Goal: Communication & Community: Participate in discussion

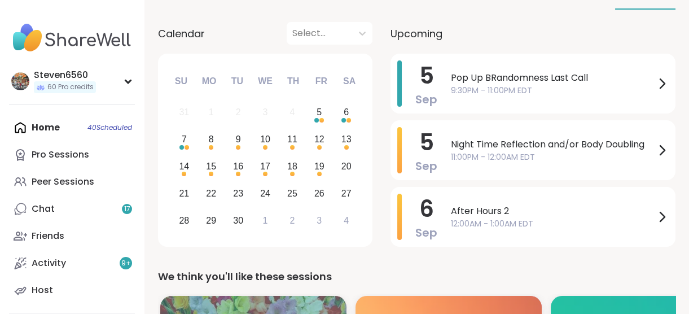
scroll to position [116, 0]
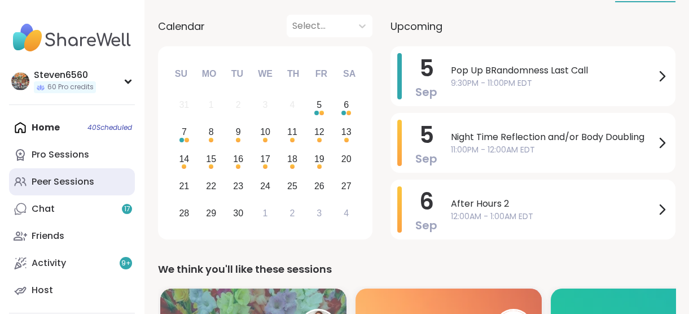
click at [62, 178] on div "Peer Sessions" at bounding box center [63, 182] width 63 height 12
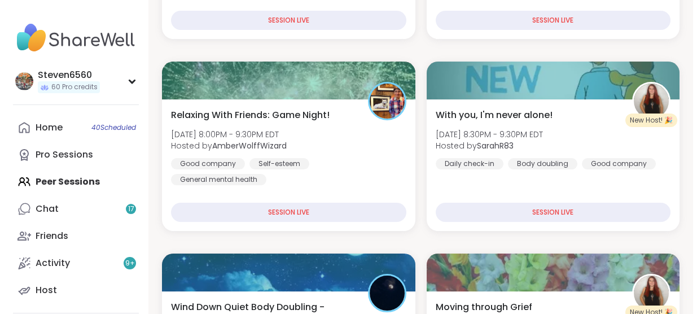
scroll to position [369, 0]
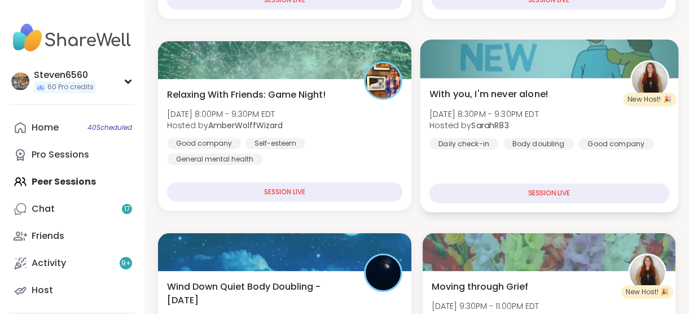
click at [539, 116] on span "Fri, Sep 05 | 8:30PM - 9:30PM EDT" at bounding box center [484, 113] width 110 height 11
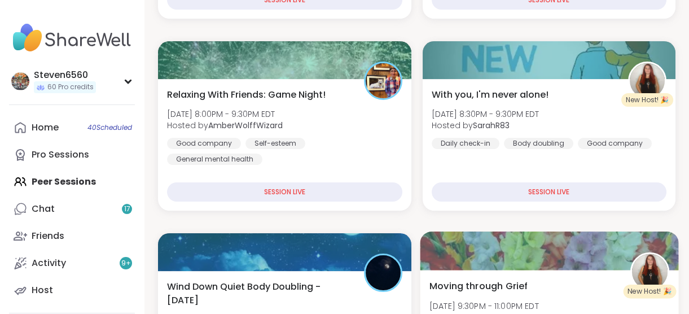
click at [593, 280] on div "Moving through Grief Fri, Sep 05 | 9:30PM - 11:00PM EDT Hosted by SarahR83 Grie…" at bounding box center [549, 310] width 240 height 62
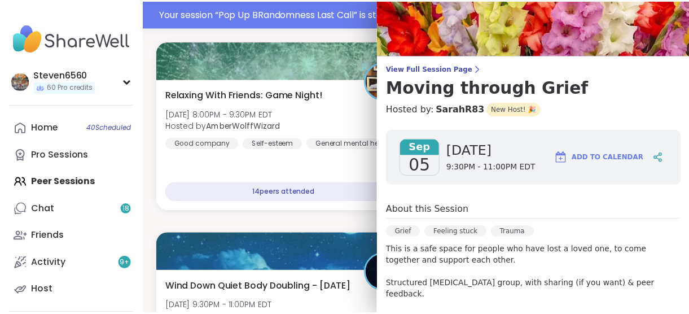
scroll to position [15, 0]
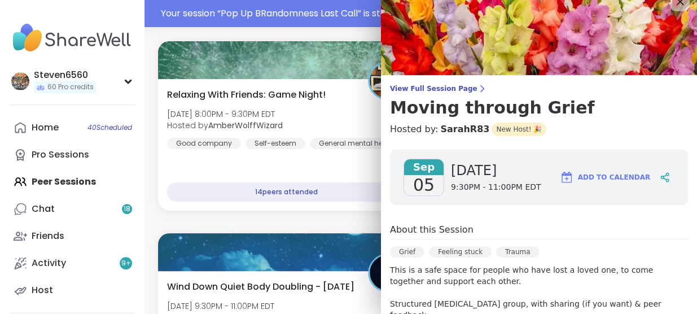
click at [673, 2] on icon at bounding box center [680, 1] width 14 height 14
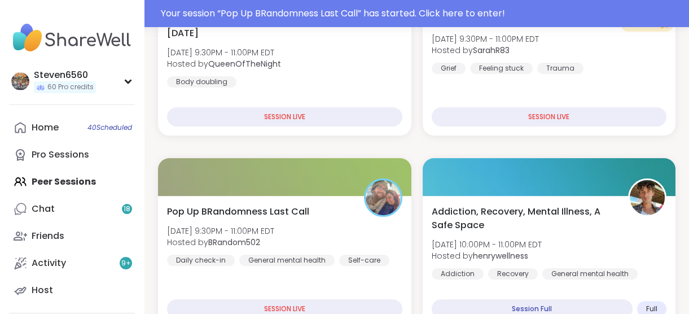
scroll to position [677, 0]
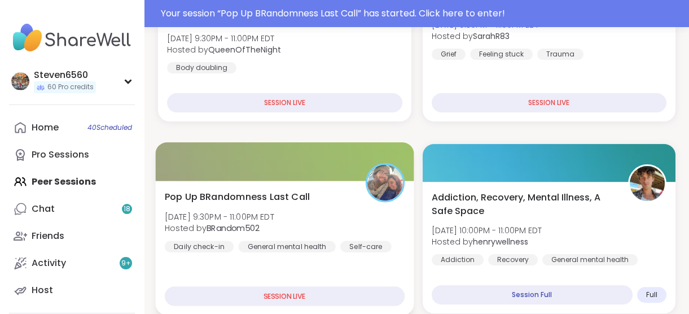
click at [336, 272] on div "Pop Up BRandomness Last Call Fri, Sep 05 | 9:30PM - 11:00PM EDT Hosted by BRand…" at bounding box center [285, 248] width 258 height 134
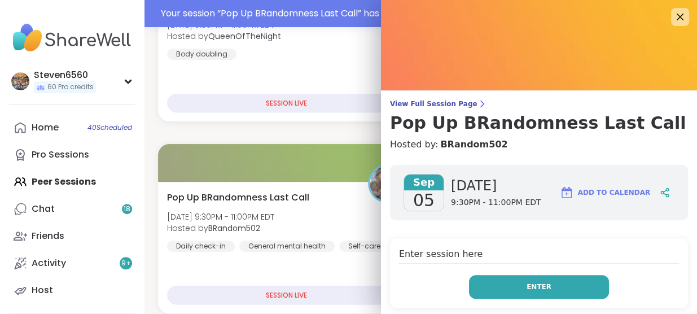
click at [473, 275] on button "Enter" at bounding box center [539, 287] width 140 height 24
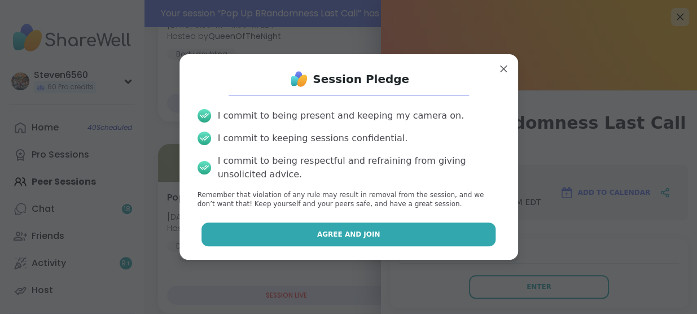
click at [388, 235] on button "Agree and Join" at bounding box center [349, 234] width 294 height 24
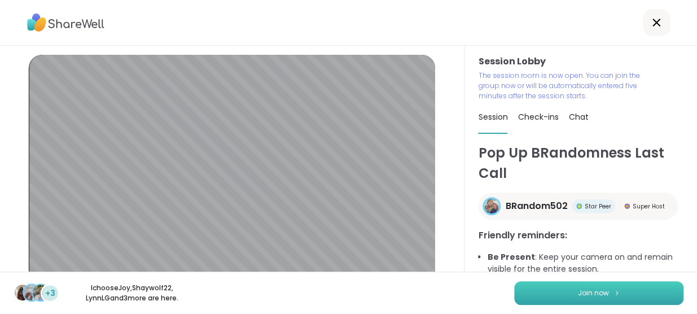
click at [570, 286] on button "Join now" at bounding box center [598, 293] width 169 height 24
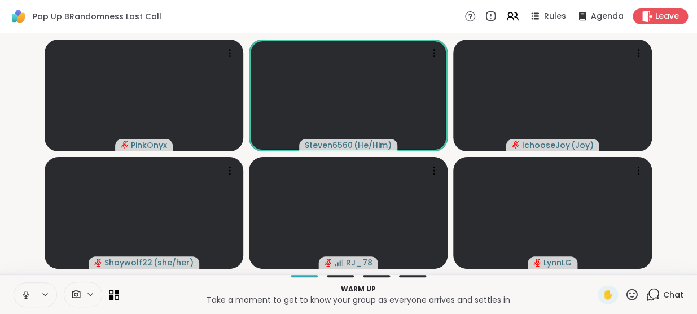
click at [670, 291] on span "Chat" at bounding box center [673, 294] width 20 height 11
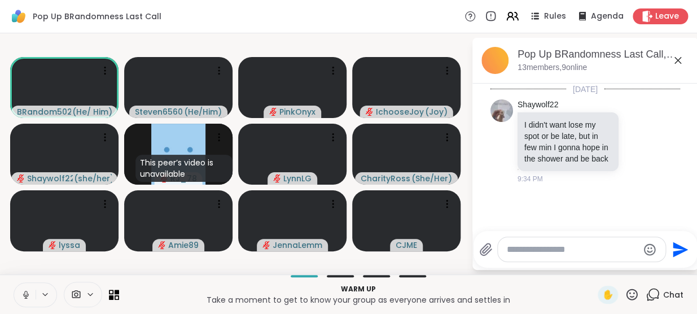
click at [483, 223] on div "Today Shaywolf22 I didn't want lose my spot or be late, but in few min I gonna …" at bounding box center [585, 154] width 226 height 141
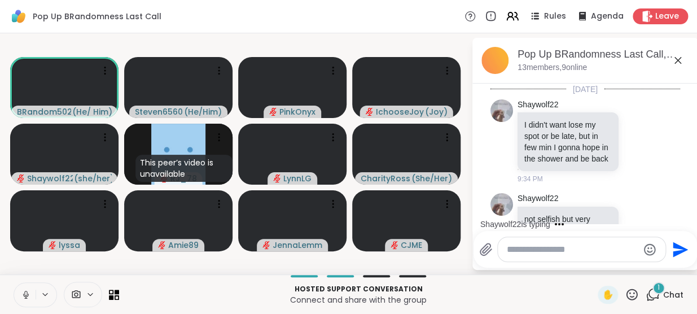
scroll to position [46, 0]
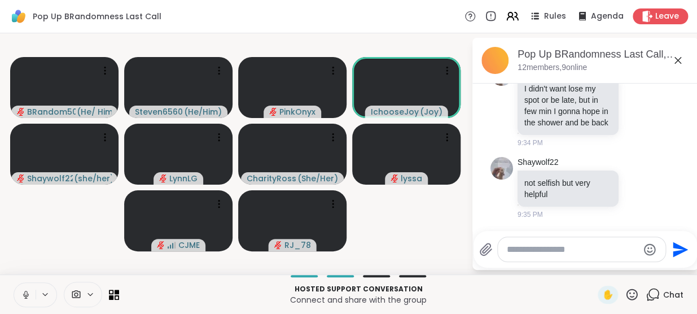
click at [27, 297] on icon at bounding box center [26, 295] width 10 height 10
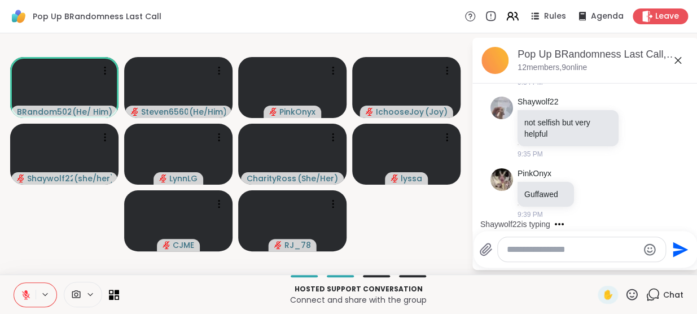
scroll to position [167, 0]
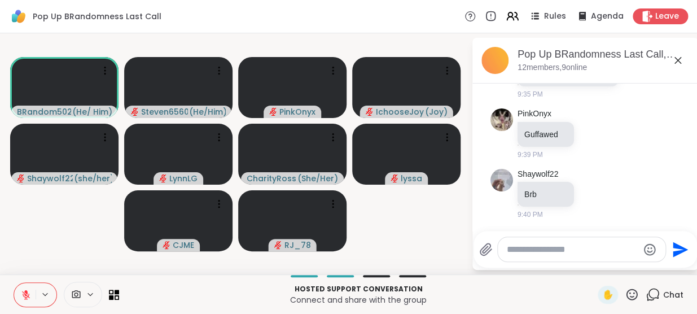
click at [27, 290] on icon at bounding box center [25, 292] width 3 height 5
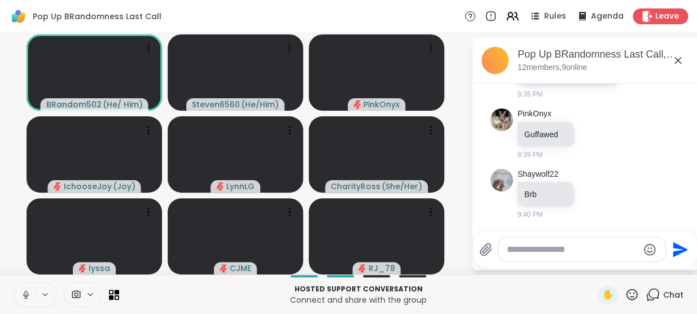
click at [27, 290] on icon at bounding box center [26, 295] width 10 height 10
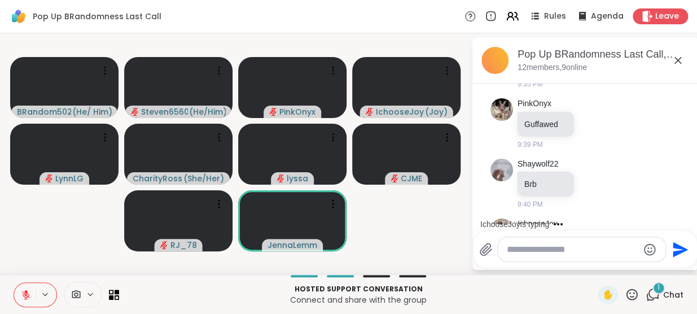
scroll to position [226, 0]
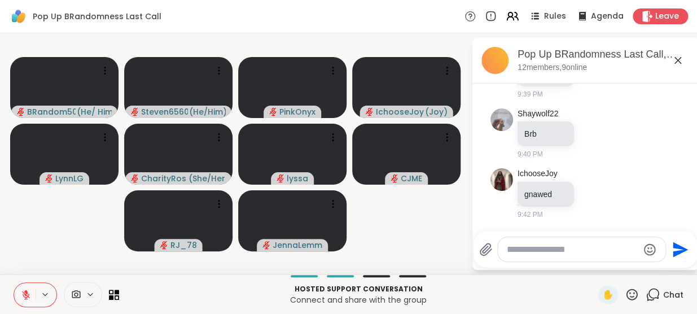
click at [545, 248] on textarea "Type your message" at bounding box center [573, 249] width 132 height 11
type textarea "***"
click at [675, 247] on icon "Send" at bounding box center [682, 249] width 15 height 15
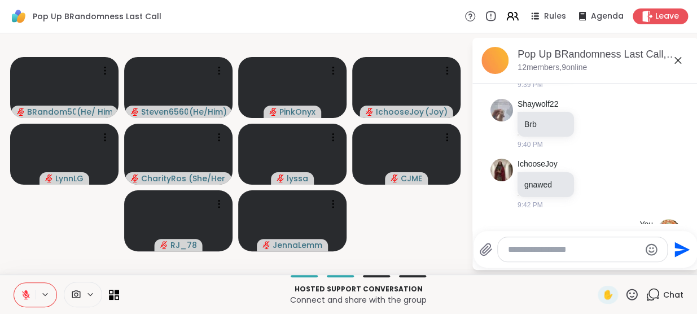
scroll to position [287, 0]
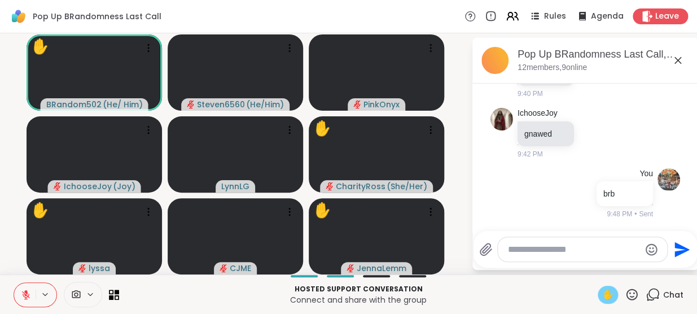
click at [602, 293] on span "✋" at bounding box center [607, 295] width 11 height 14
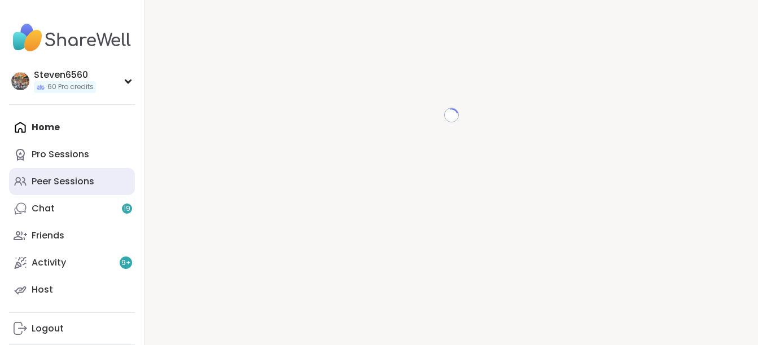
click at [72, 176] on div "Peer Sessions" at bounding box center [63, 182] width 63 height 12
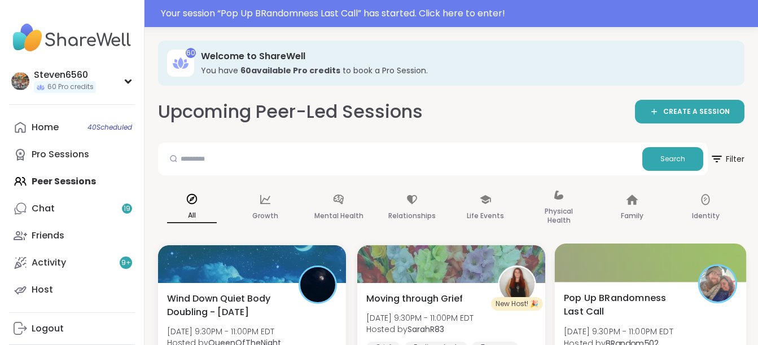
click at [676, 308] on span "Pop Up BRandomness Last Call" at bounding box center [624, 305] width 121 height 28
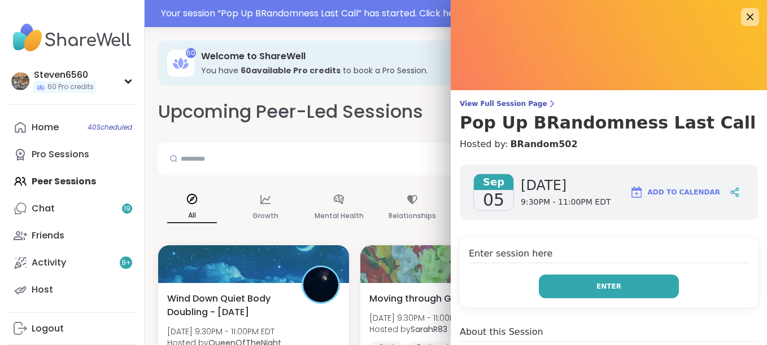
click at [619, 282] on button "Enter" at bounding box center [609, 287] width 140 height 24
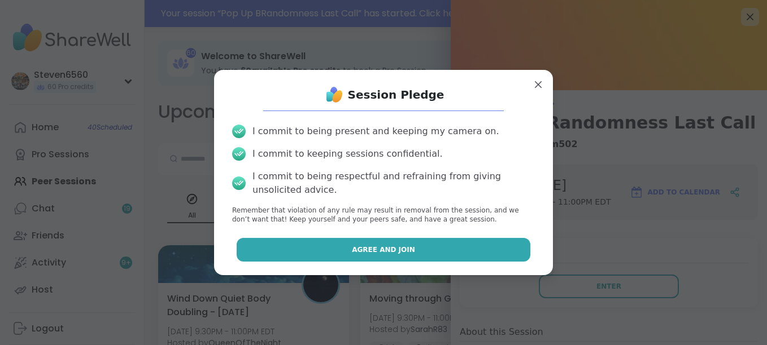
click at [455, 252] on button "Agree and Join" at bounding box center [384, 250] width 294 height 24
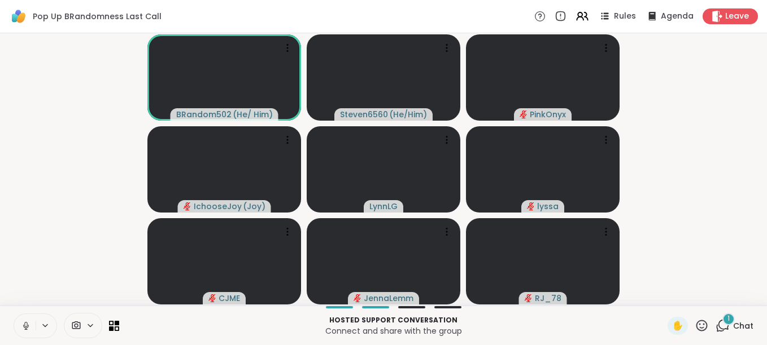
click at [722, 322] on div "1" at bounding box center [728, 319] width 12 height 12
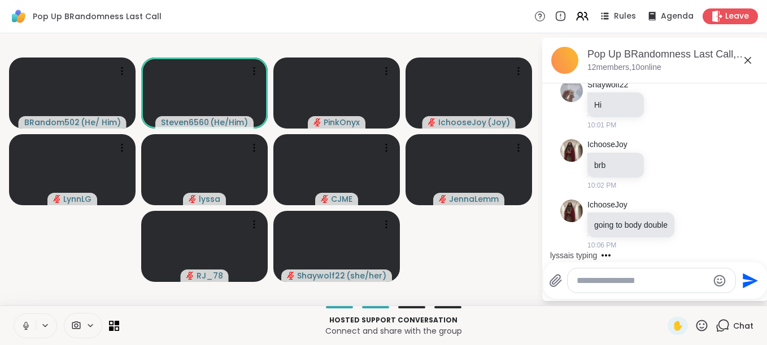
scroll to position [607, 0]
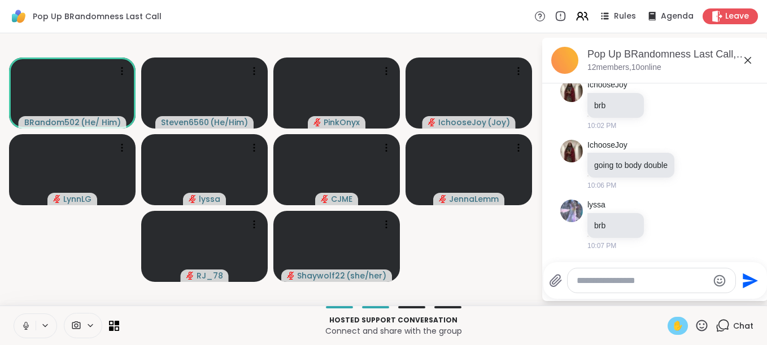
click at [672, 322] on span "✋" at bounding box center [677, 327] width 11 height 14
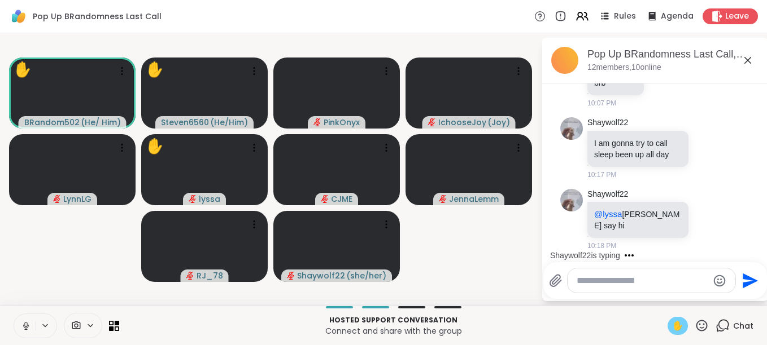
scroll to position [822, 0]
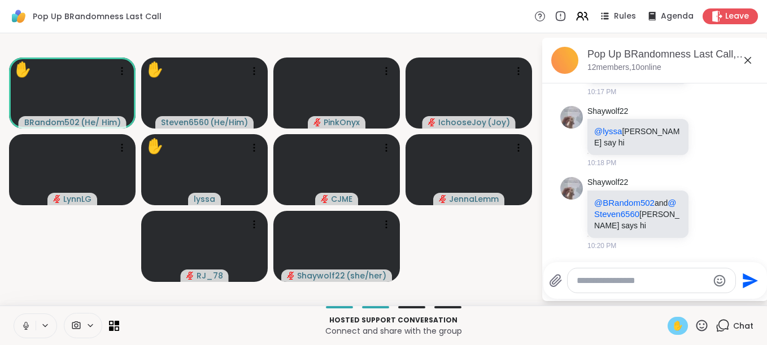
click at [647, 281] on textarea "Type your message" at bounding box center [642, 280] width 132 height 11
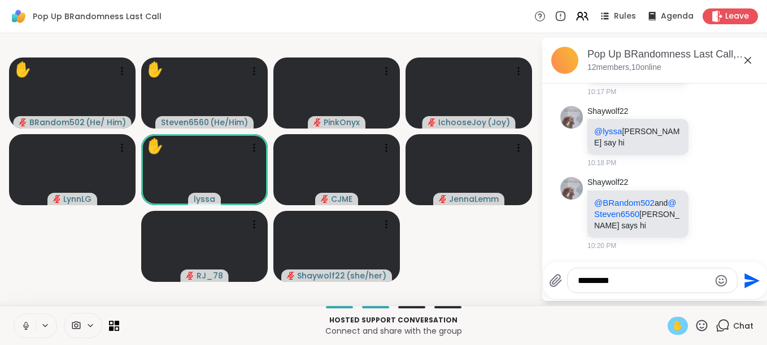
click at [589, 286] on textarea "*********" at bounding box center [643, 280] width 132 height 11
click at [588, 285] on textarea "*********" at bounding box center [643, 280] width 132 height 11
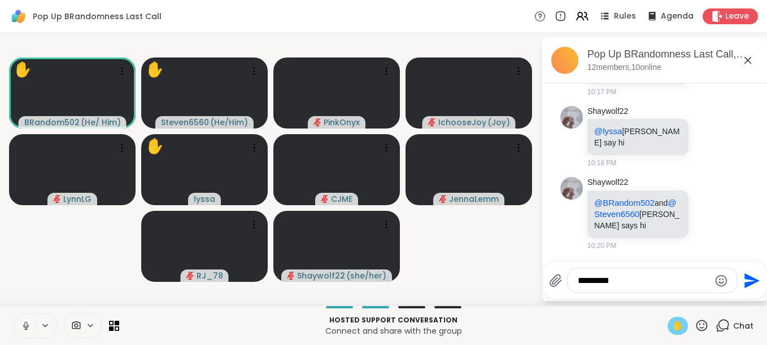
type textarea "*********"
click at [749, 282] on icon "Send" at bounding box center [751, 280] width 15 height 15
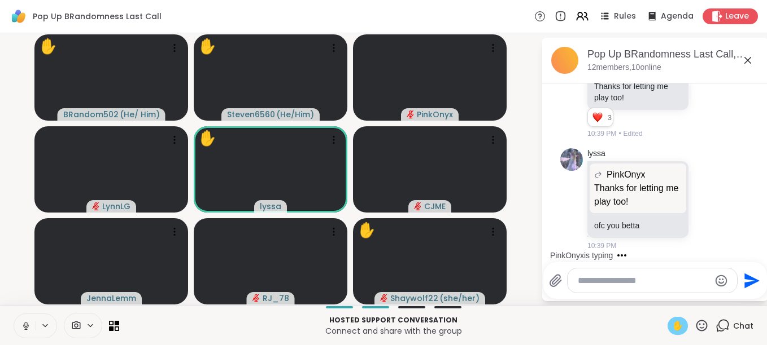
scroll to position [1771, 0]
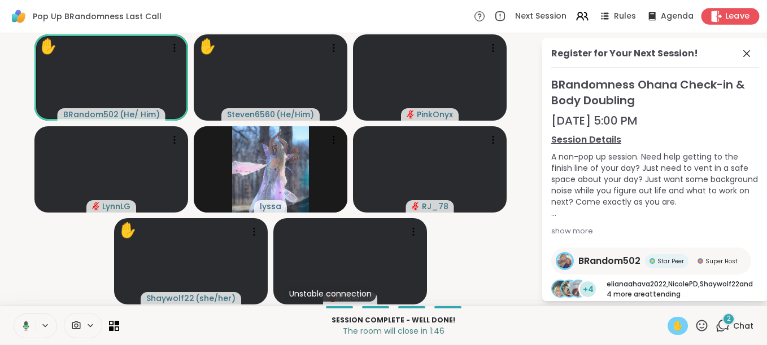
click at [737, 16] on span "Leave" at bounding box center [737, 17] width 25 height 12
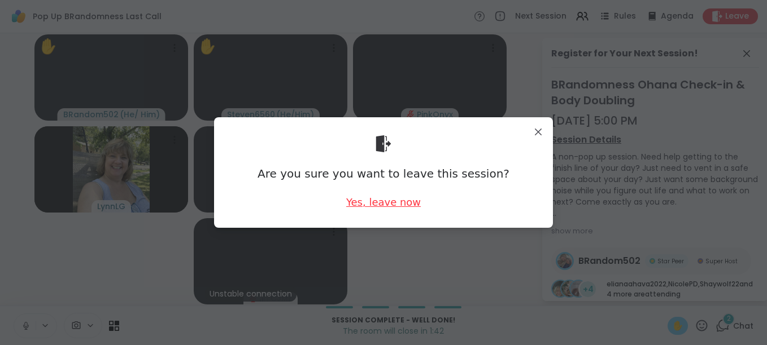
click at [369, 199] on div "Yes, leave now" at bounding box center [383, 202] width 75 height 14
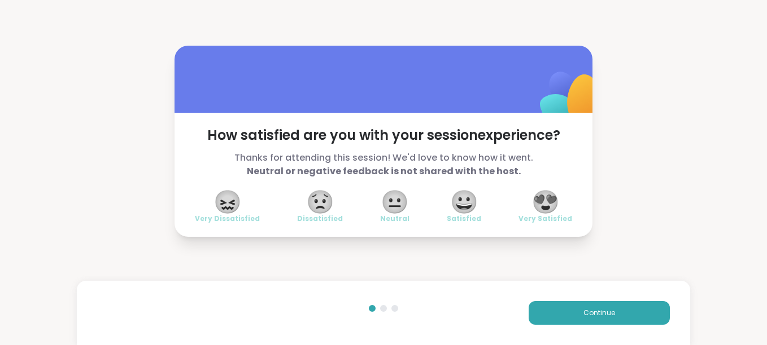
click at [550, 194] on span "😍" at bounding box center [545, 202] width 28 height 20
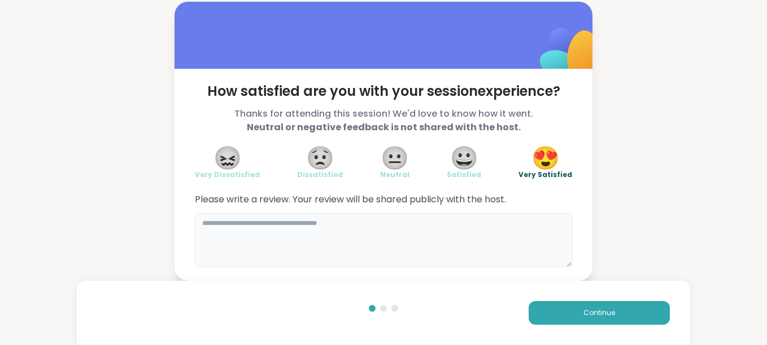
click at [286, 235] on textarea at bounding box center [383, 240] width 377 height 54
type textarea "*******"
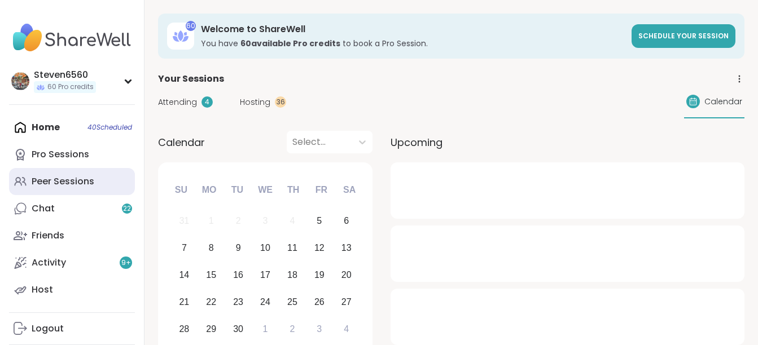
click at [53, 180] on div "Peer Sessions" at bounding box center [63, 182] width 63 height 12
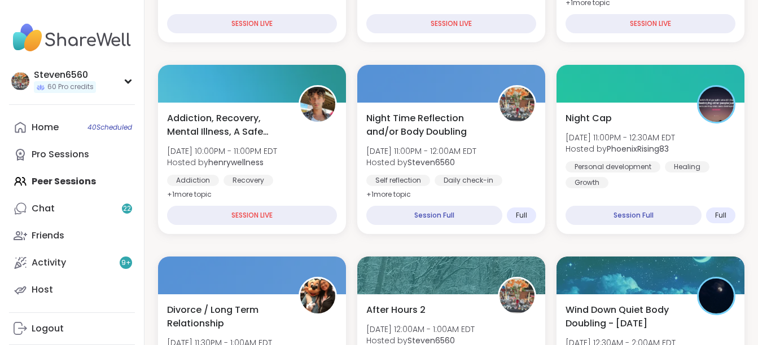
scroll to position [346, 0]
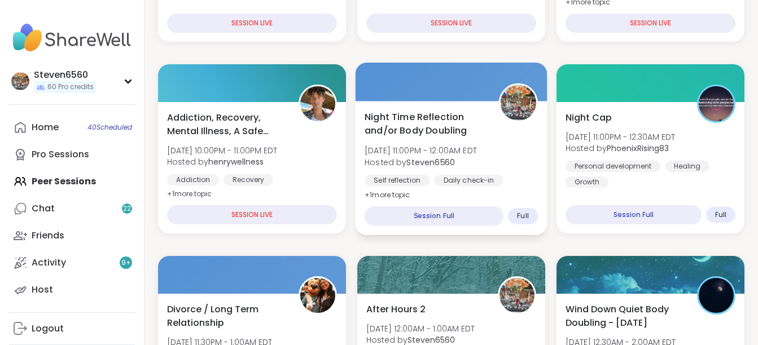
click at [443, 139] on div "Night Time Reflection and/or Body Doubling Fri, Sep 05 | 11:00PM - 12:00AM EDT …" at bounding box center [451, 156] width 173 height 92
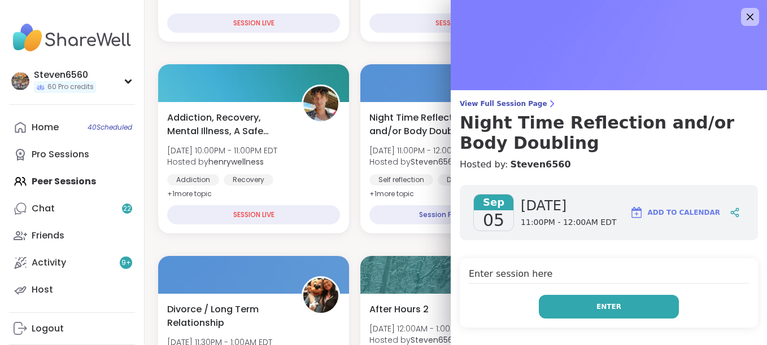
click at [568, 310] on button "Enter" at bounding box center [609, 307] width 140 height 24
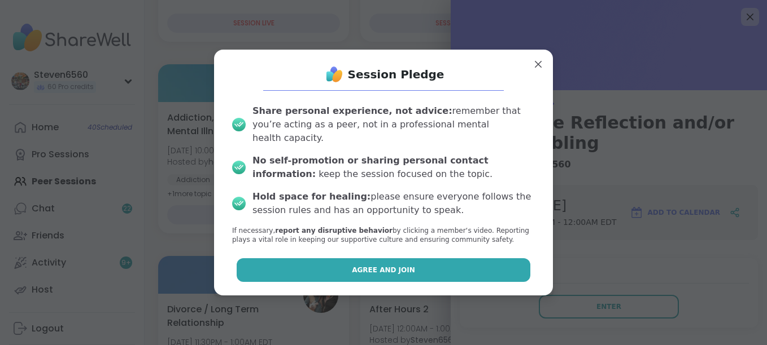
click at [362, 266] on span "Agree and Join" at bounding box center [383, 270] width 63 height 10
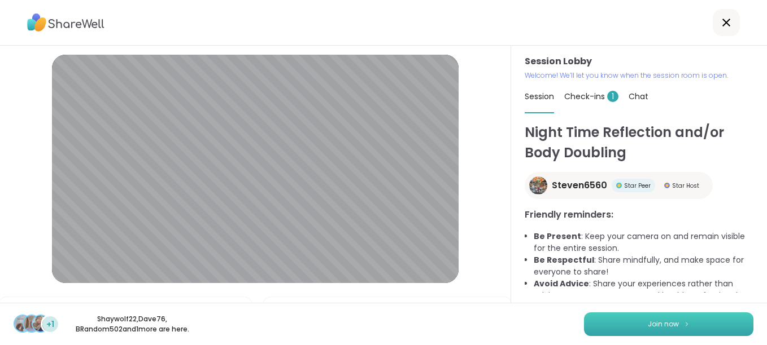
click at [624, 322] on button "Join now" at bounding box center [668, 325] width 169 height 24
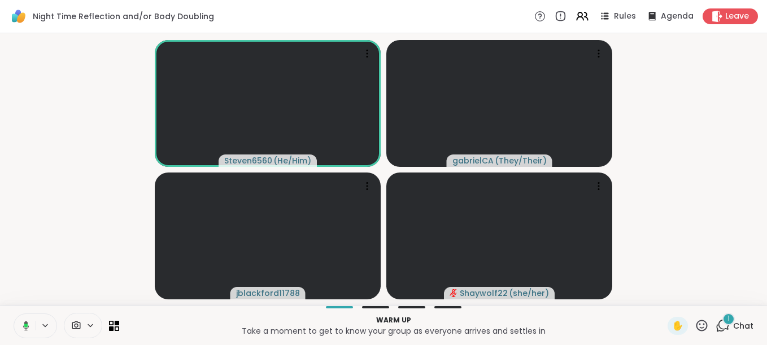
click at [727, 318] on span "1" at bounding box center [728, 319] width 2 height 10
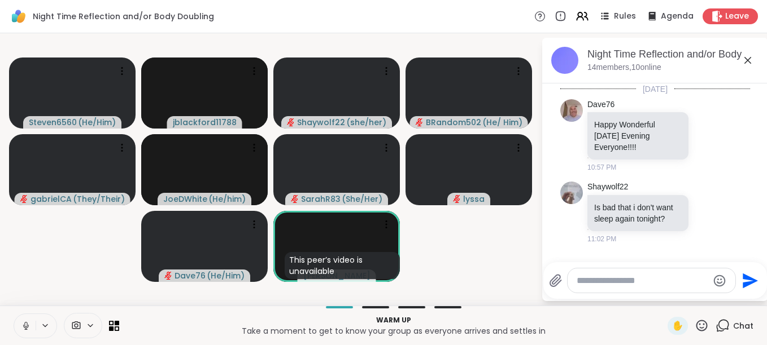
scroll to position [21, 0]
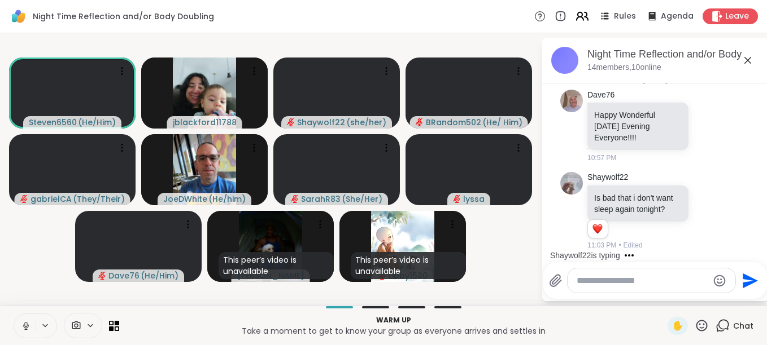
click at [580, 19] on icon at bounding box center [582, 16] width 14 height 14
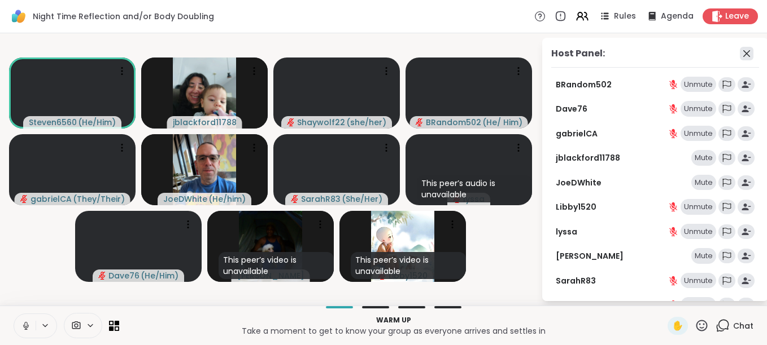
click at [740, 51] on icon at bounding box center [747, 54] width 14 height 14
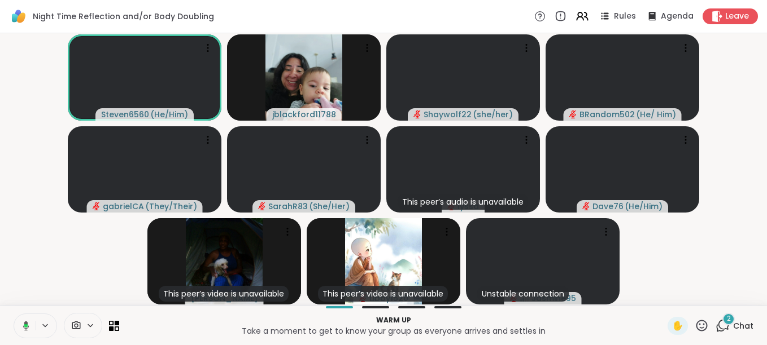
click at [736, 328] on span "Chat" at bounding box center [743, 326] width 20 height 11
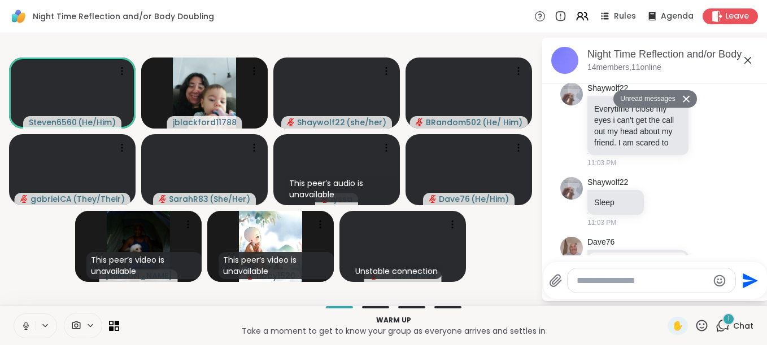
scroll to position [323, 0]
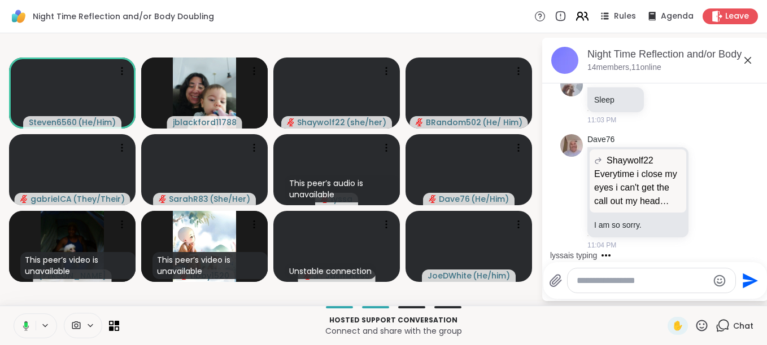
click at [583, 16] on icon at bounding box center [582, 16] width 14 height 14
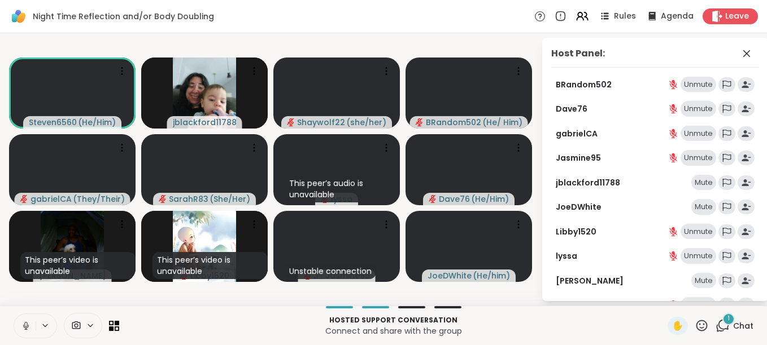
click at [695, 180] on div "Mute" at bounding box center [703, 183] width 25 height 16
click at [694, 180] on div "Mute" at bounding box center [703, 183] width 25 height 16
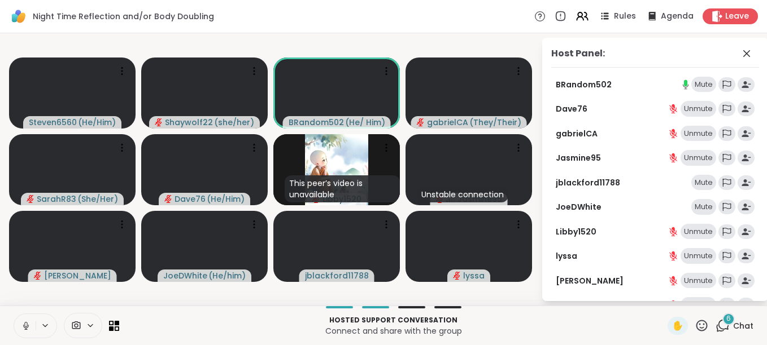
click at [536, 295] on div "Host Panel: BRandom502 Mute Dave76 Unmute gabrielCA Unmute Jasmine95 Unmute jbl…" at bounding box center [647, 170] width 226 height 264
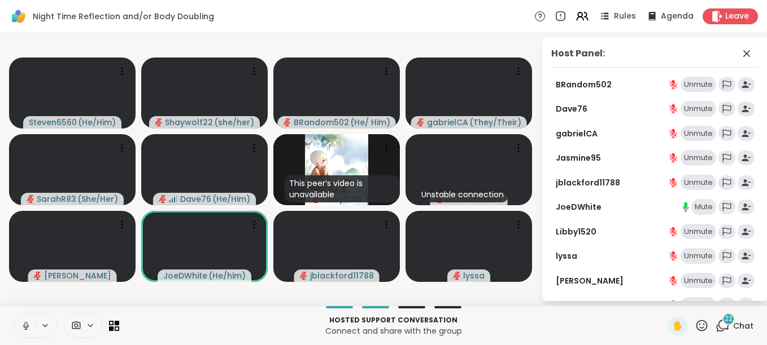
click at [359, 290] on video-player-container "Steven6560 ( He/Him ) Shaywolf22 ( she/her ) BRandom502 ( He/ Him ) gabrielCA (…" at bounding box center [270, 170] width 527 height 264
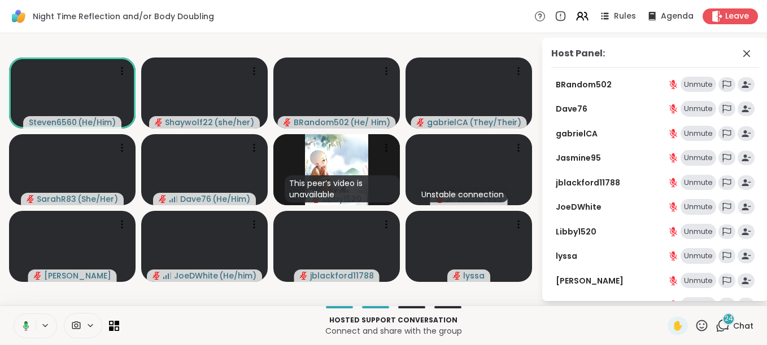
click at [555, 305] on div "Steven6560 ( He/Him ) Shaywolf22 ( she/her ) BRandom502 ( He/ Him ) gabrielCA (…" at bounding box center [383, 169] width 767 height 273
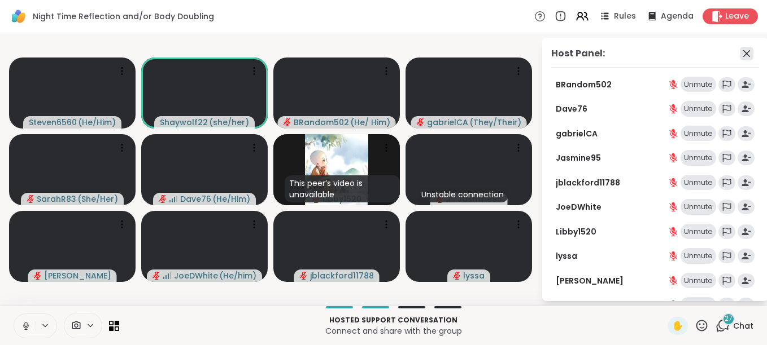
click at [743, 51] on icon at bounding box center [746, 53] width 7 height 7
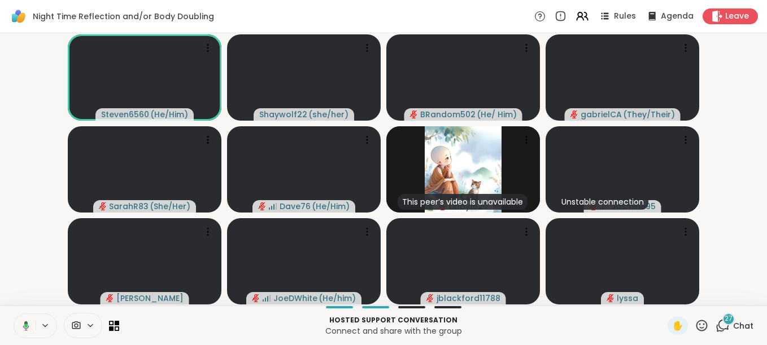
click at [735, 322] on span "Chat" at bounding box center [743, 326] width 20 height 11
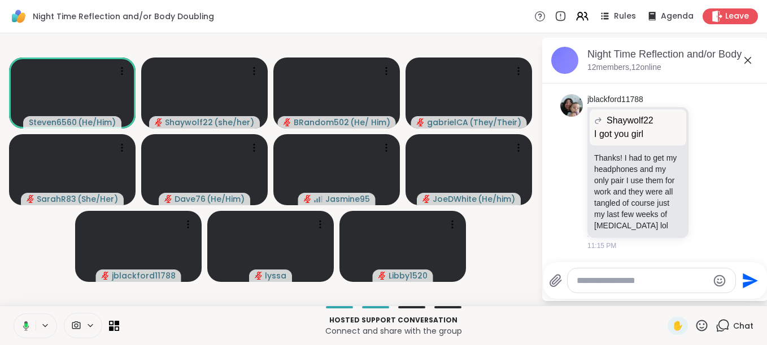
scroll to position [3400, 0]
click at [596, 300] on div "Night Time Reflection and/or Body Doubling, Sep 05 12 members, 12 online Today …" at bounding box center [655, 170] width 226 height 264
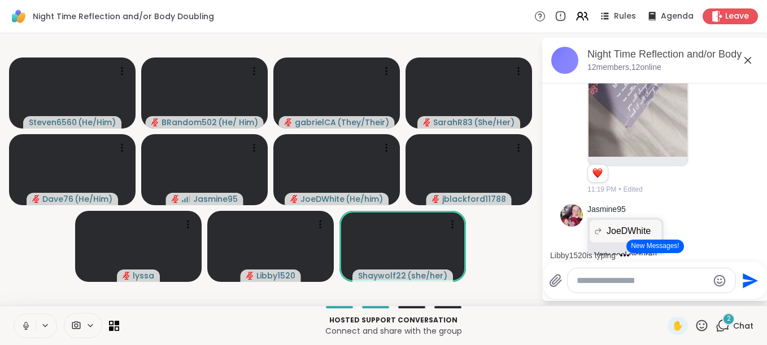
scroll to position [4455, 0]
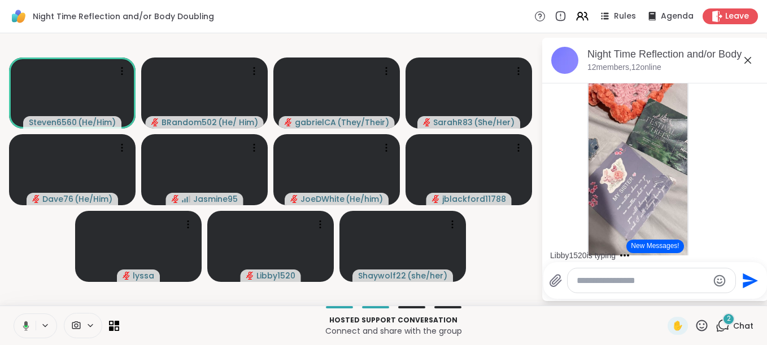
click at [657, 240] on button "New Messages!" at bounding box center [654, 247] width 57 height 14
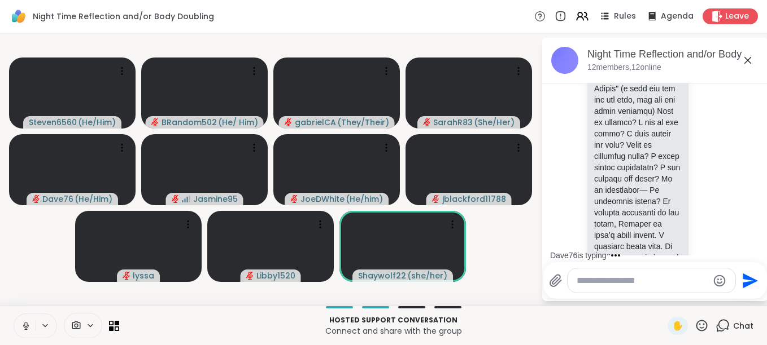
scroll to position [5625, 0]
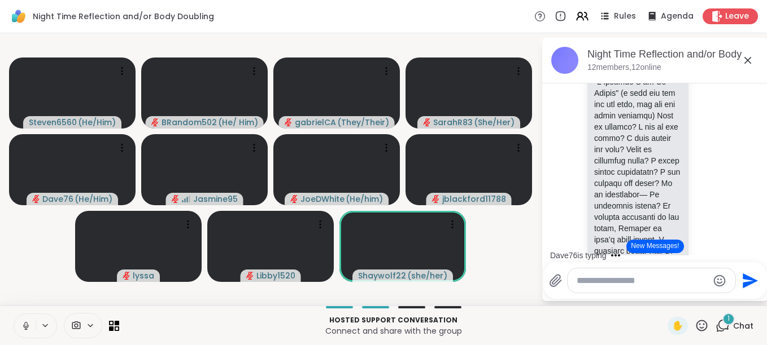
click at [650, 244] on button "New Messages!" at bounding box center [654, 247] width 57 height 14
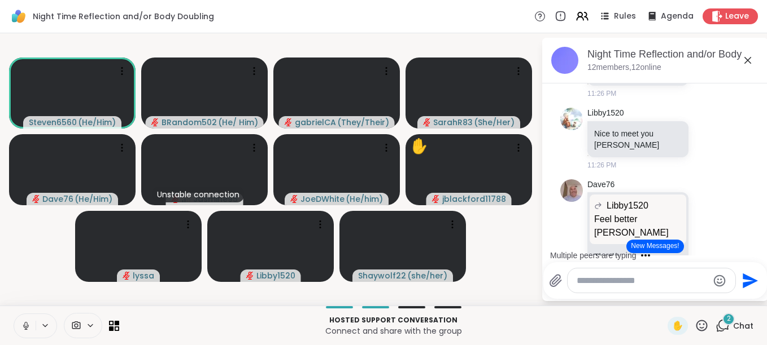
scroll to position [6424, 0]
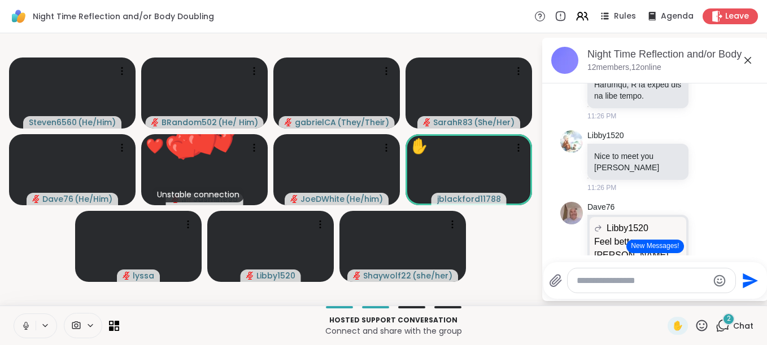
click at [641, 245] on button "New Messages!" at bounding box center [654, 247] width 57 height 14
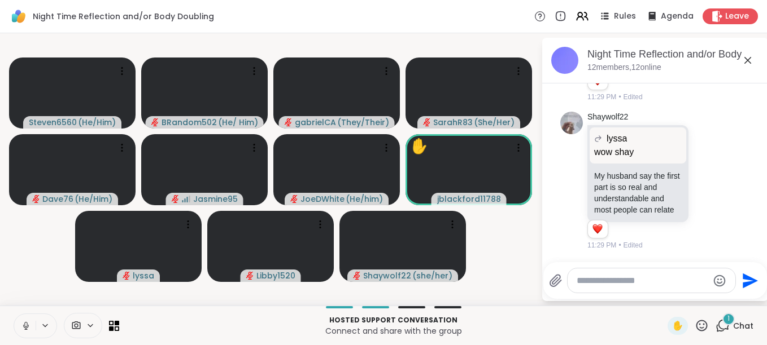
scroll to position [7366, 0]
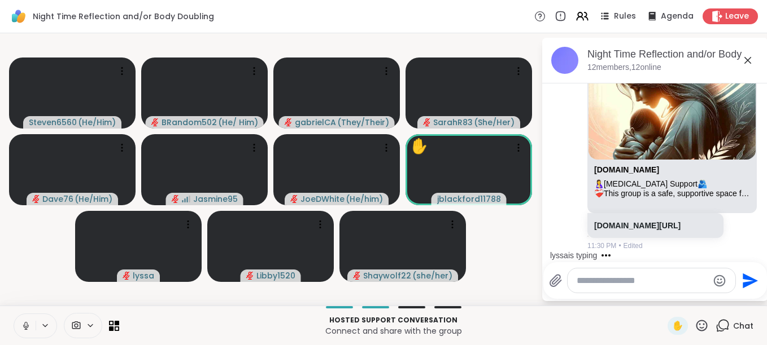
click at [757, 248] on div "lyssa is typing" at bounding box center [656, 256] width 221 height 18
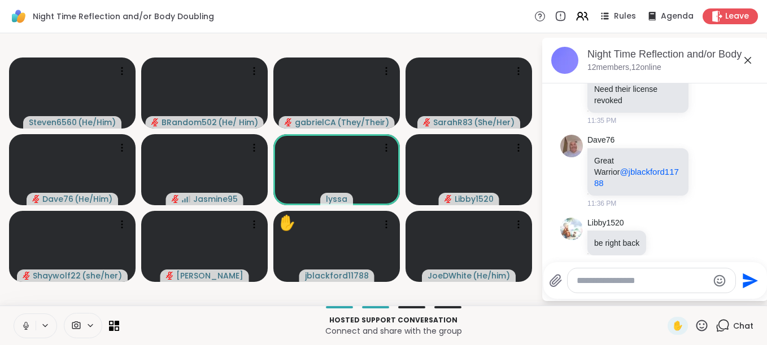
scroll to position [8341, 0]
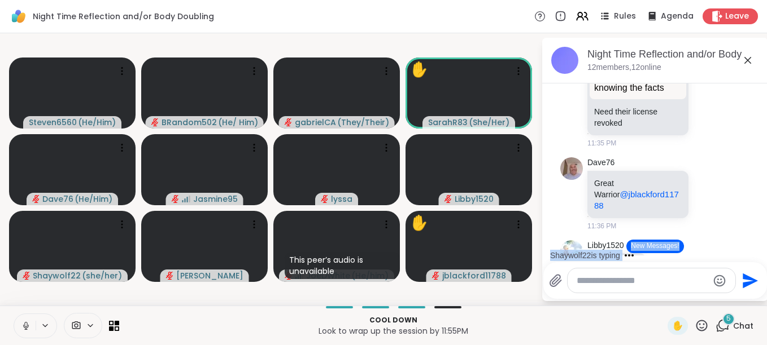
click at [755, 253] on div "Shaywolf22 is typing" at bounding box center [656, 256] width 221 height 18
click at [659, 242] on button "New Messages!" at bounding box center [654, 247] width 57 height 14
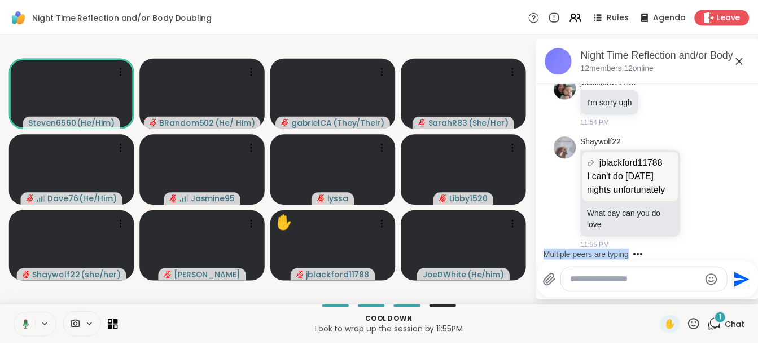
scroll to position [11258, 0]
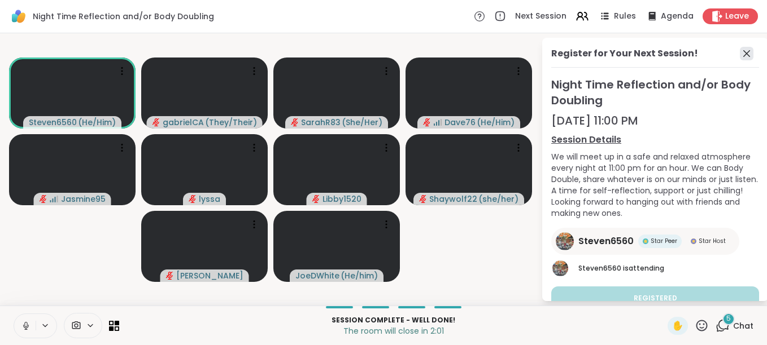
click at [740, 50] on icon at bounding box center [747, 54] width 14 height 14
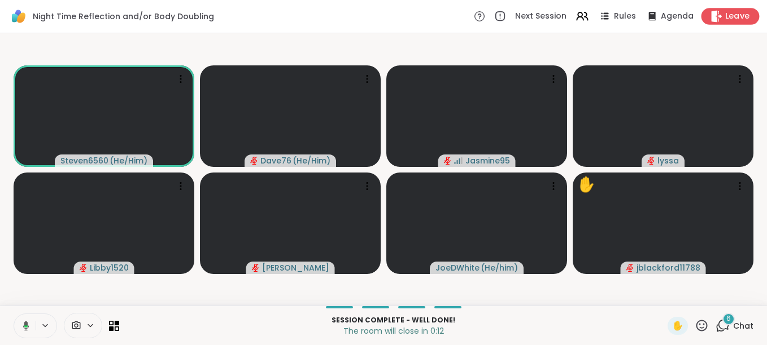
click at [725, 11] on span "Leave" at bounding box center [737, 17] width 25 height 12
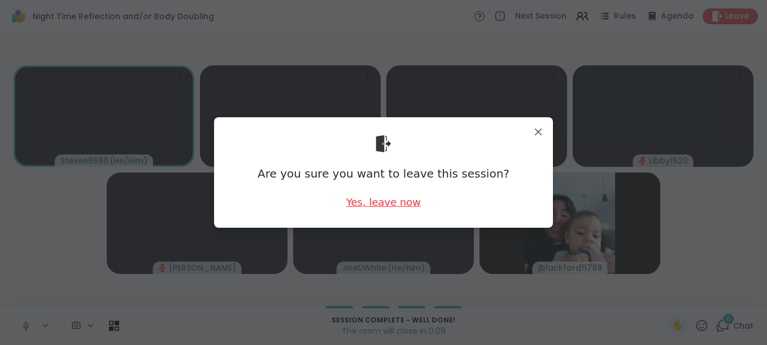
click at [380, 199] on div "Yes, leave now" at bounding box center [383, 202] width 75 height 14
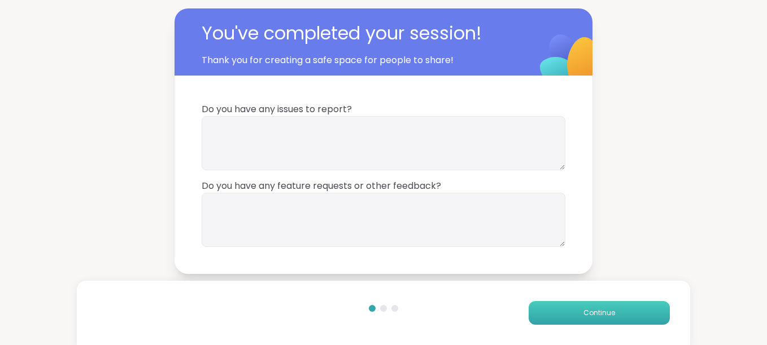
click at [586, 305] on button "Continue" at bounding box center [598, 313] width 141 height 24
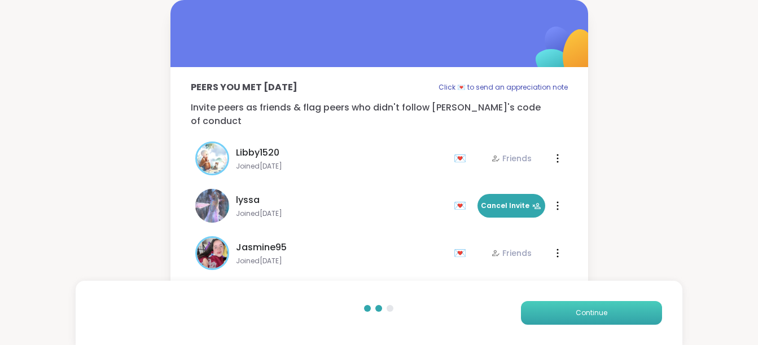
click at [568, 310] on button "Continue" at bounding box center [591, 313] width 141 height 24
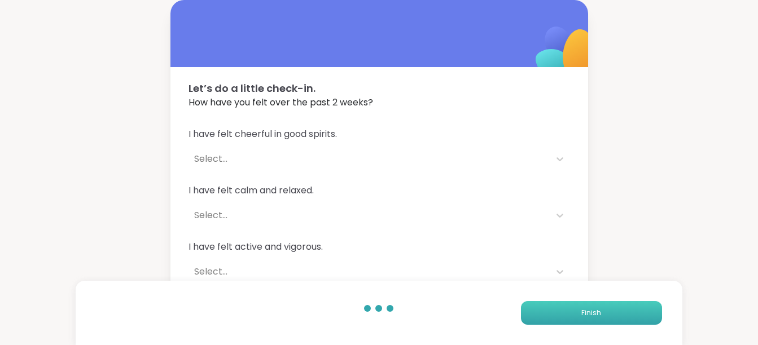
click at [568, 310] on button "Finish" at bounding box center [591, 313] width 141 height 24
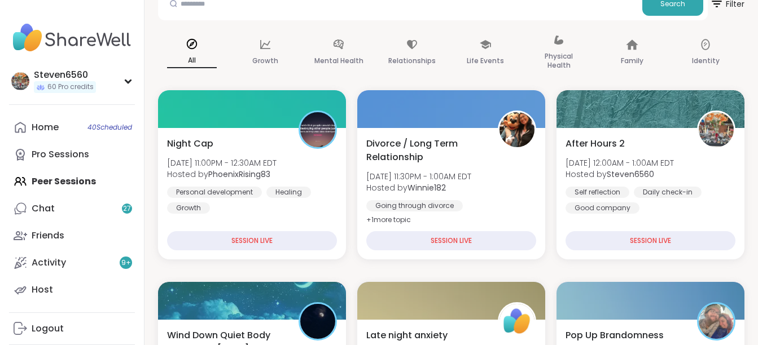
scroll to position [165, 0]
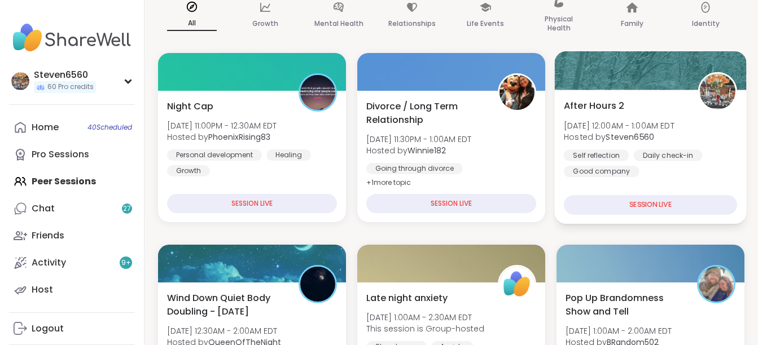
click at [650, 163] on div "Self reflection Daily check-in Good company" at bounding box center [650, 164] width 173 height 28
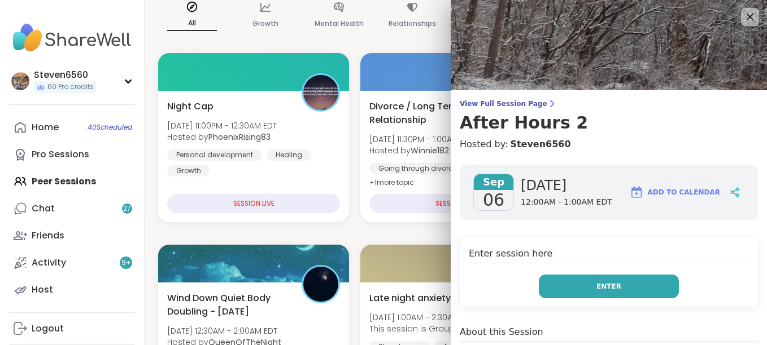
click at [596, 287] on span "Enter" at bounding box center [608, 287] width 25 height 10
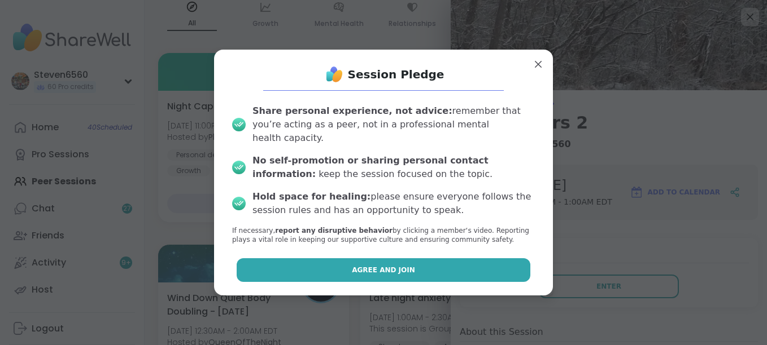
click at [489, 261] on button "Agree and Join" at bounding box center [384, 271] width 294 height 24
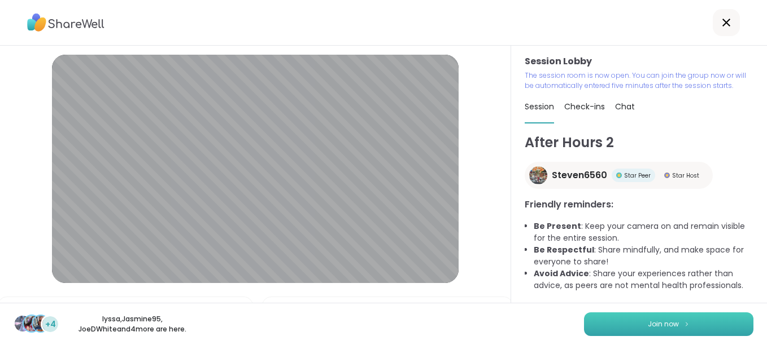
click at [629, 321] on button "Join now" at bounding box center [668, 325] width 169 height 24
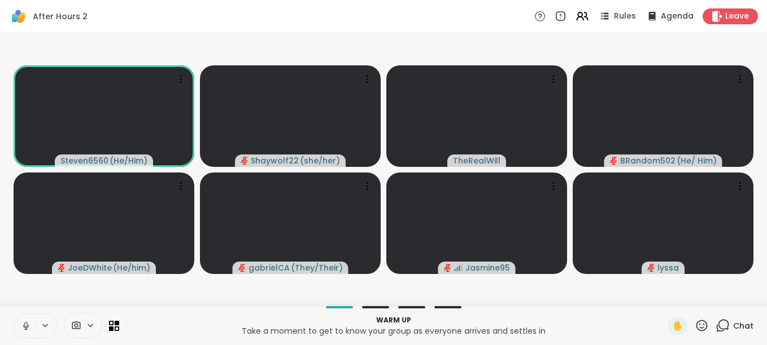
click at [733, 322] on span "Chat" at bounding box center [743, 326] width 20 height 11
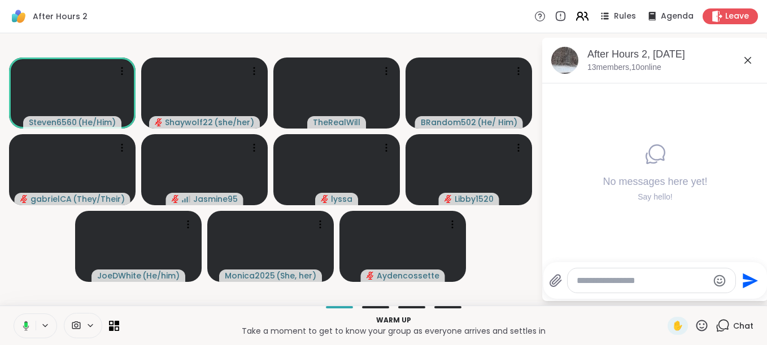
click at [577, 19] on icon at bounding box center [579, 18] width 7 height 3
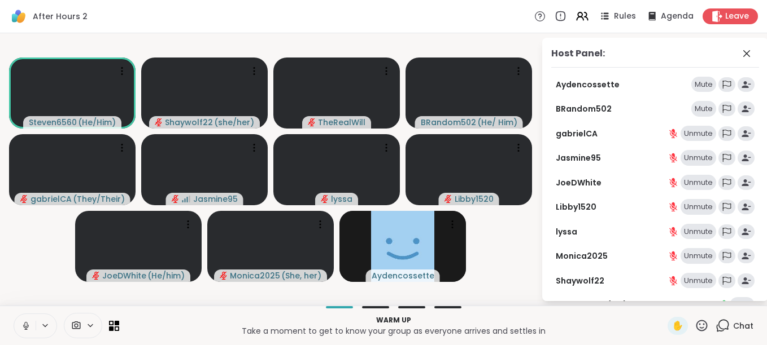
click at [691, 107] on div "Mute" at bounding box center [703, 109] width 25 height 16
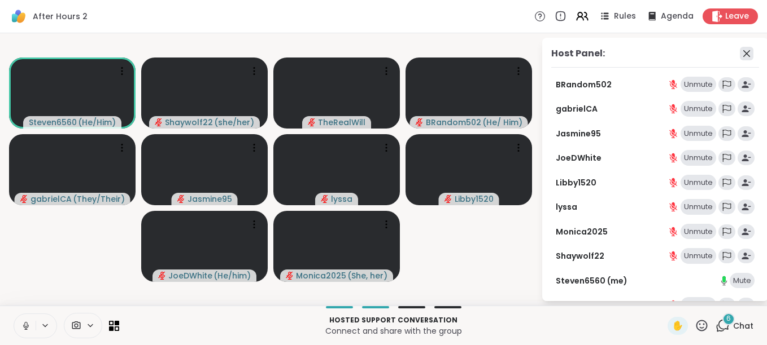
click at [743, 52] on icon at bounding box center [746, 53] width 7 height 7
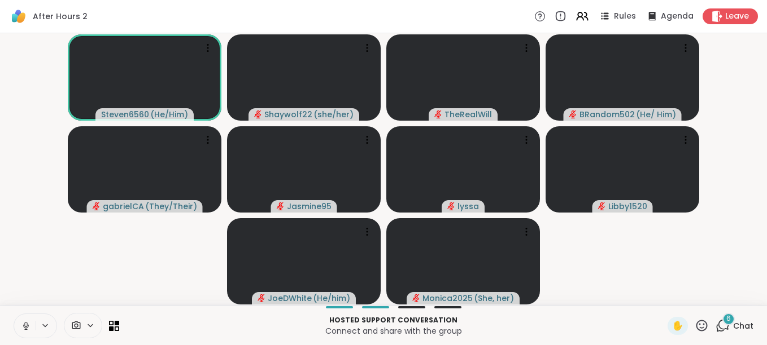
click at [723, 326] on div "6 Chat" at bounding box center [734, 326] width 38 height 18
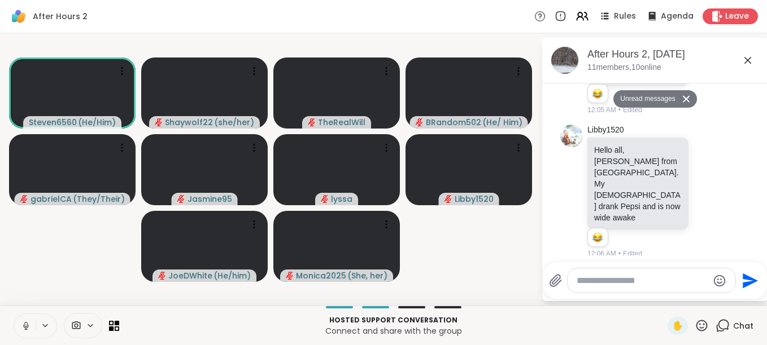
scroll to position [223, 0]
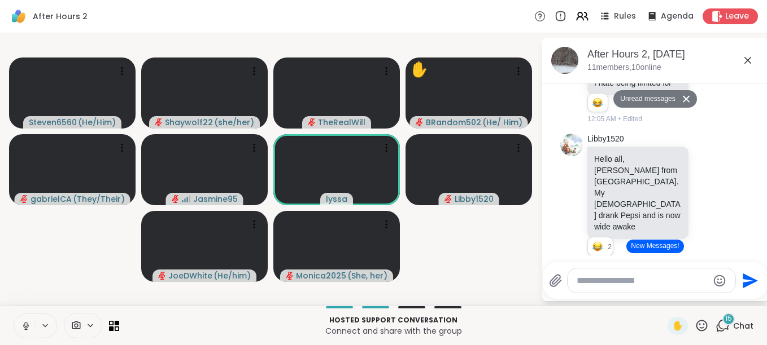
click at [654, 251] on button "New Messages!" at bounding box center [654, 247] width 57 height 14
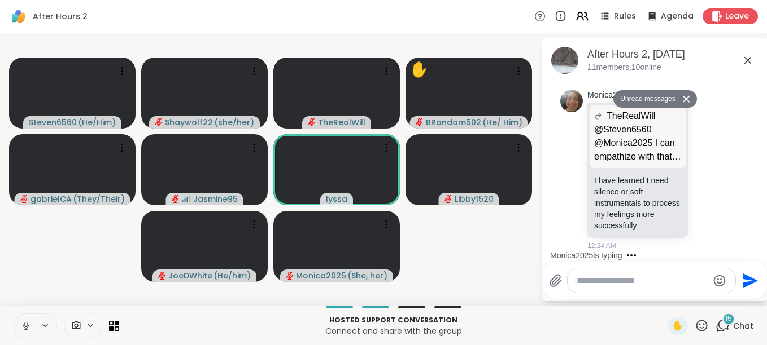
scroll to position [3318, 0]
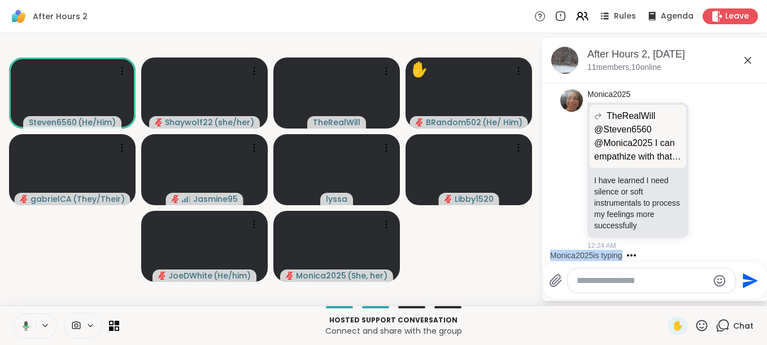
click at [758, 249] on html "After Hours 2 Rules Agenda Leave Steven6560 ( He/Him ) Shaywolf22 ( she/her ) T…" at bounding box center [383, 172] width 767 height 345
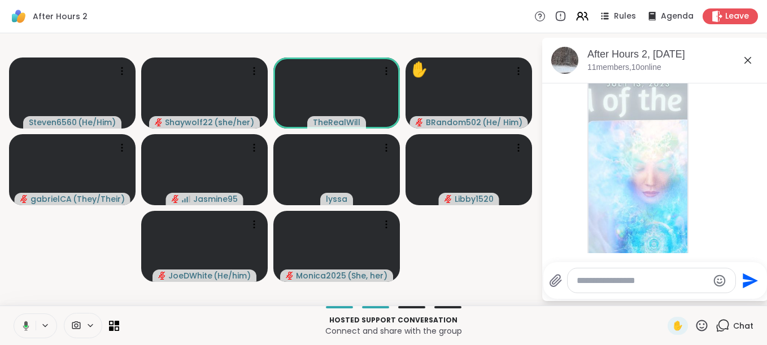
scroll to position [2573, 0]
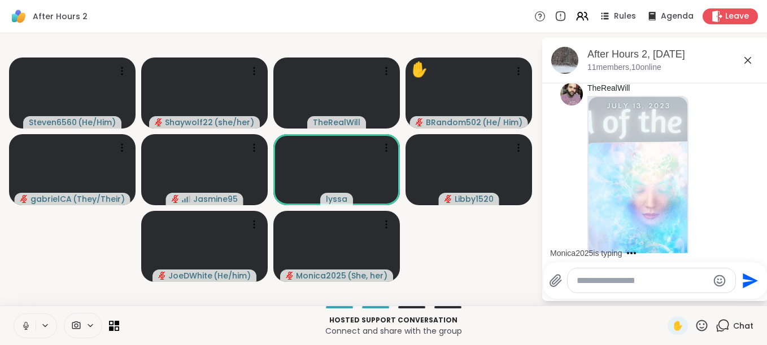
click at [755, 249] on div "Monica2025 is typing" at bounding box center [656, 253] width 221 height 18
click at [755, 249] on div "Today Monica2025 Sorry. 12:04 AM Shaywolf22 this time I gonna go sleep 12:05 AM…" at bounding box center [655, 167] width 226 height 172
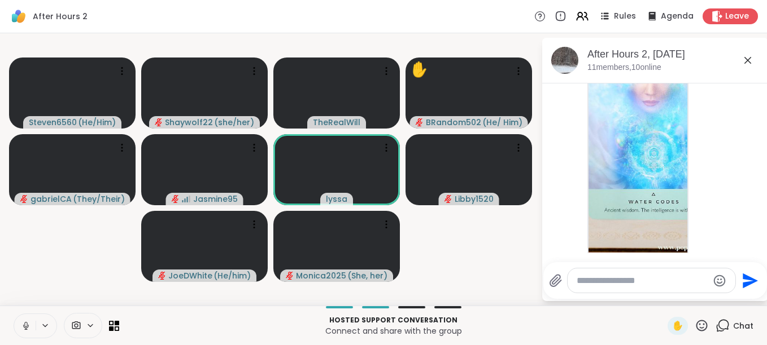
scroll to position [2701, 0]
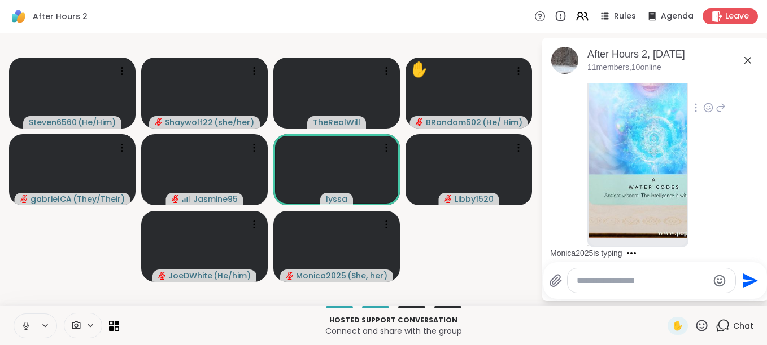
click at [612, 188] on img at bounding box center [637, 104] width 99 height 269
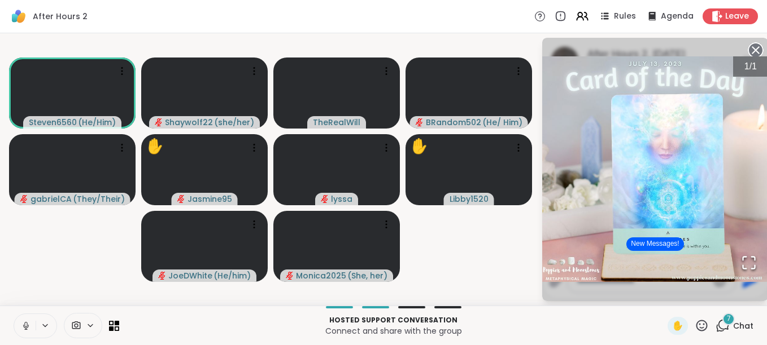
scroll to position [2733, 0]
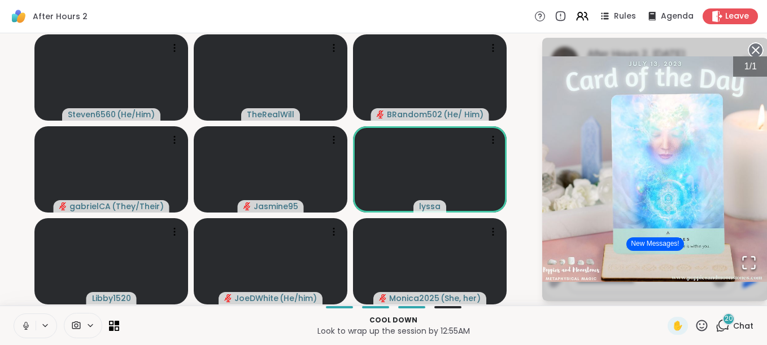
click at [659, 238] on button "New Messages!" at bounding box center [654, 245] width 57 height 14
click at [752, 47] on icon at bounding box center [755, 50] width 16 height 16
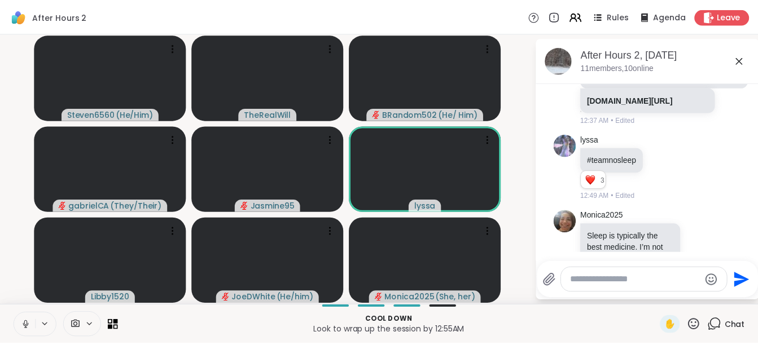
scroll to position [5695, 0]
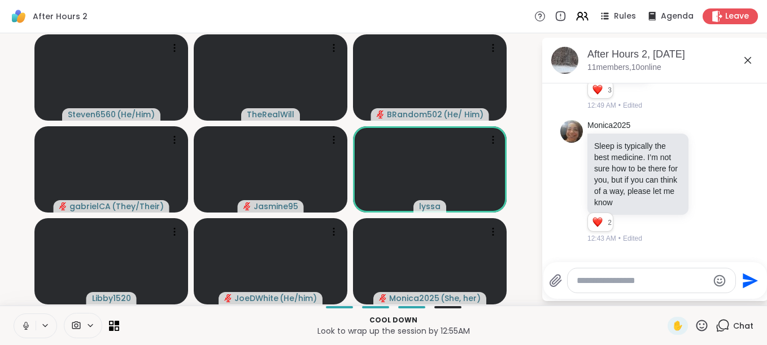
click at [623, 14] on link "sharewellnow.com/session/2847208f-8ea2-42ea-b83f-9f1bd5dbf6c0" at bounding box center [637, 9] width 86 height 9
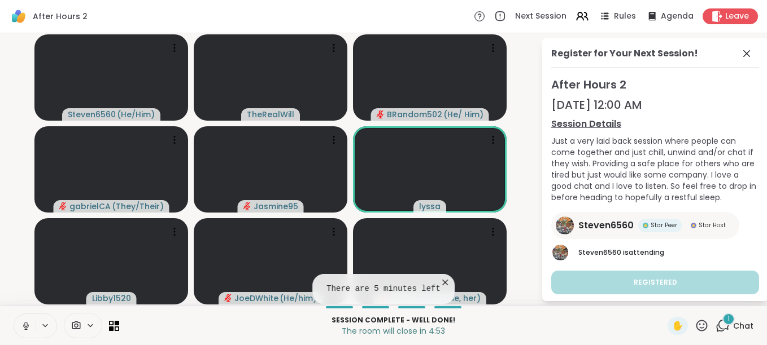
click at [439, 280] on icon at bounding box center [444, 282] width 11 height 11
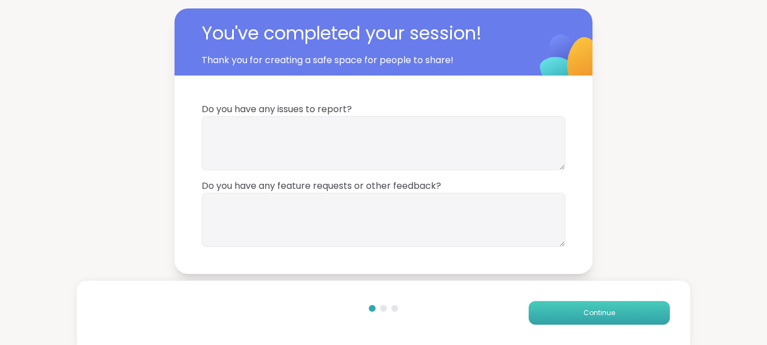
click at [565, 305] on button "Continue" at bounding box center [598, 313] width 141 height 24
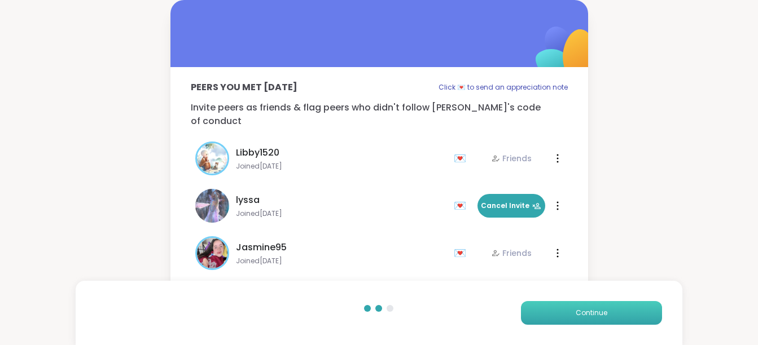
click at [587, 317] on span "Continue" at bounding box center [592, 313] width 32 height 10
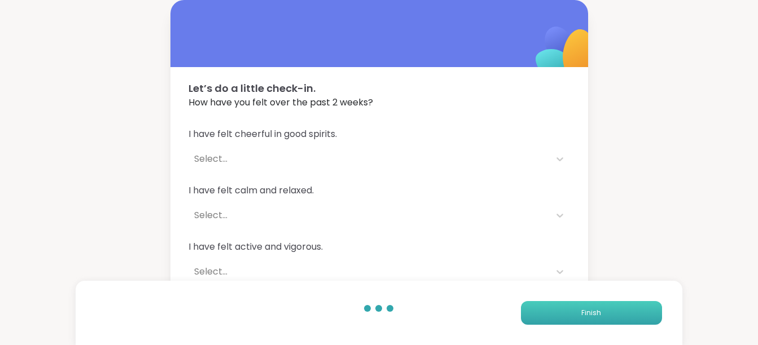
click at [587, 317] on span "Finish" at bounding box center [591, 313] width 20 height 10
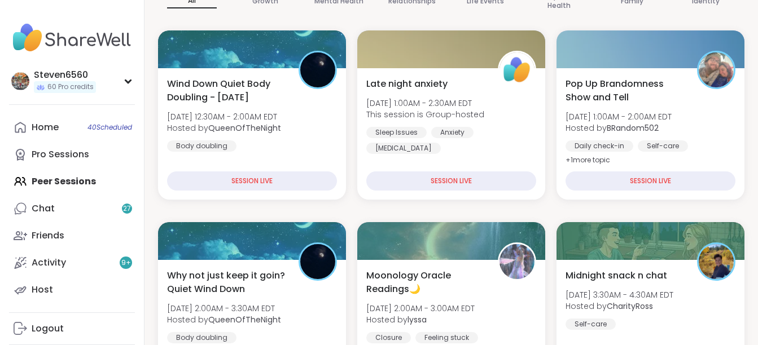
scroll to position [135, 0]
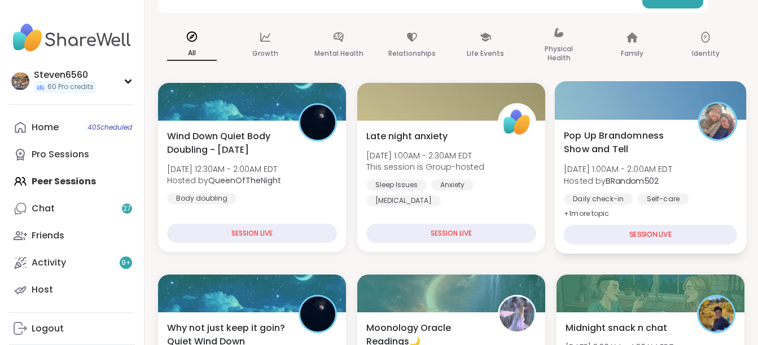
click at [642, 156] on span "Pop Up Brandomness Show and Tell" at bounding box center [624, 143] width 121 height 28
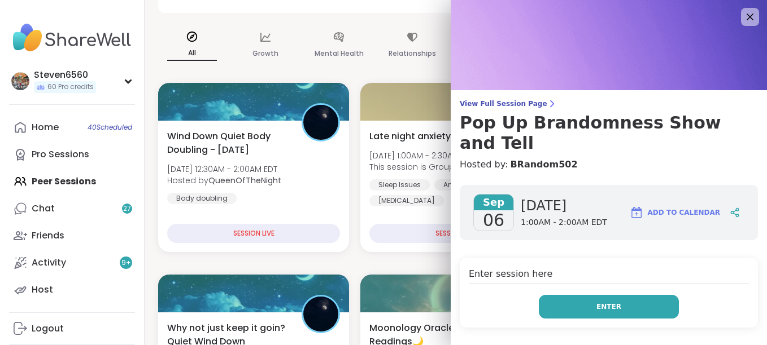
click at [547, 295] on button "Enter" at bounding box center [609, 307] width 140 height 24
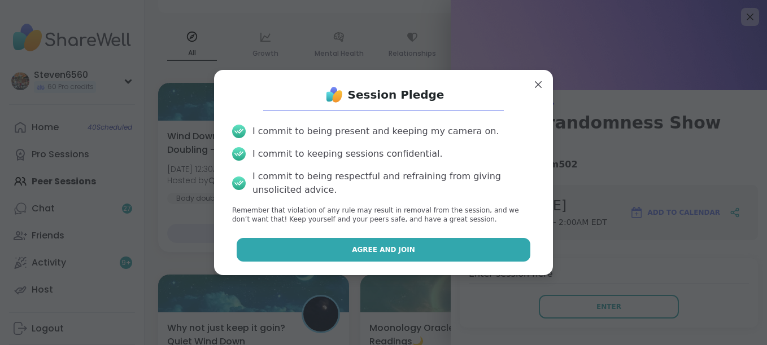
click at [438, 252] on button "Agree and Join" at bounding box center [384, 250] width 294 height 24
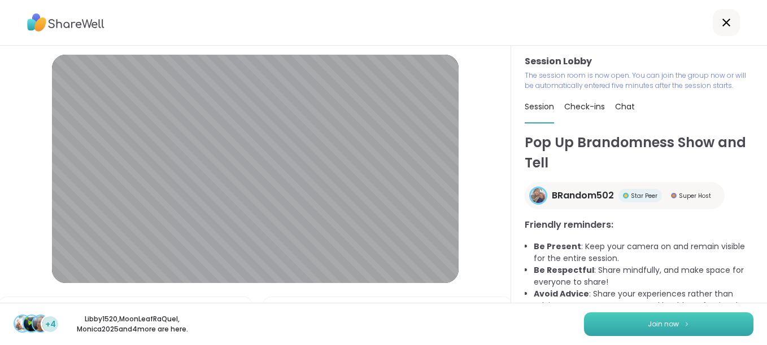
click at [620, 323] on button "Join now" at bounding box center [668, 325] width 169 height 24
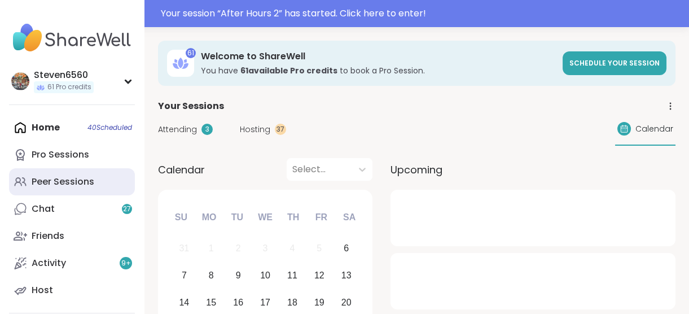
click at [72, 181] on div "Peer Sessions" at bounding box center [63, 182] width 63 height 12
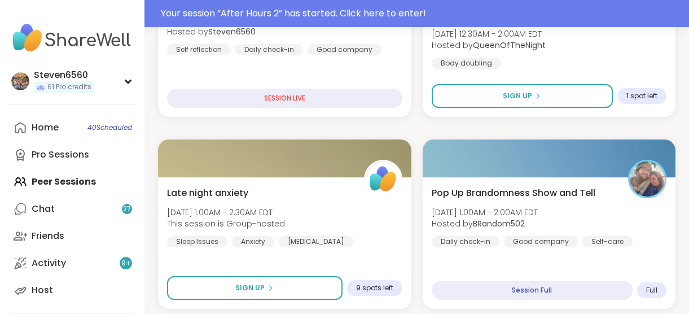
scroll to position [499, 0]
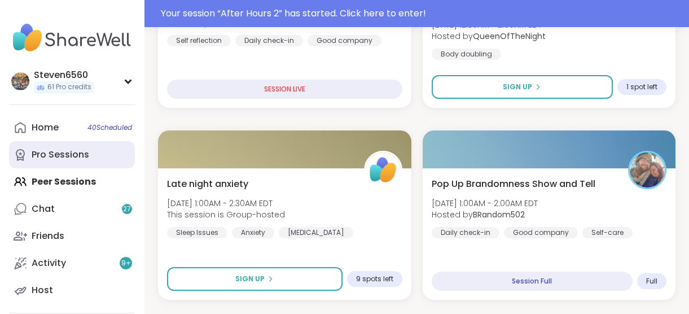
click at [87, 156] on div "Pro Sessions" at bounding box center [61, 154] width 58 height 12
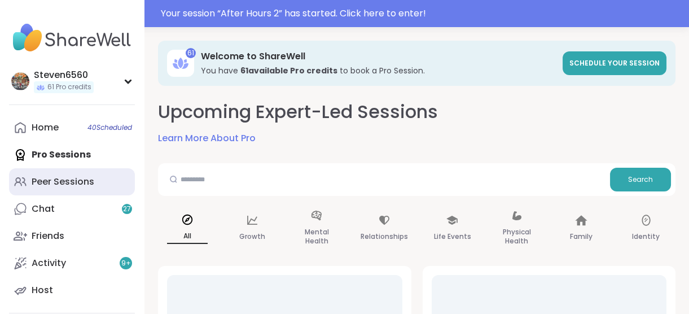
click at [79, 177] on div "Peer Sessions" at bounding box center [63, 182] width 63 height 12
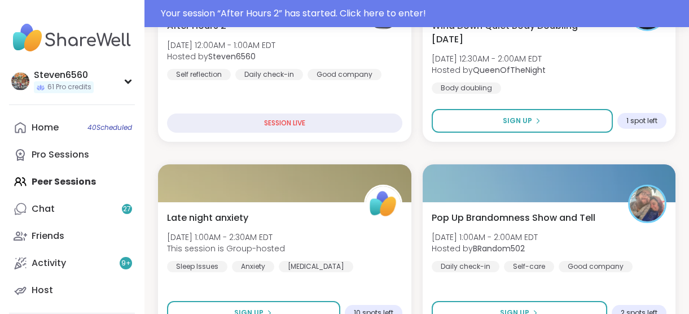
scroll to position [500, 0]
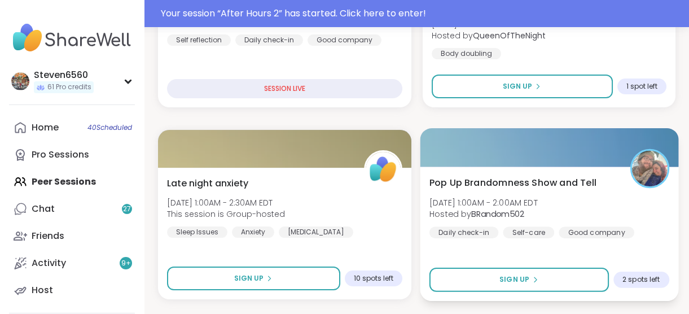
click at [617, 248] on div "Pop Up Brandomness Show and Tell [DATE] 1:00AM - 2:00AM EDT Hosted by BRandom50…" at bounding box center [549, 234] width 258 height 134
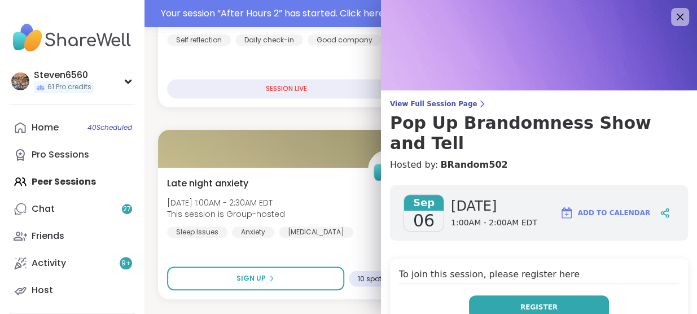
click at [497, 295] on button "Register" at bounding box center [539, 307] width 140 height 24
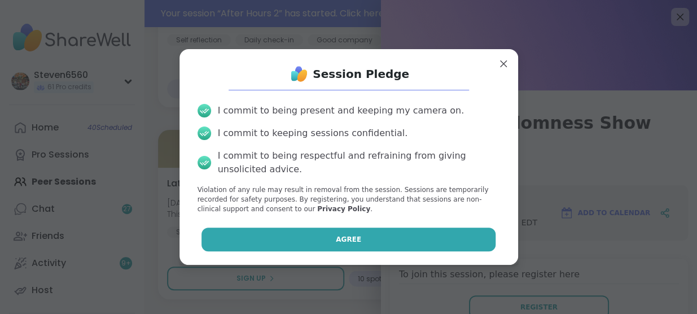
click at [435, 242] on button "Agree" at bounding box center [349, 239] width 294 height 24
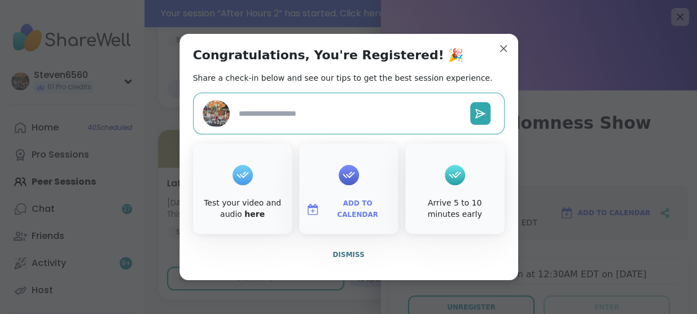
type textarea "*"
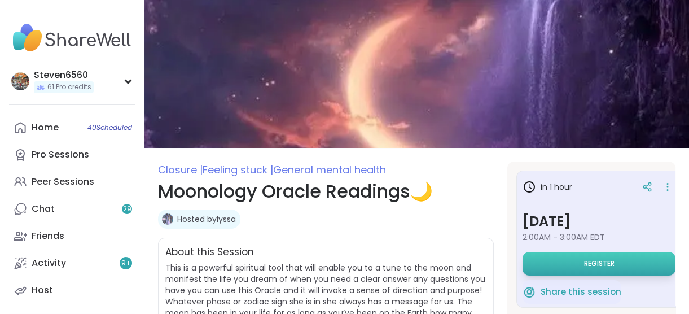
click at [566, 268] on button "Register" at bounding box center [599, 264] width 153 height 24
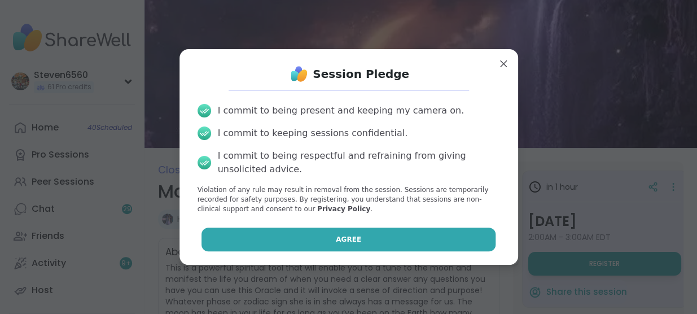
click at [432, 235] on button "Agree" at bounding box center [349, 239] width 294 height 24
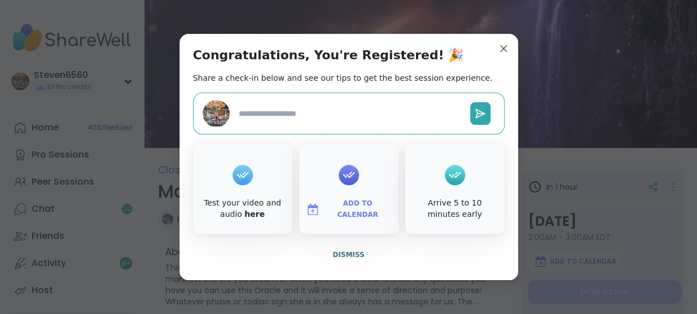
type textarea "*"
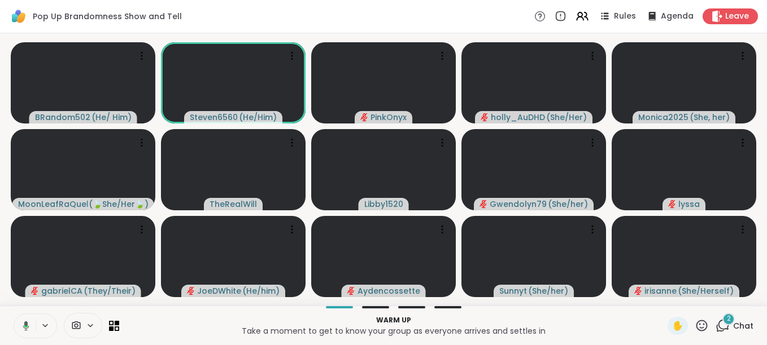
click at [736, 319] on div "2 Chat" at bounding box center [734, 326] width 38 height 18
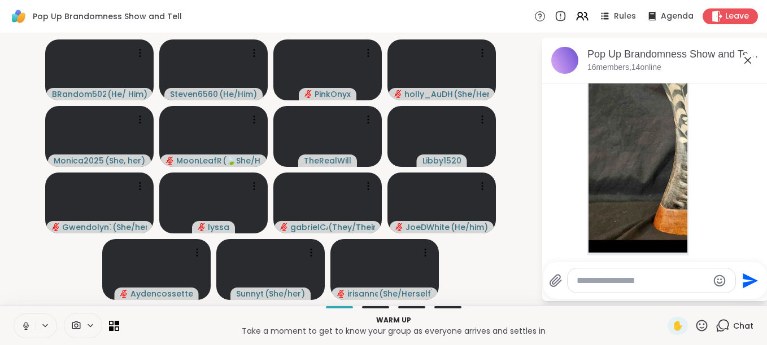
scroll to position [92, 0]
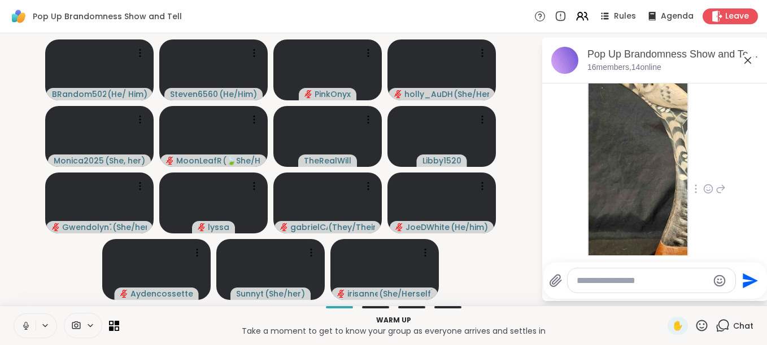
click at [611, 172] on img at bounding box center [637, 155] width 99 height 269
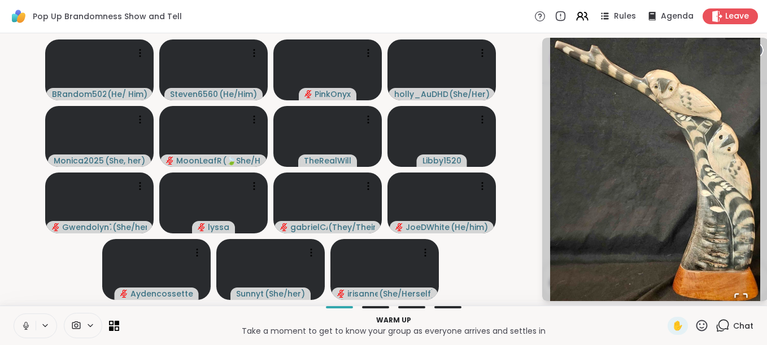
click at [720, 262] on img "Go to Slide 1" at bounding box center [655, 169] width 211 height 300
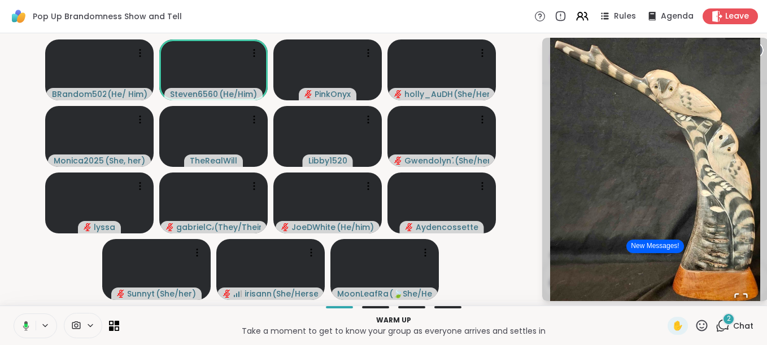
click at [733, 323] on span "Chat" at bounding box center [743, 326] width 20 height 11
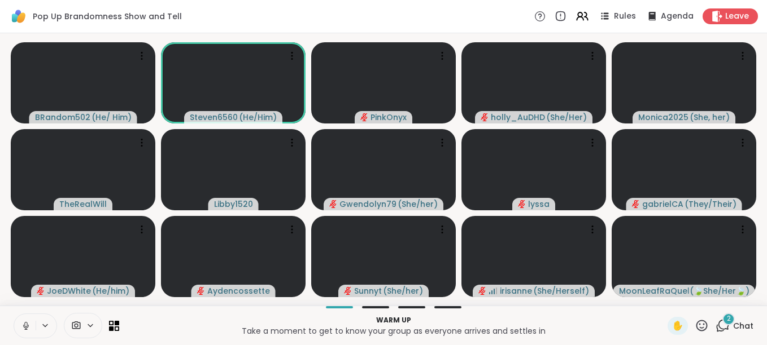
click at [733, 327] on span "Chat" at bounding box center [743, 326] width 20 height 11
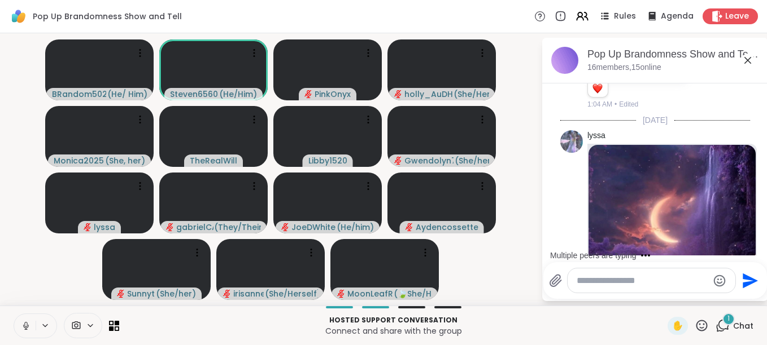
scroll to position [522, 0]
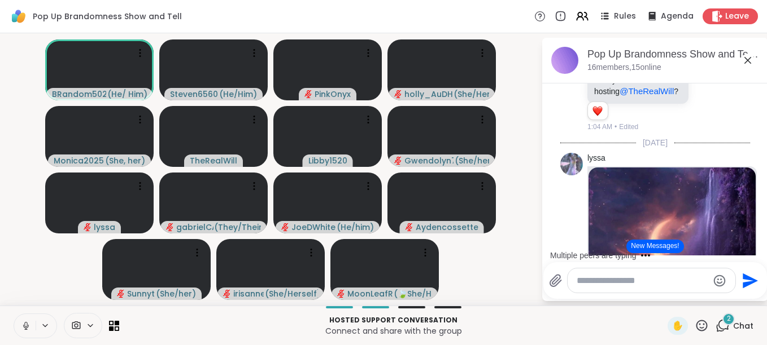
click at [759, 88] on html "Pop Up Brandomness Show and Tell Rules Agenda Leave BRandom502 ( He/ Him ) Stev…" at bounding box center [383, 172] width 767 height 345
click at [756, 91] on html "Pop Up Brandomness Show and Tell Rules Agenda Leave BRandom502 ( He/ Him ) Stev…" at bounding box center [383, 172] width 767 height 345
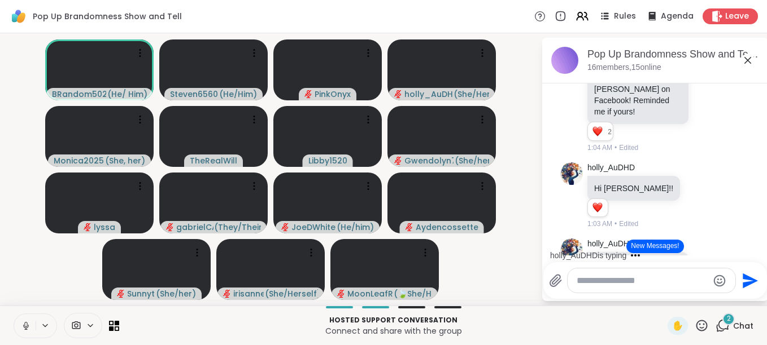
scroll to position [312, 0]
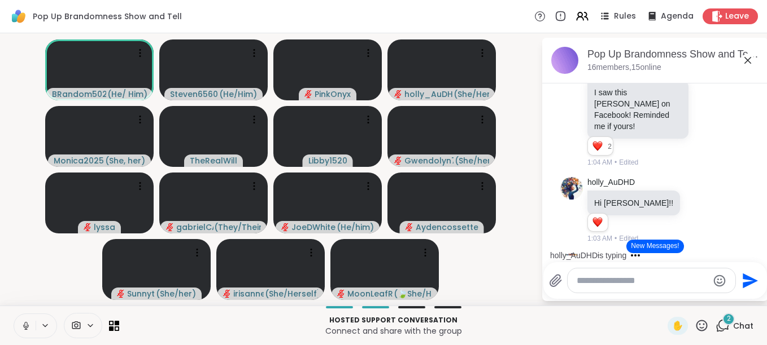
click at [761, 91] on html "Pop Up Brandomness Show and Tell Rules Agenda Leave BRandom502 ( He/ Him ) Stev…" at bounding box center [383, 172] width 767 height 345
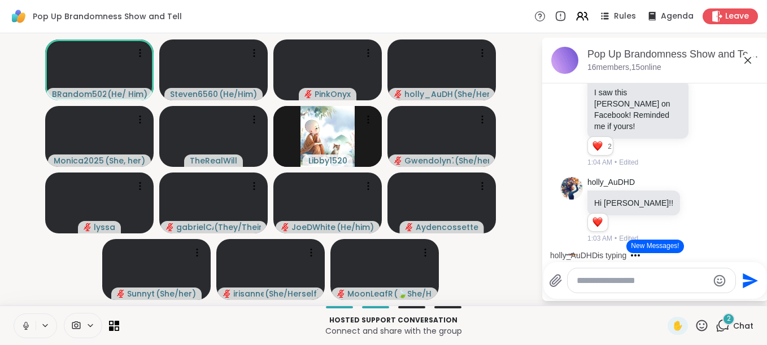
click at [758, 90] on html "Pop Up Brandomness Show and Tell Rules Agenda Leave BRandom502 ( He/ Him ) Stev…" at bounding box center [383, 172] width 767 height 345
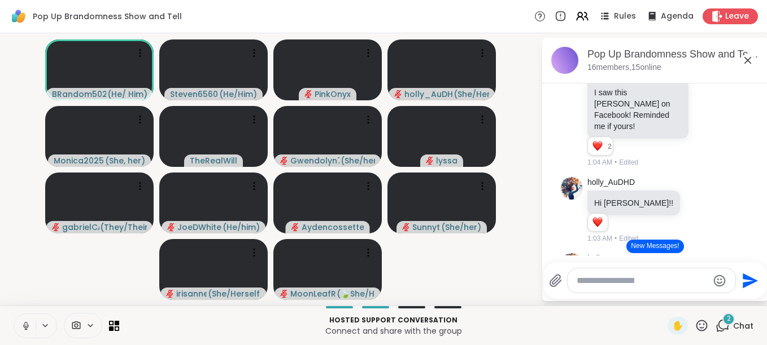
click at [758, 90] on html "Pop Up Brandomness Show and Tell Rules Agenda Leave BRandom502 ( He/ Him ) Stev…" at bounding box center [383, 172] width 767 height 345
click at [760, 90] on html "Pop Up Brandomness Show and Tell Rules Agenda Leave BRandom502 ( He/ Him ) Stev…" at bounding box center [383, 172] width 767 height 345
drag, startPoint x: 760, startPoint y: 90, endPoint x: 740, endPoint y: 97, distance: 20.9
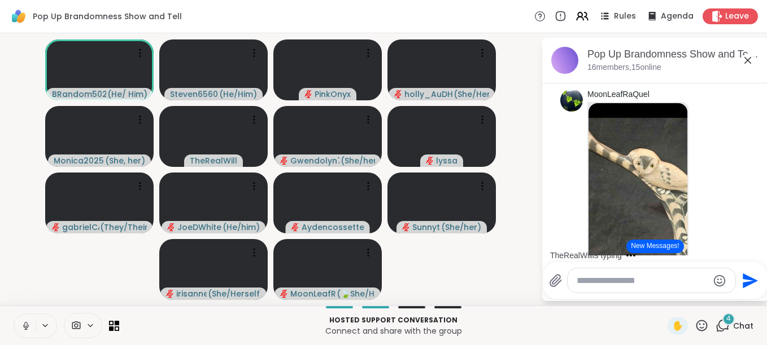
scroll to position [0, 0]
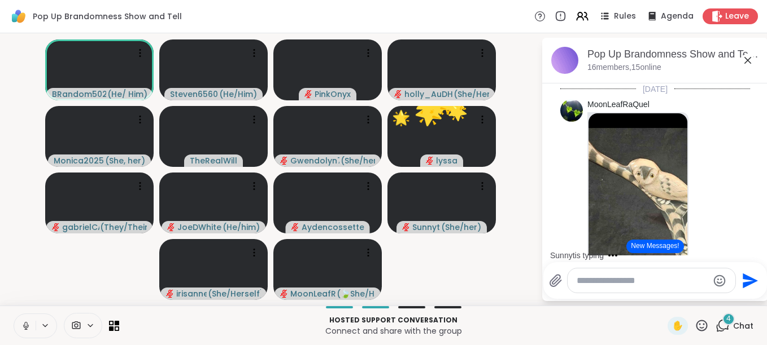
click at [756, 251] on div "Sunnyt is typing" at bounding box center [656, 256] width 221 height 18
click at [753, 247] on div "Sunnyt is typing" at bounding box center [656, 256] width 221 height 18
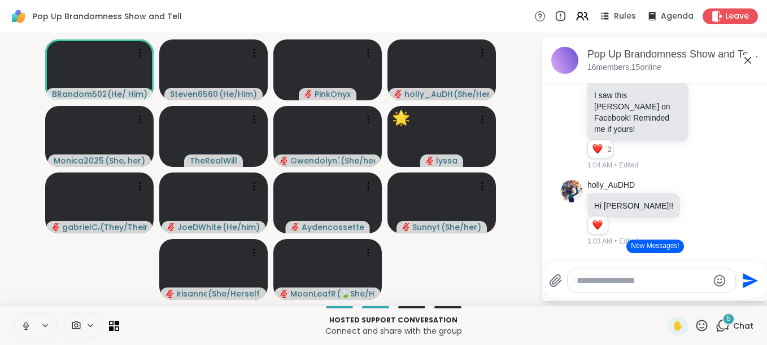
scroll to position [323, 0]
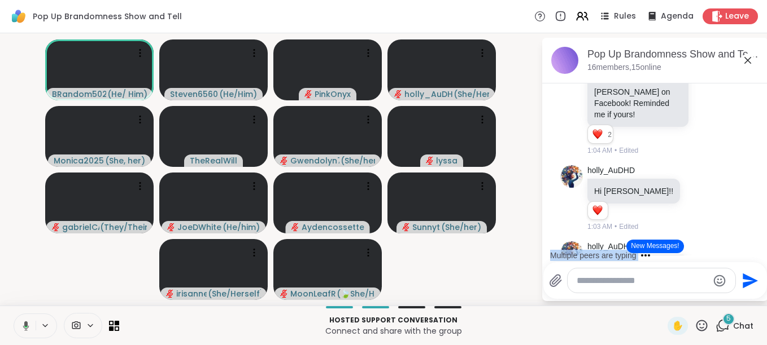
click at [758, 248] on html "Pop Up Brandomness Show and Tell Rules Agenda Leave BRandom502 ( He/ Him ) Stev…" at bounding box center [383, 172] width 767 height 345
click at [758, 248] on div "Multiple peers are typing" at bounding box center [656, 256] width 221 height 18
click at [757, 248] on div "Multiple peers are typing" at bounding box center [656, 256] width 221 height 18
click at [670, 247] on button "New Messages!" at bounding box center [654, 247] width 57 height 14
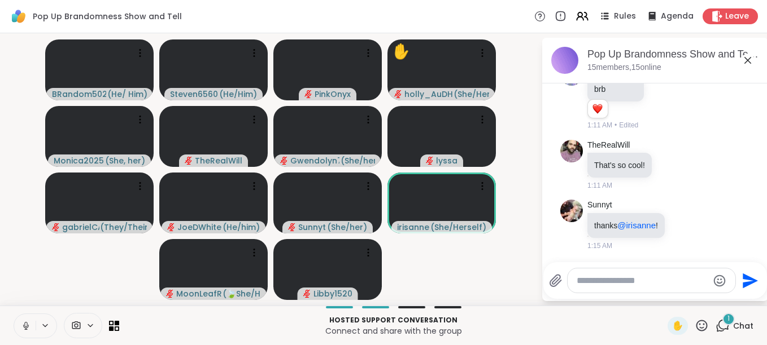
scroll to position [3415, 0]
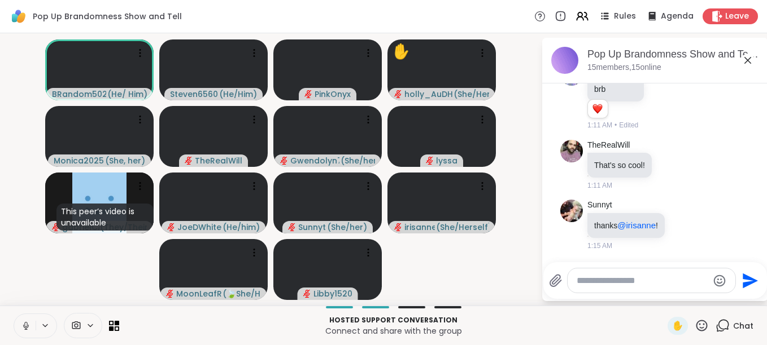
click at [694, 321] on icon at bounding box center [701, 326] width 14 height 14
click at [712, 291] on span "🌟" at bounding box center [717, 297] width 11 height 14
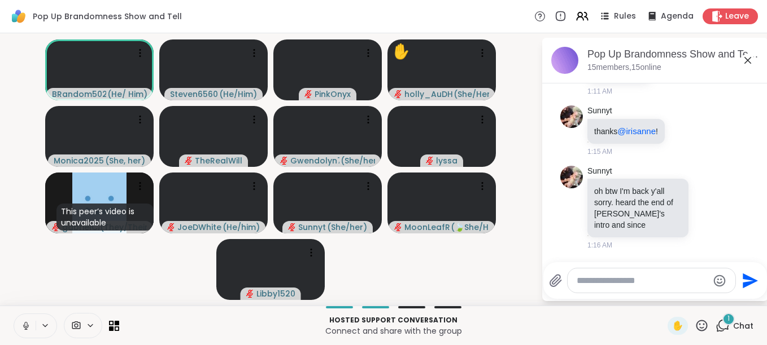
scroll to position [3510, 0]
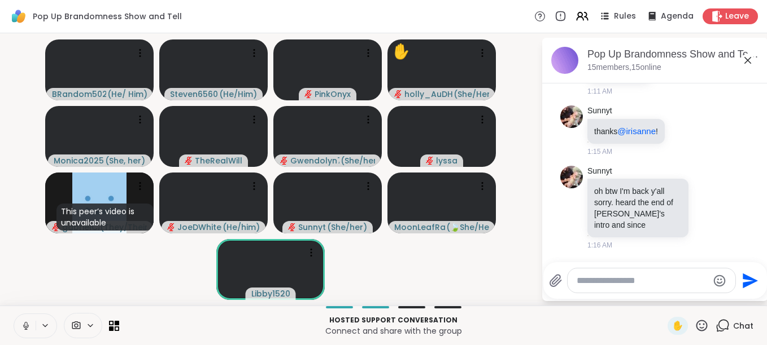
click at [694, 323] on icon at bounding box center [701, 326] width 14 height 14
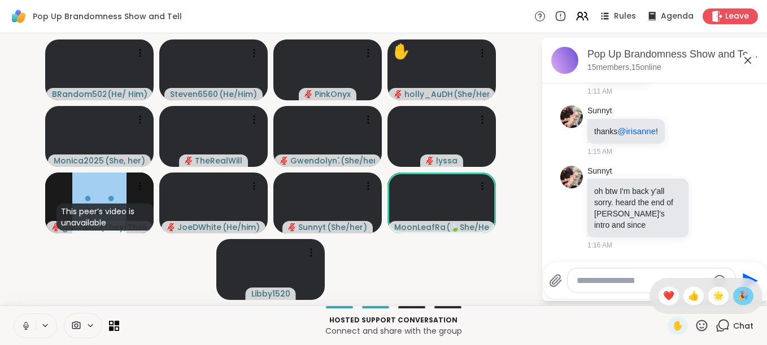
click at [737, 291] on span "🎉" at bounding box center [742, 297] width 11 height 14
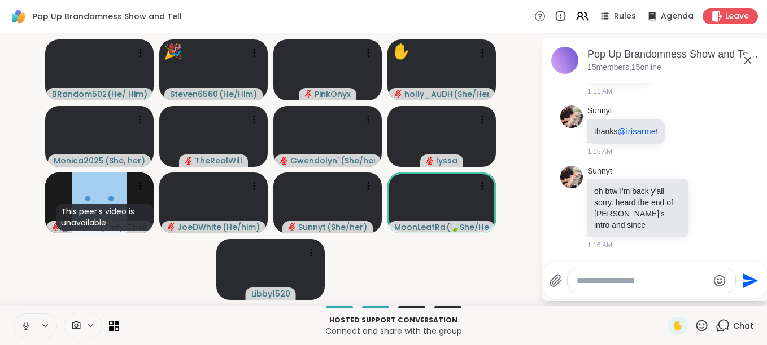
click at [694, 322] on icon at bounding box center [701, 326] width 14 height 14
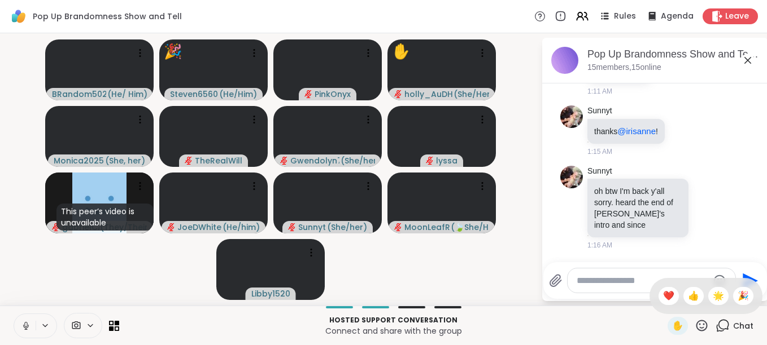
click at [694, 322] on icon at bounding box center [701, 326] width 14 height 14
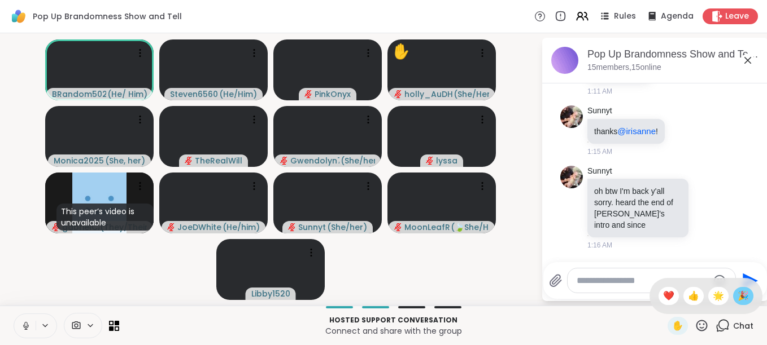
click at [733, 301] on div "🎉" at bounding box center [743, 296] width 20 height 18
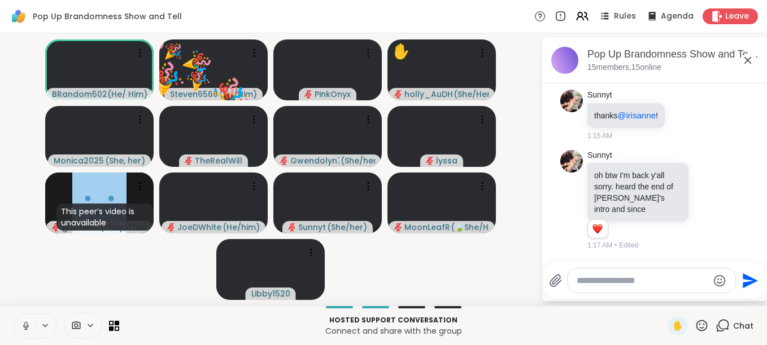
scroll to position [3525, 0]
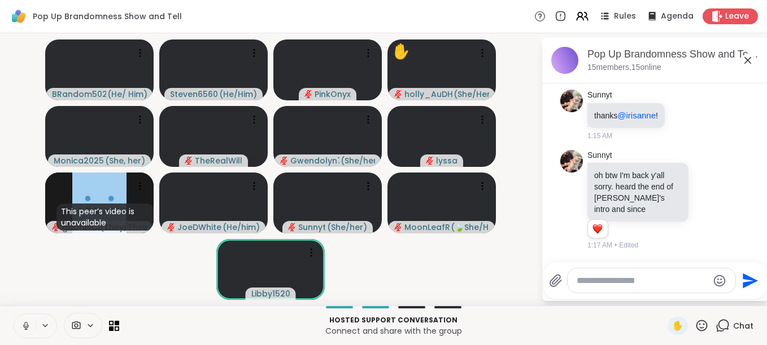
click at [696, 325] on icon at bounding box center [701, 325] width 11 height 11
click at [688, 292] on span "👍" at bounding box center [693, 297] width 11 height 14
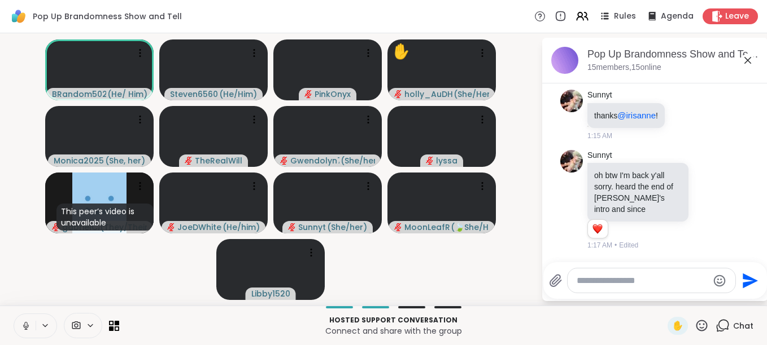
click at [18, 326] on button at bounding box center [24, 326] width 21 height 24
click at [672, 326] on span "✋" at bounding box center [677, 327] width 11 height 14
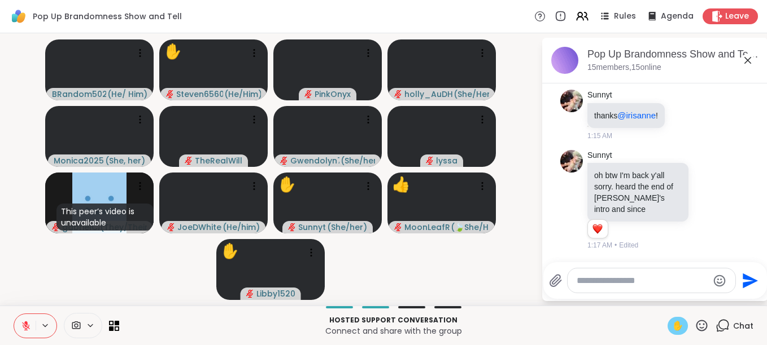
click at [27, 326] on icon at bounding box center [25, 323] width 3 height 5
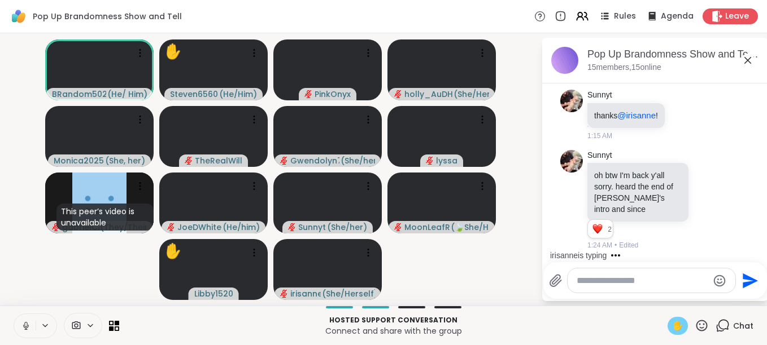
click at [667, 323] on div "✋" at bounding box center [677, 326] width 20 height 18
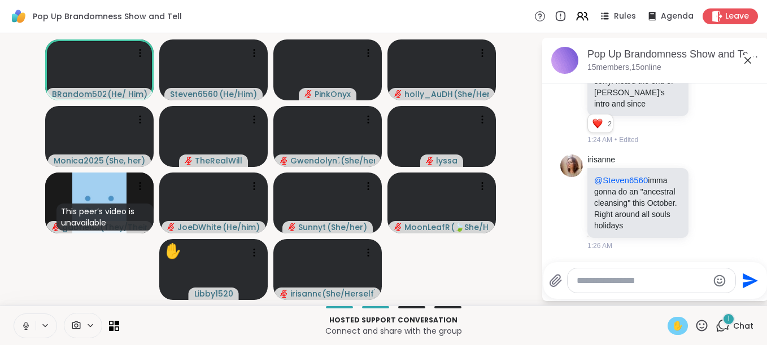
scroll to position [3642, 0]
click at [636, 275] on textarea "Type your message" at bounding box center [642, 280] width 132 height 11
type textarea "**********"
click at [27, 320] on button at bounding box center [24, 326] width 21 height 24
click at [744, 283] on icon "Send" at bounding box center [751, 280] width 15 height 15
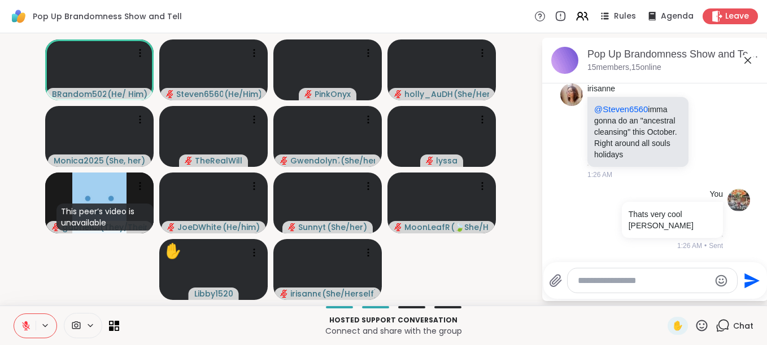
scroll to position [3702, 0]
click at [626, 278] on textarea "Type your message" at bounding box center [643, 280] width 132 height 11
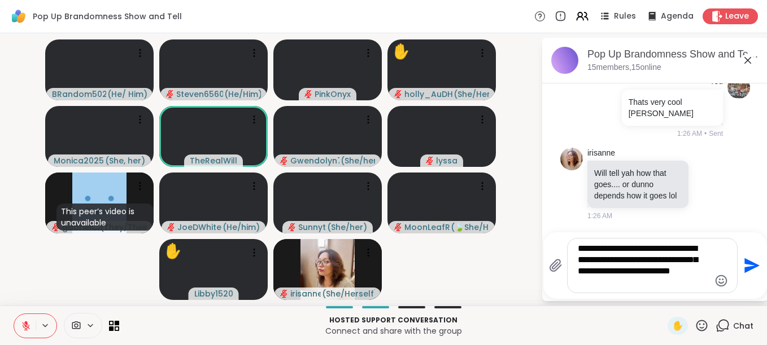
type textarea "**********"
click at [741, 264] on icon "Send" at bounding box center [750, 266] width 18 height 18
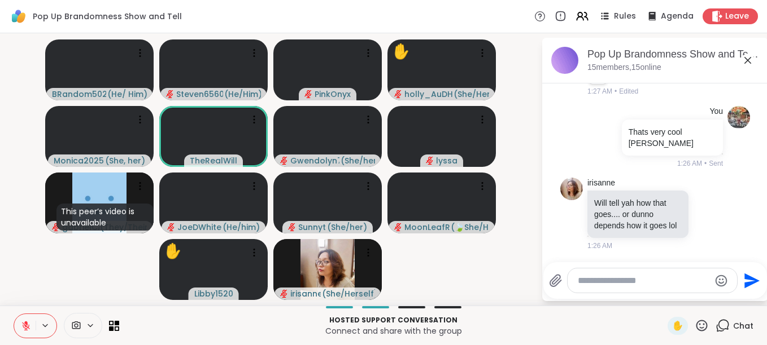
scroll to position [3929, 0]
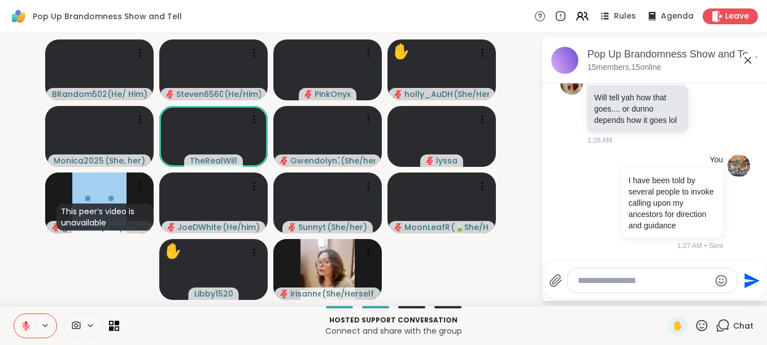
click at [606, 277] on textarea "Type your message" at bounding box center [643, 280] width 132 height 11
type textarea "**********"
click at [748, 281] on icon "Send" at bounding box center [750, 281] width 18 height 18
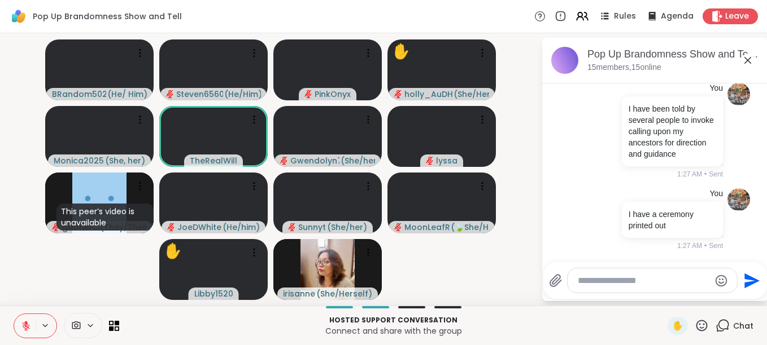
scroll to position [4001, 0]
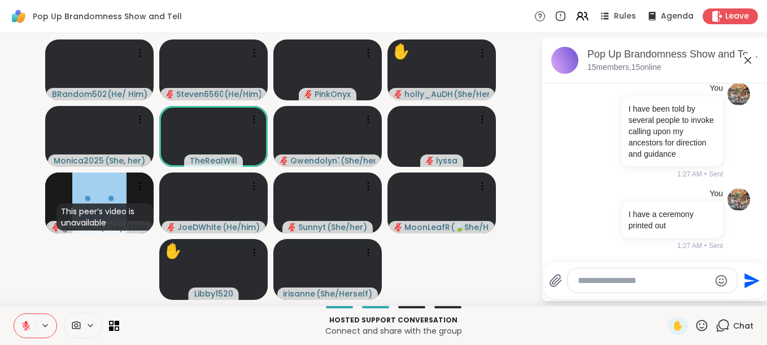
click at [737, 268] on button "Send" at bounding box center [749, 280] width 25 height 25
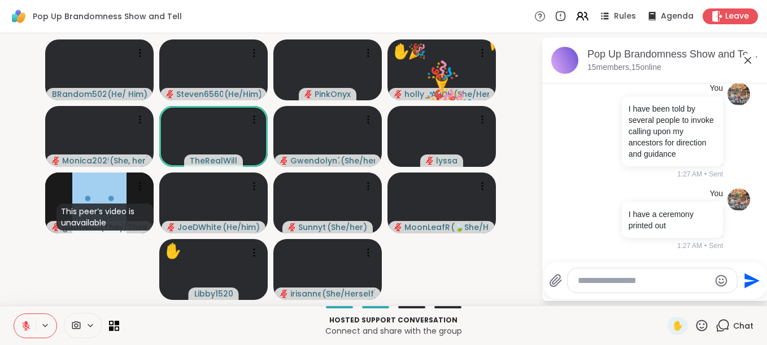
click at [737, 268] on button "Send" at bounding box center [749, 280] width 25 height 25
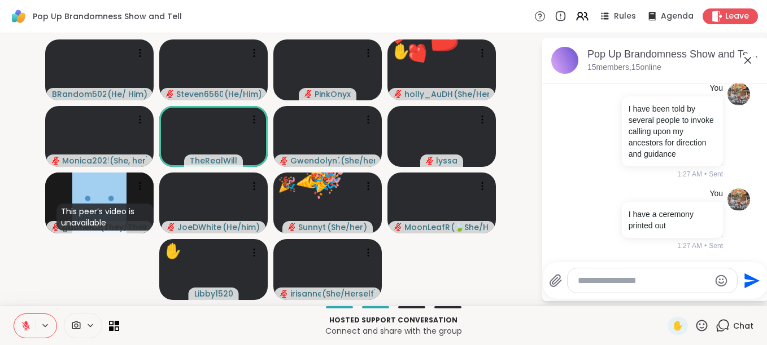
click at [737, 268] on button "Send" at bounding box center [749, 280] width 25 height 25
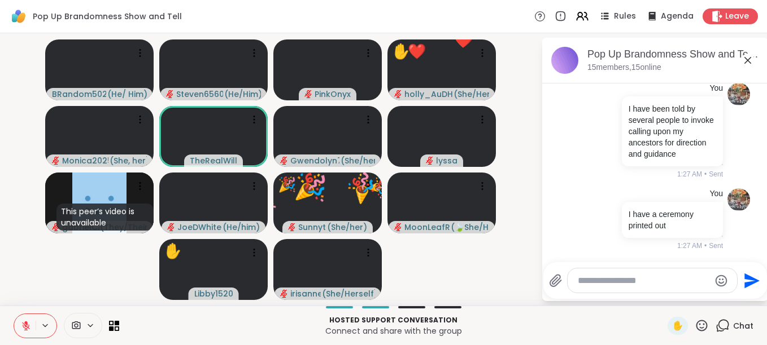
click at [737, 268] on button "Send" at bounding box center [749, 280] width 25 height 25
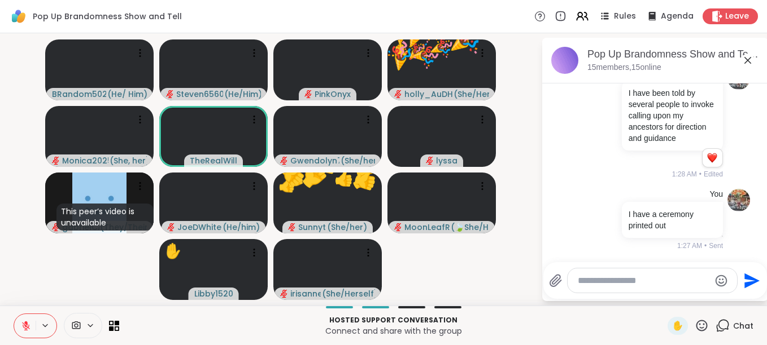
click at [737, 268] on button "Send" at bounding box center [749, 280] width 25 height 25
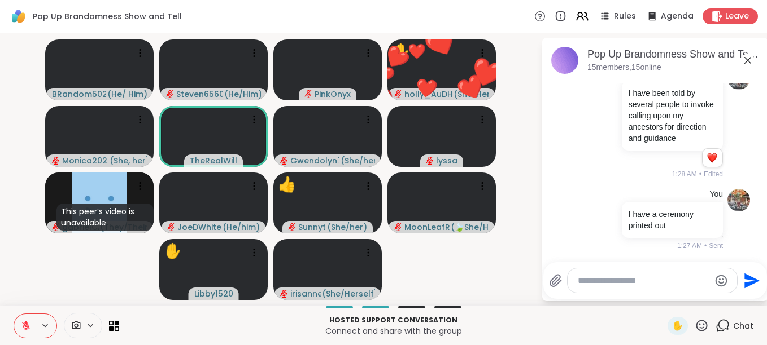
click at [737, 268] on button "Send" at bounding box center [749, 280] width 25 height 25
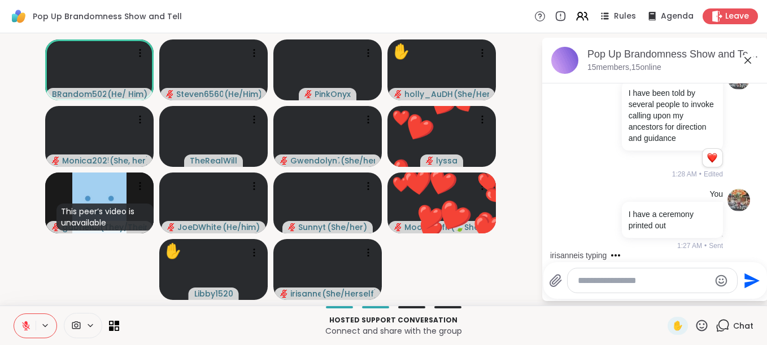
click at [626, 283] on textarea "Type your message" at bounding box center [643, 280] width 132 height 11
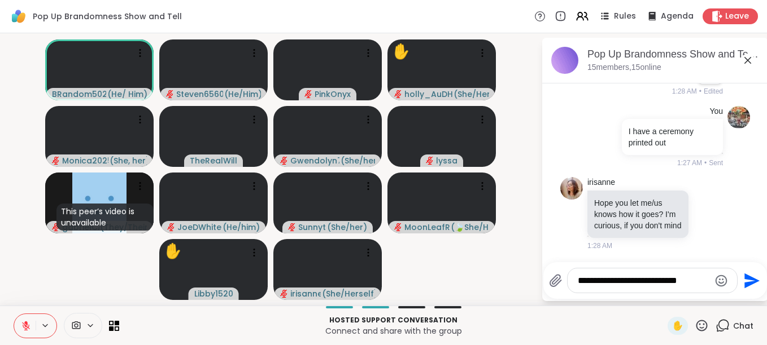
scroll to position [4127, 0]
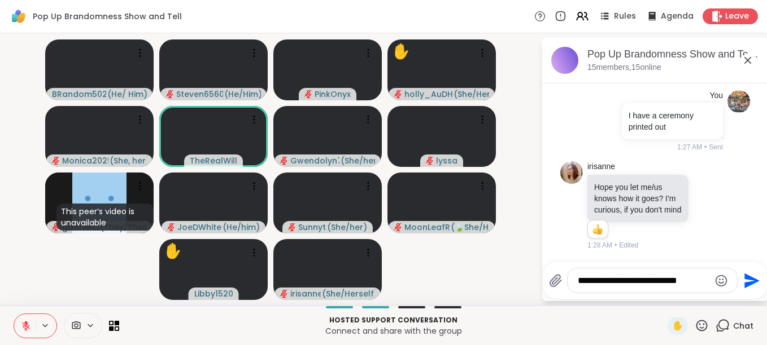
click at [701, 286] on textarea "**********" at bounding box center [643, 280] width 132 height 11
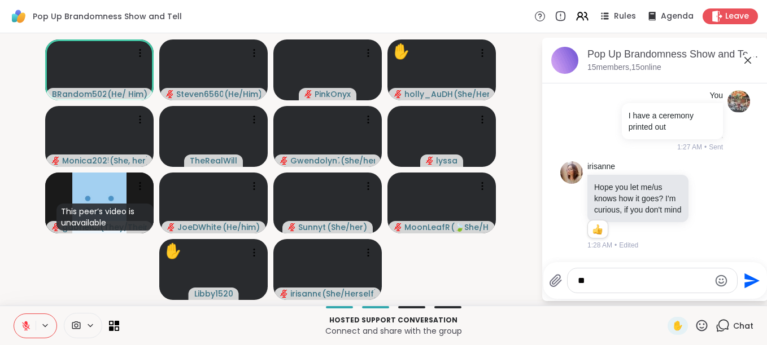
type textarea "*"
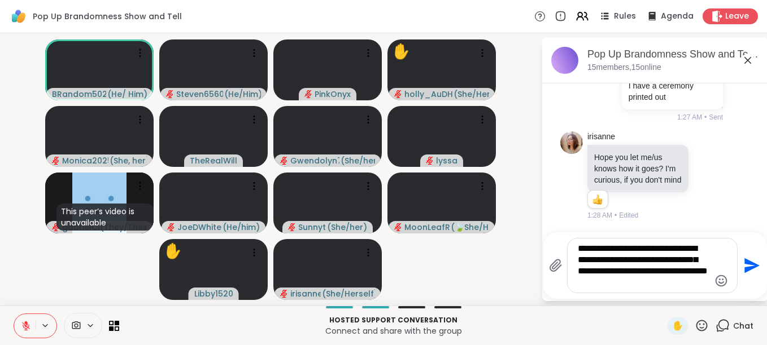
type textarea "**********"
click at [747, 275] on button "Send" at bounding box center [749, 265] width 25 height 25
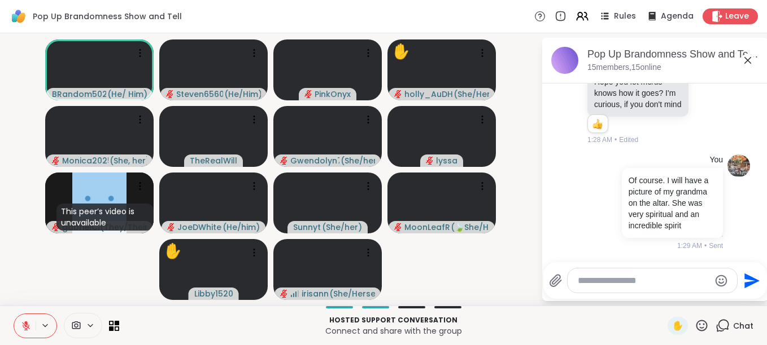
scroll to position [4260, 0]
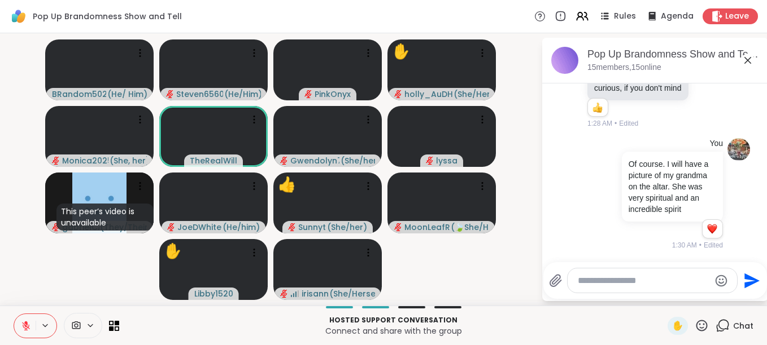
click at [625, 279] on textarea "Type your message" at bounding box center [643, 280] width 132 height 11
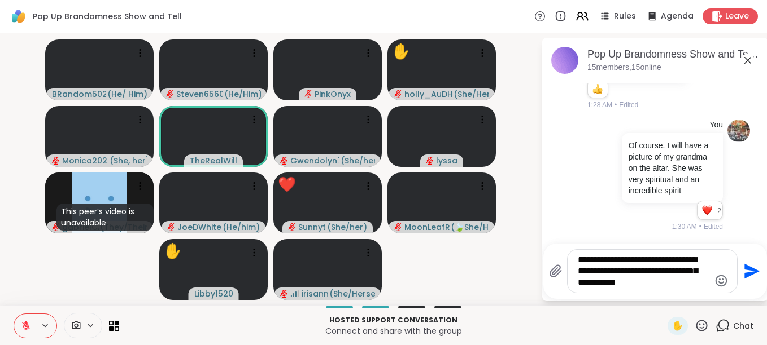
type textarea "**********"
click at [744, 277] on icon "Send" at bounding box center [751, 271] width 15 height 15
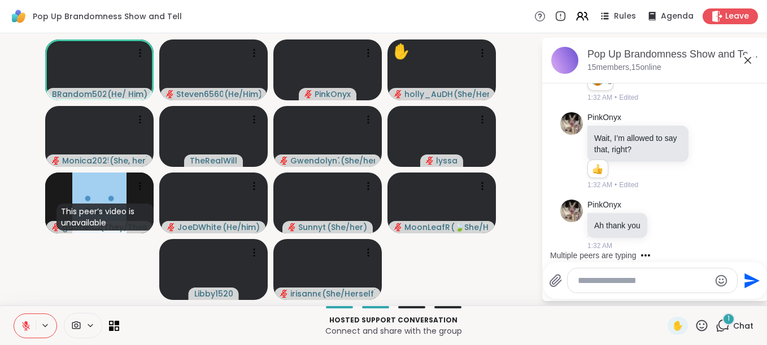
scroll to position [4578, 0]
click at [24, 322] on icon at bounding box center [26, 326] width 10 height 10
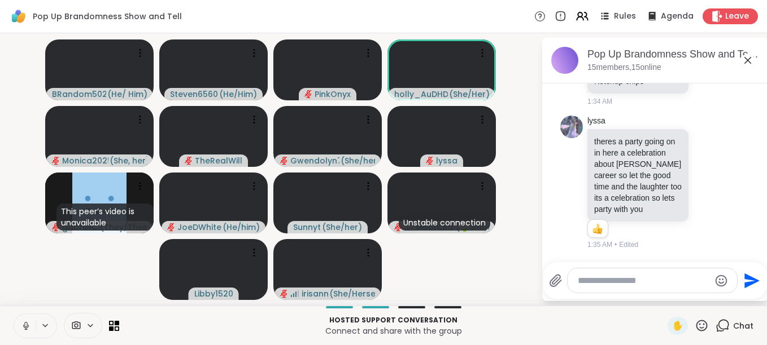
scroll to position [5401, 0]
click at [703, 177] on icon at bounding box center [708, 182] width 10 height 11
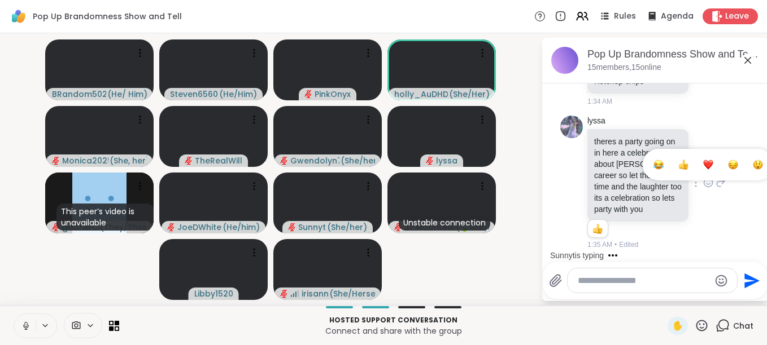
click at [678, 160] on div "Select Reaction: Thumbs up" at bounding box center [683, 165] width 10 height 10
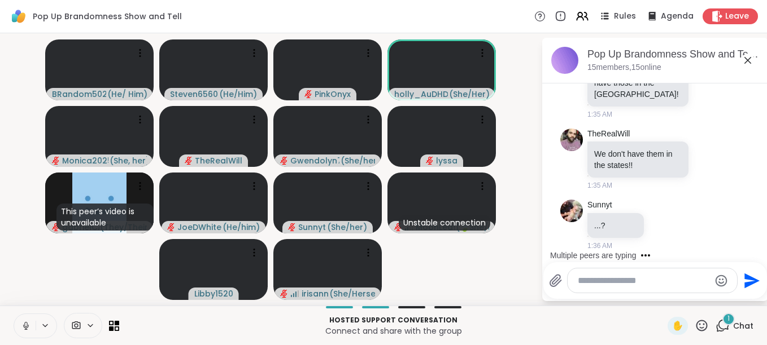
scroll to position [5697, 0]
click at [694, 323] on icon at bounding box center [701, 326] width 14 height 14
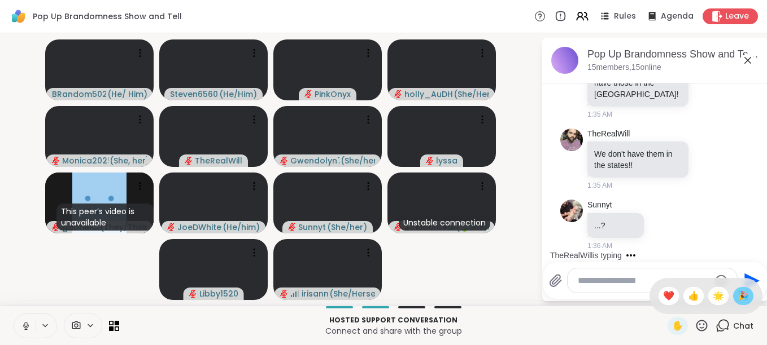
click at [737, 291] on span "🎉" at bounding box center [742, 297] width 11 height 14
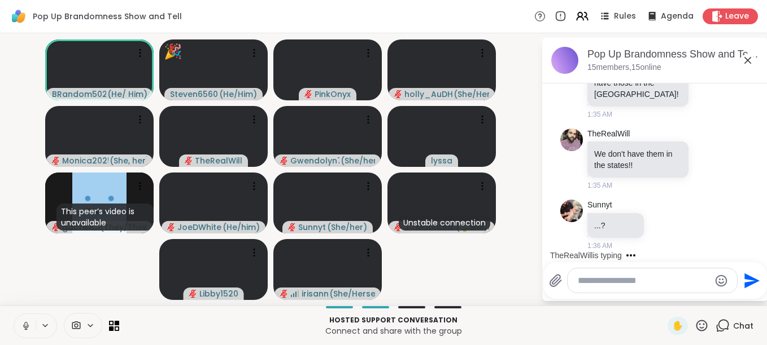
click at [694, 322] on icon at bounding box center [701, 326] width 14 height 14
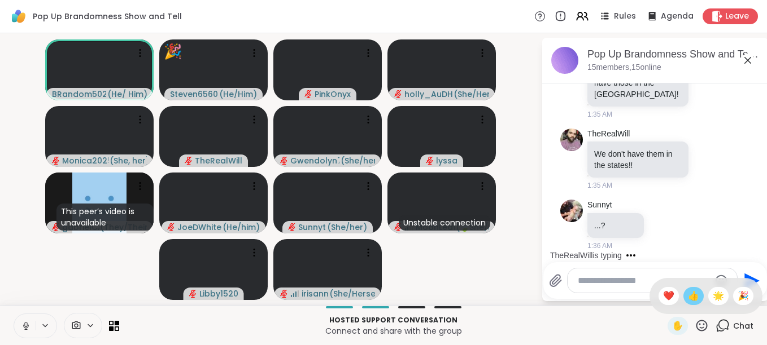
click at [688, 297] on span "👍" at bounding box center [693, 297] width 11 height 14
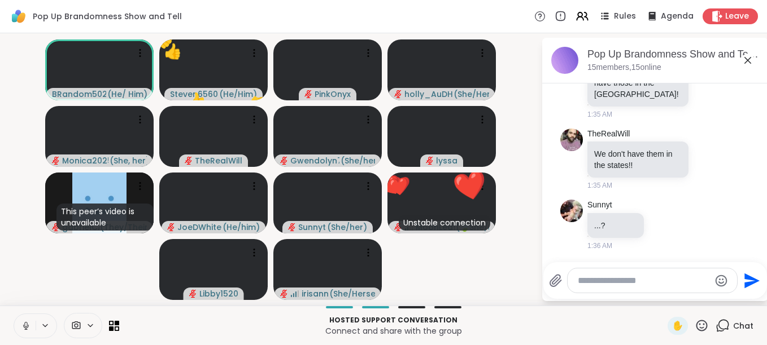
click at [696, 321] on icon at bounding box center [701, 325] width 11 height 11
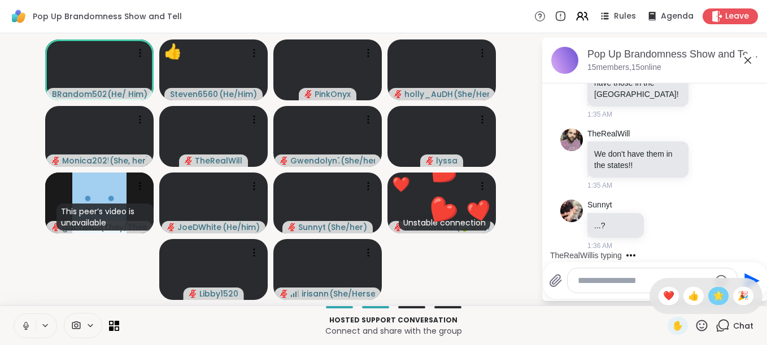
click at [712, 290] on span "🌟" at bounding box center [717, 297] width 11 height 14
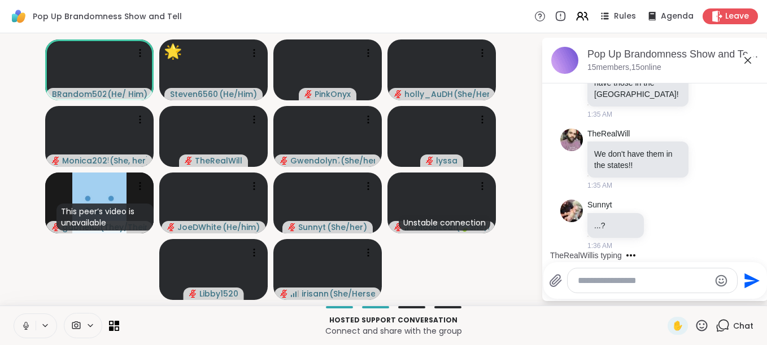
click at [694, 322] on icon at bounding box center [701, 326] width 14 height 14
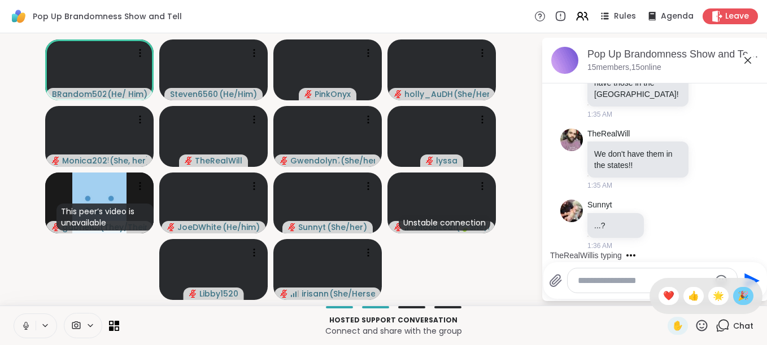
click at [737, 292] on span "🎉" at bounding box center [742, 297] width 11 height 14
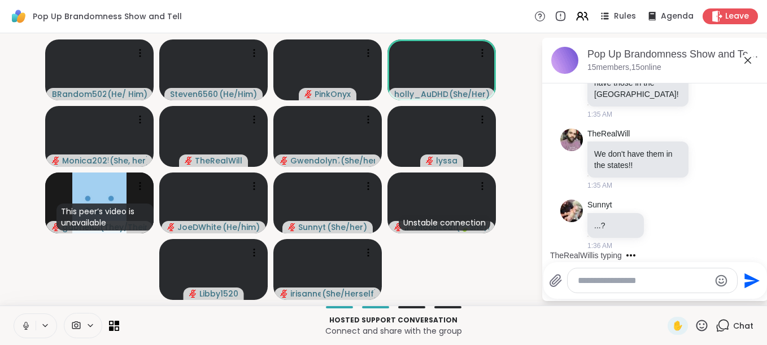
scroll to position [5802, 0]
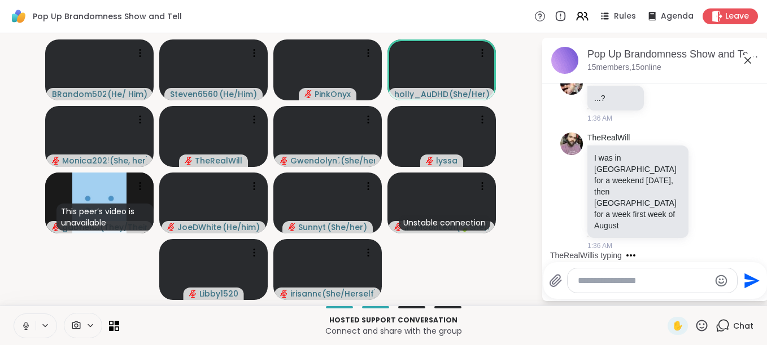
click at [696, 322] on icon at bounding box center [701, 325] width 11 height 11
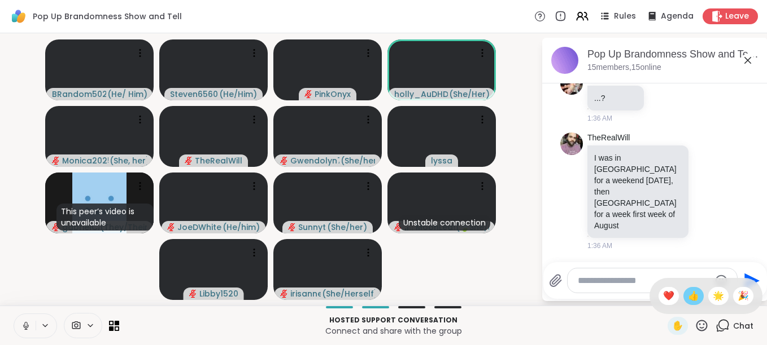
click at [688, 295] on span "👍" at bounding box center [693, 297] width 11 height 14
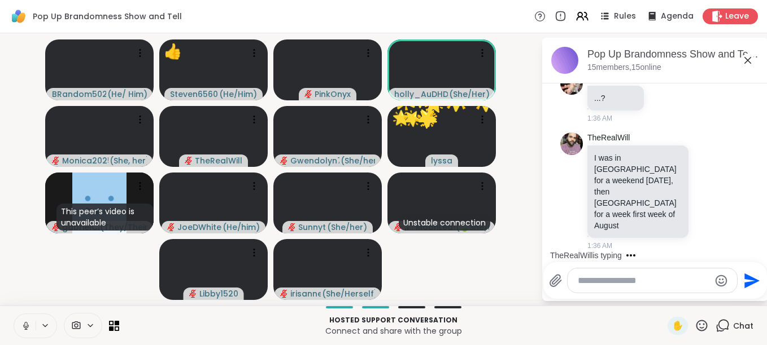
click at [691, 318] on div "✋" at bounding box center [687, 326] width 41 height 18
click at [694, 316] on div "Hosted support conversation Connect and share with the group ✋ Chat" at bounding box center [383, 326] width 767 height 40
click at [694, 319] on icon at bounding box center [701, 326] width 14 height 14
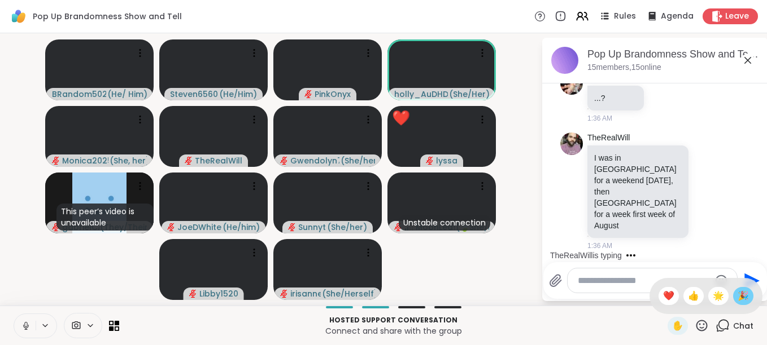
click at [737, 293] on span "🎉" at bounding box center [742, 297] width 11 height 14
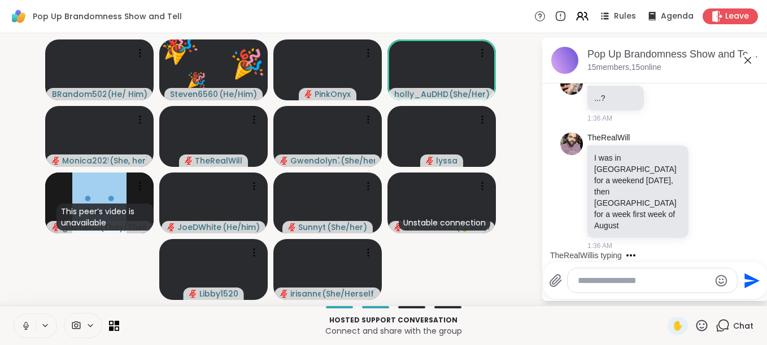
click at [694, 323] on icon at bounding box center [701, 326] width 14 height 14
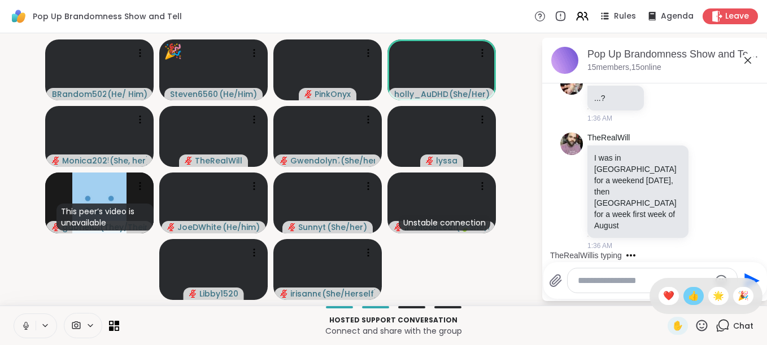
click at [688, 299] on span "👍" at bounding box center [693, 297] width 11 height 14
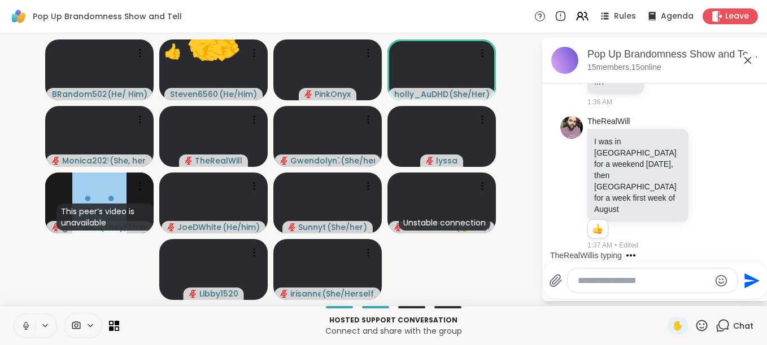
scroll to position [5818, 0]
click at [692, 316] on div "Hosted support conversation Connect and share with the group ✋ Chat" at bounding box center [383, 326] width 767 height 40
click at [694, 320] on icon at bounding box center [701, 326] width 14 height 14
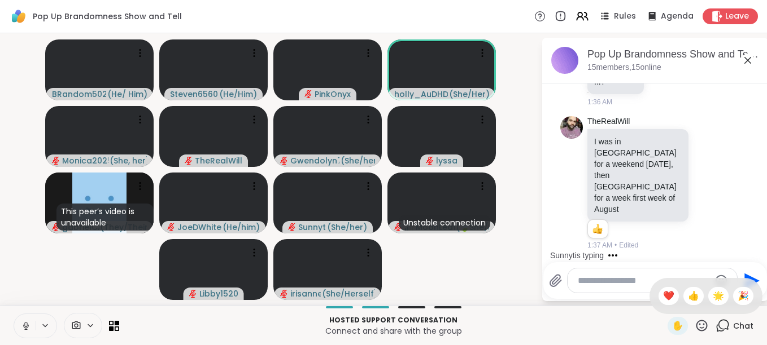
click at [696, 309] on div "✋ ❤️ 👍 🌟 🎉" at bounding box center [705, 296] width 113 height 36
click at [695, 320] on icon at bounding box center [701, 326] width 14 height 14
click at [712, 296] on span "🌟" at bounding box center [717, 297] width 11 height 14
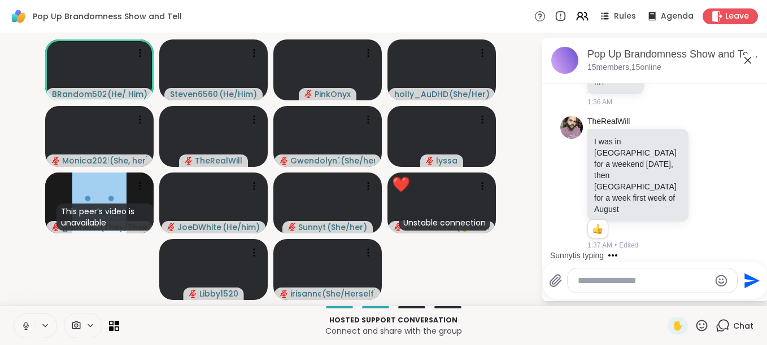
click at [694, 326] on icon at bounding box center [701, 326] width 14 height 14
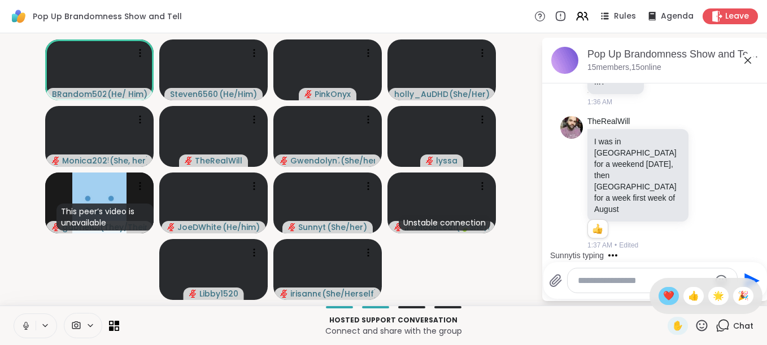
click at [663, 295] on span "❤️" at bounding box center [668, 297] width 11 height 14
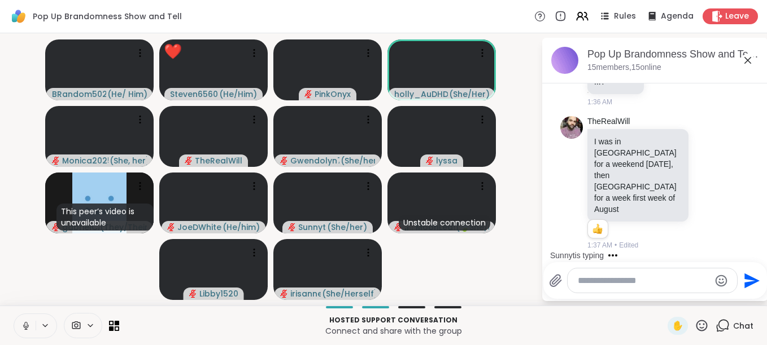
click at [699, 322] on icon at bounding box center [701, 326] width 14 height 14
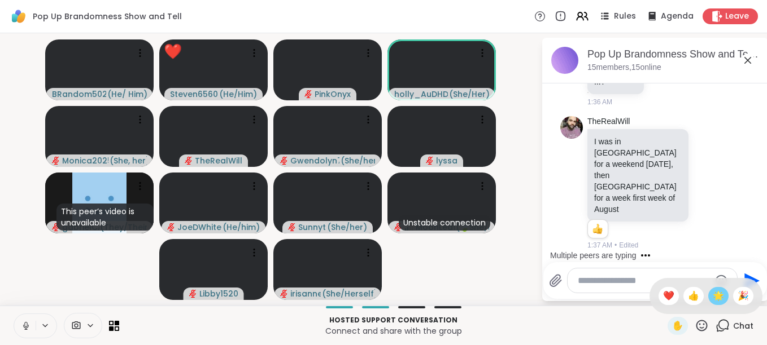
click at [712, 296] on span "🌟" at bounding box center [717, 297] width 11 height 14
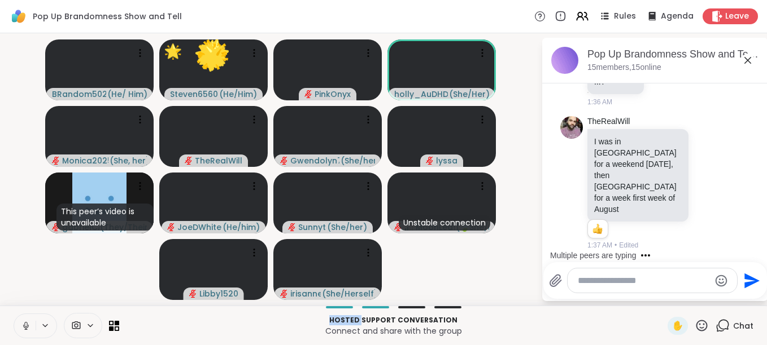
click at [710, 296] on div "Send" at bounding box center [655, 280] width 224 height 37
drag, startPoint x: 710, startPoint y: 296, endPoint x: 694, endPoint y: 323, distance: 31.7
click at [694, 323] on icon at bounding box center [701, 326] width 14 height 14
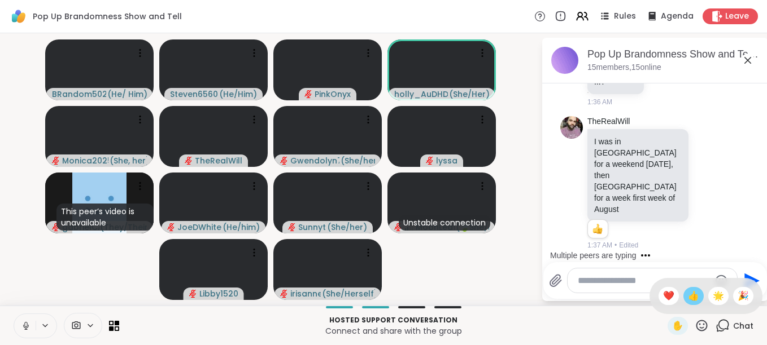
click at [688, 294] on span "👍" at bounding box center [693, 297] width 11 height 14
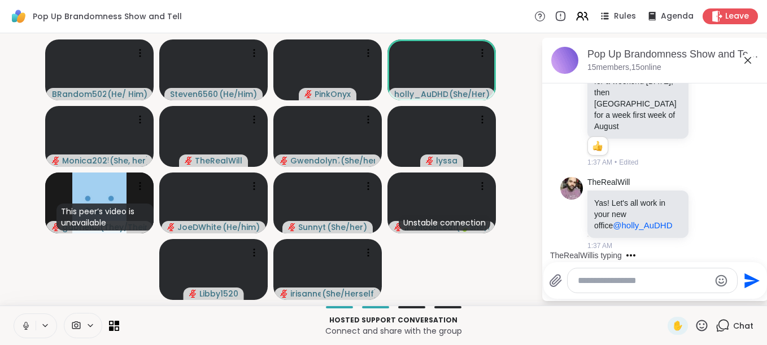
scroll to position [5901, 0]
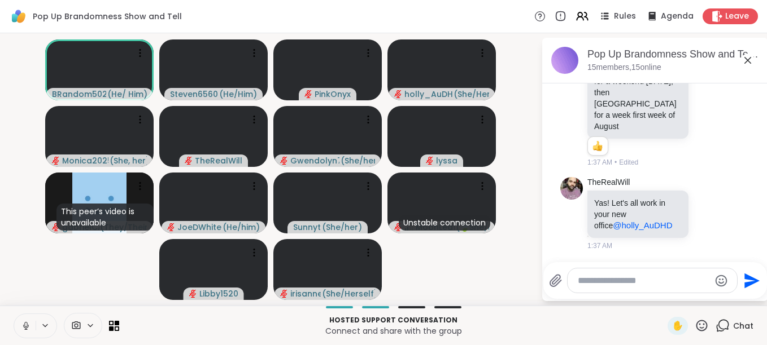
click at [694, 321] on icon at bounding box center [701, 326] width 14 height 14
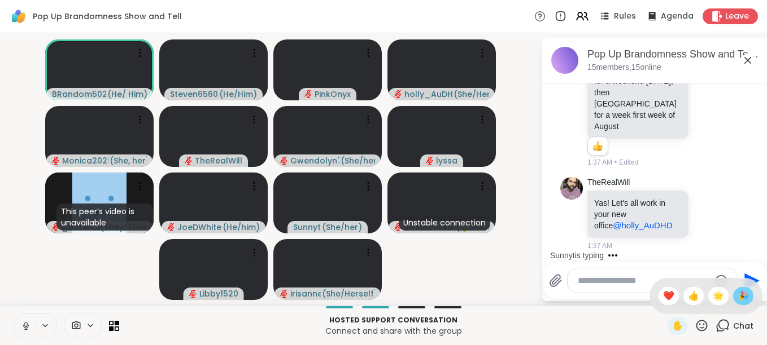
click at [737, 292] on span "🎉" at bounding box center [742, 297] width 11 height 14
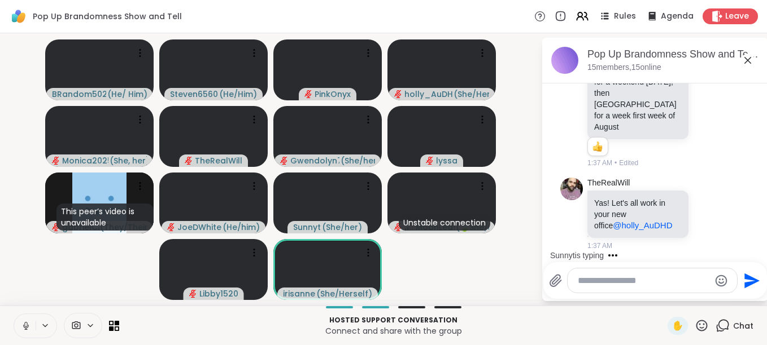
scroll to position [5934, 0]
click at [694, 322] on icon at bounding box center [701, 326] width 14 height 14
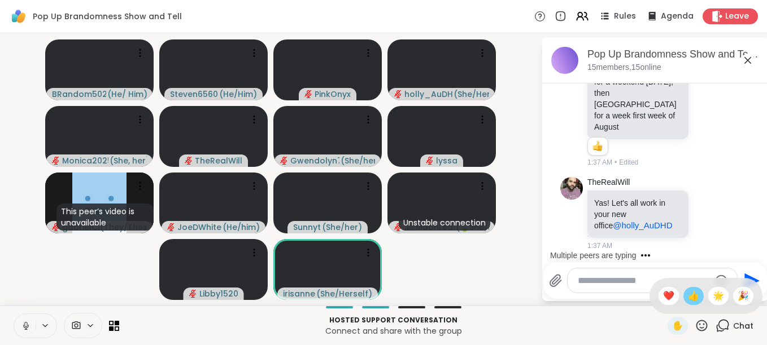
click at [688, 291] on span "👍" at bounding box center [693, 297] width 11 height 14
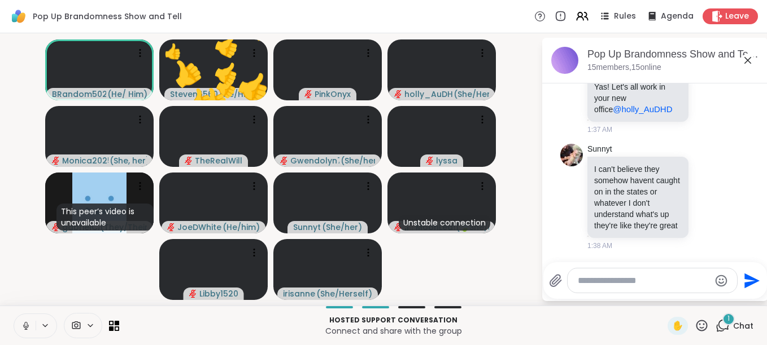
scroll to position [6061, 0]
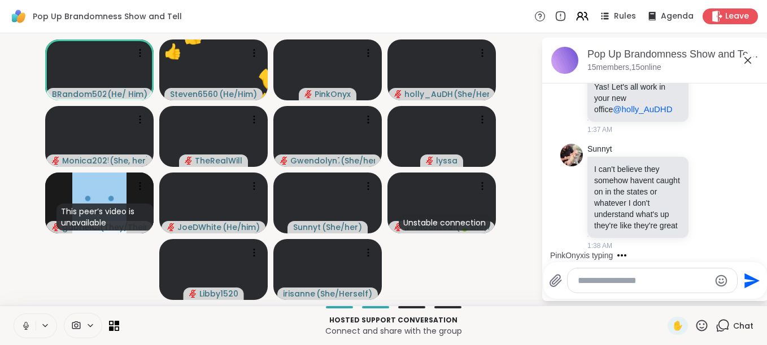
click at [694, 322] on icon at bounding box center [701, 326] width 14 height 14
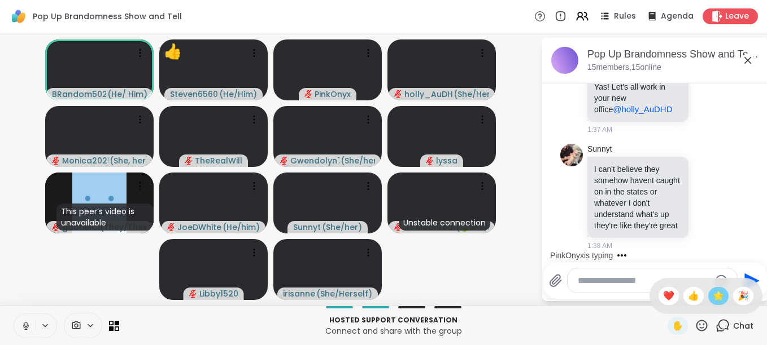
click at [708, 292] on div "🌟" at bounding box center [718, 296] width 20 height 18
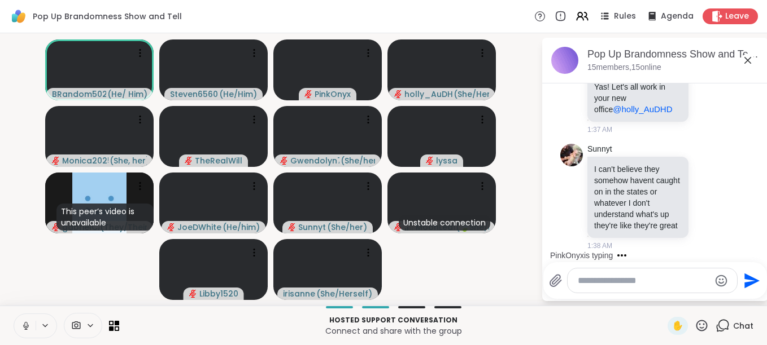
click at [696, 324] on icon at bounding box center [701, 325] width 11 height 11
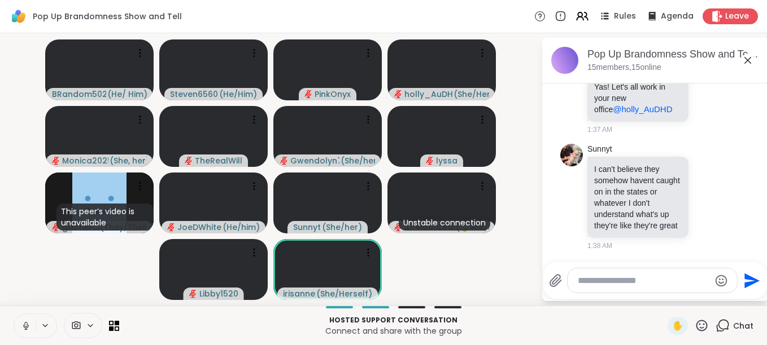
click at [34, 323] on button at bounding box center [24, 326] width 21 height 24
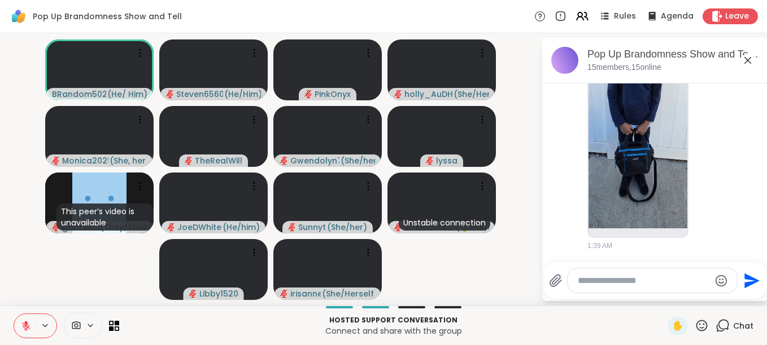
scroll to position [6393, 0]
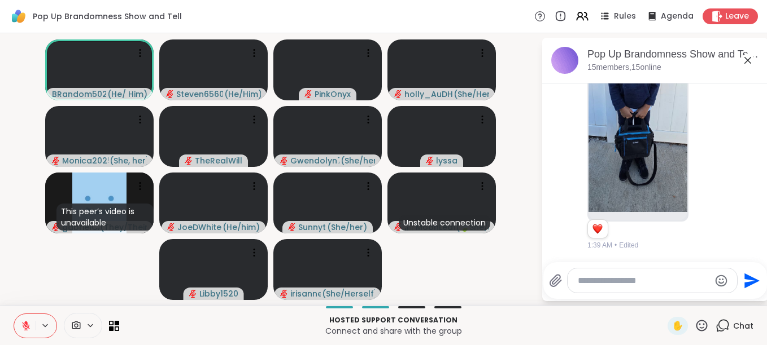
drag, startPoint x: 763, startPoint y: 251, endPoint x: 765, endPoint y: 100, distance: 150.8
click at [765, 100] on html "Pop Up Brandomness Show and Tell Rules Agenda Leave BRandom502 ( He/ Him ) Stev…" at bounding box center [383, 172] width 767 height 345
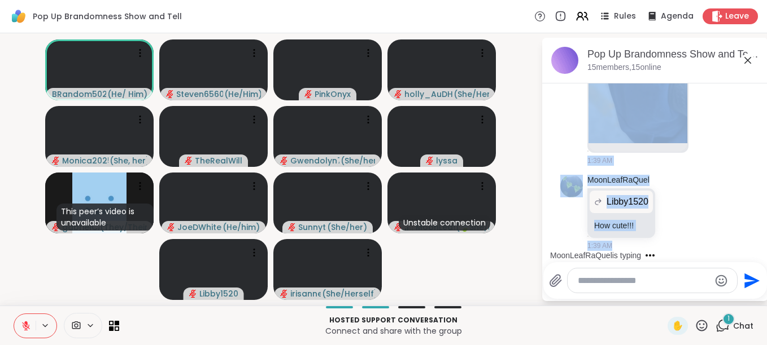
scroll to position [6792, 0]
click at [712, 163] on div "Libby1520 1:39 AM" at bounding box center [656, 14] width 138 height 306
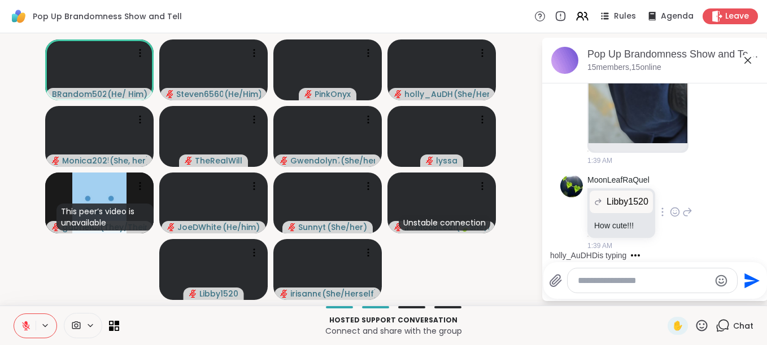
click at [714, 209] on div "MoonLeafRaQuel Libby1520 How cute!!! 1:39 AM" at bounding box center [655, 212] width 190 height 85
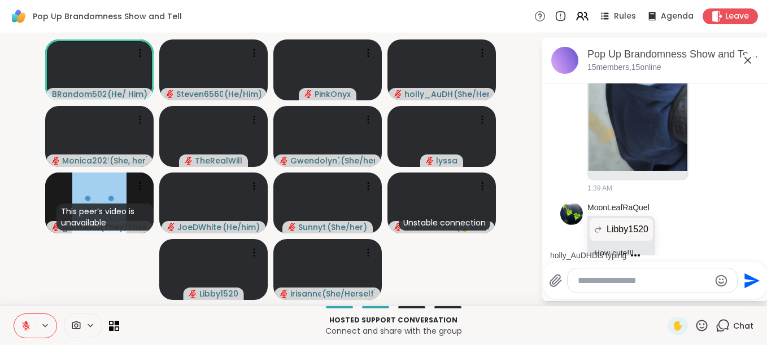
scroll to position [6537, 0]
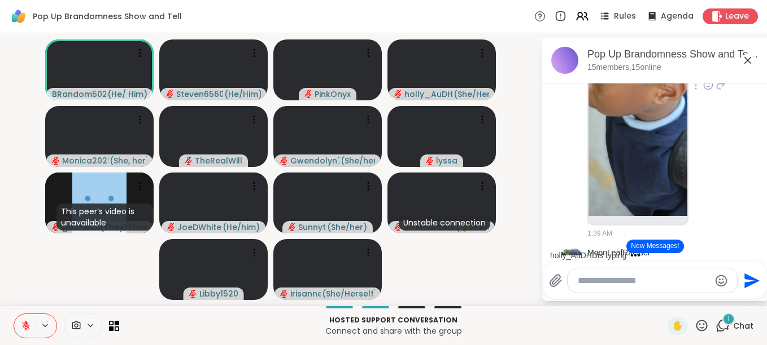
click at [627, 216] on img at bounding box center [637, 82] width 99 height 269
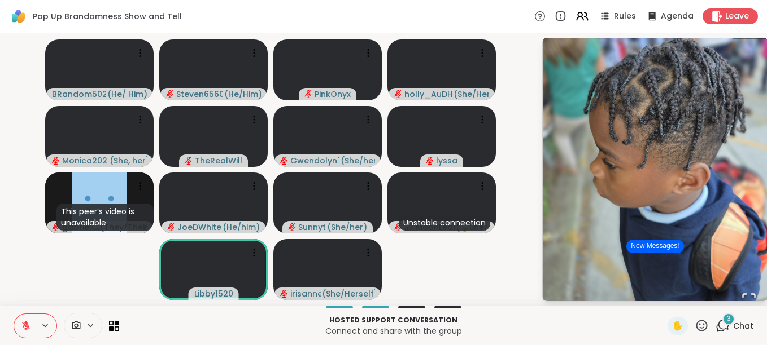
click at [696, 323] on icon at bounding box center [701, 326] width 14 height 14
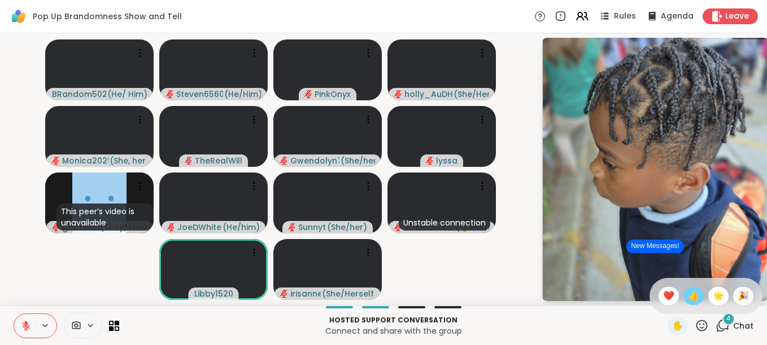
click at [688, 295] on span "👍" at bounding box center [693, 297] width 11 height 14
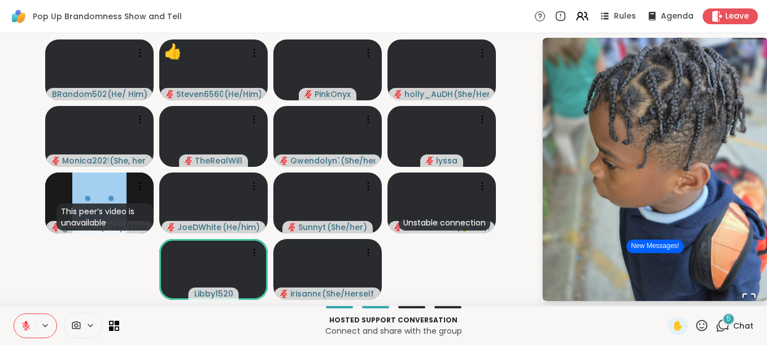
scroll to position [6552, 0]
click at [696, 321] on icon at bounding box center [701, 325] width 11 height 11
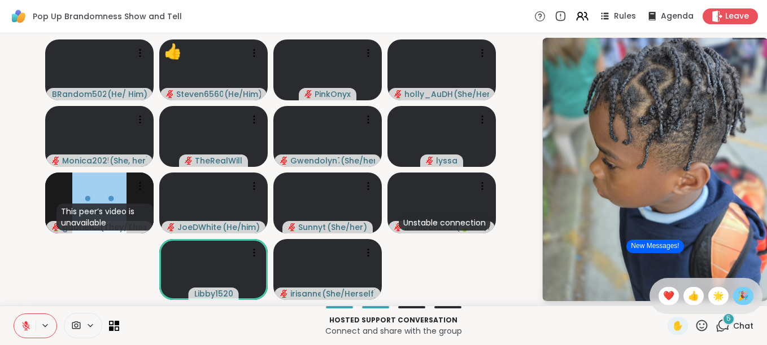
click at [737, 299] on span "🎉" at bounding box center [742, 297] width 11 height 14
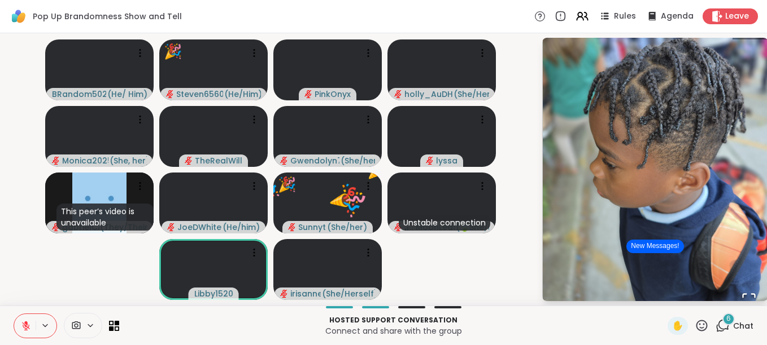
click at [694, 323] on icon at bounding box center [701, 326] width 14 height 14
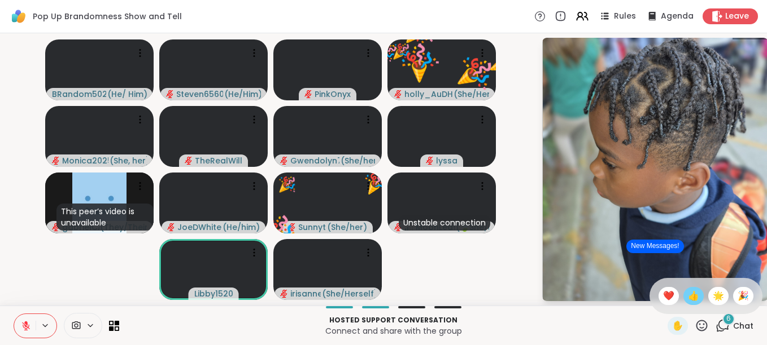
click at [688, 300] on span "👍" at bounding box center [693, 297] width 11 height 14
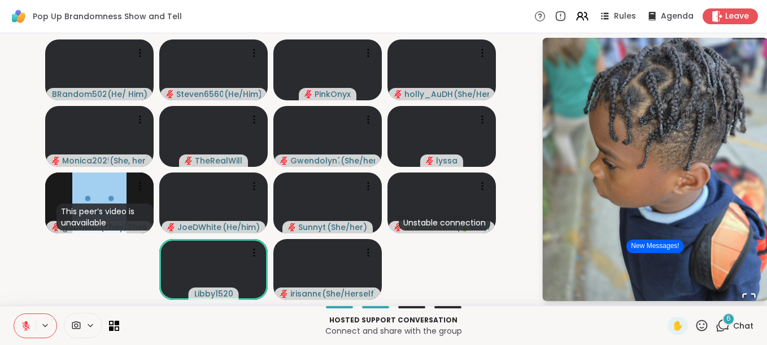
scroll to position [6569, 0]
click at [28, 321] on icon at bounding box center [26, 326] width 10 height 10
click at [694, 326] on icon at bounding box center [701, 326] width 14 height 14
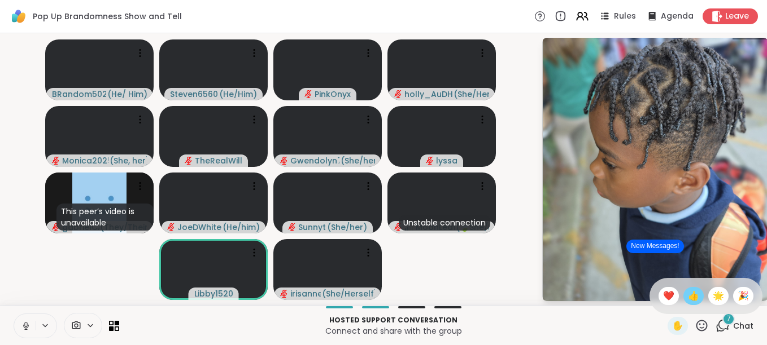
click at [688, 299] on span "👍" at bounding box center [693, 297] width 11 height 14
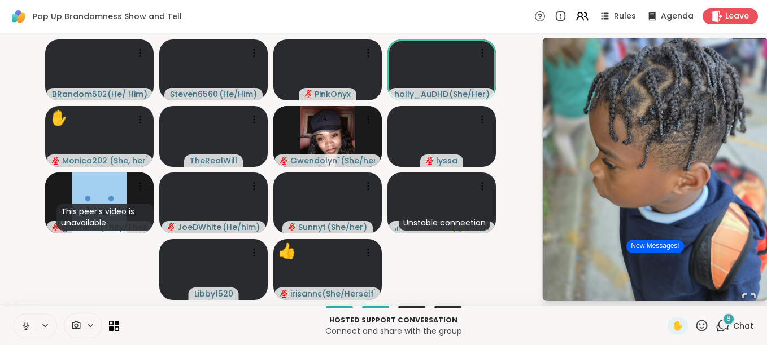
click at [696, 326] on icon at bounding box center [701, 326] width 14 height 14
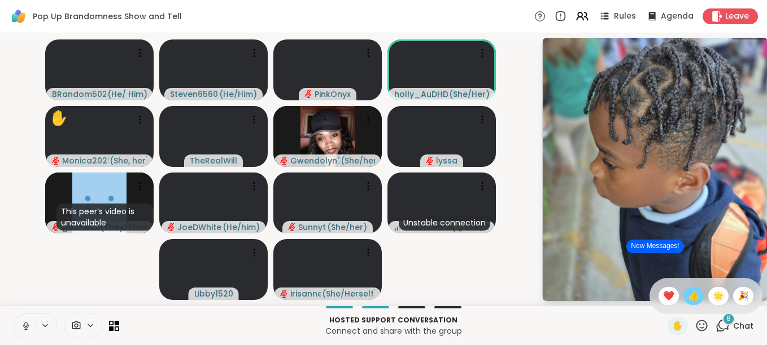
click at [688, 300] on span "👍" at bounding box center [693, 297] width 11 height 14
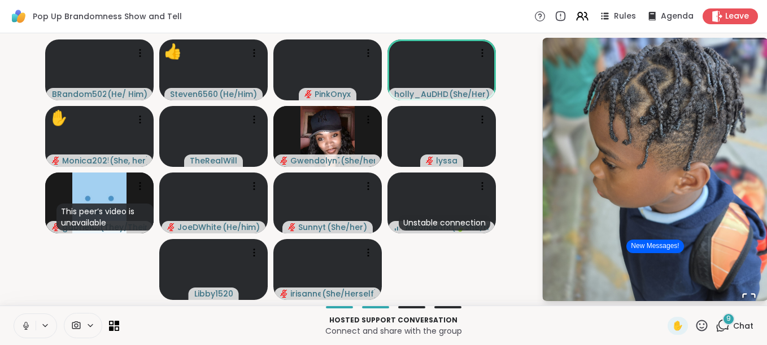
click at [694, 322] on icon at bounding box center [701, 326] width 14 height 14
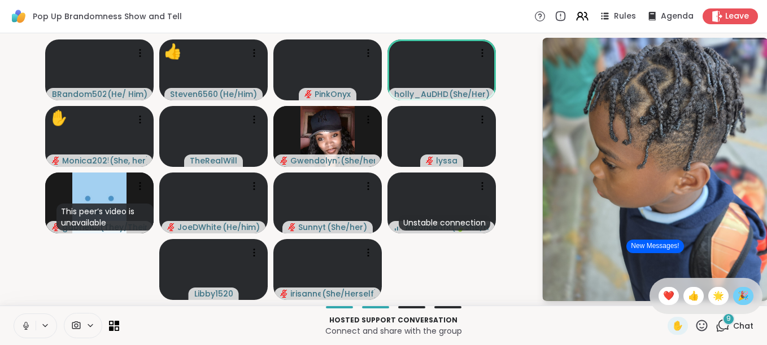
click at [737, 293] on span "🎉" at bounding box center [742, 297] width 11 height 14
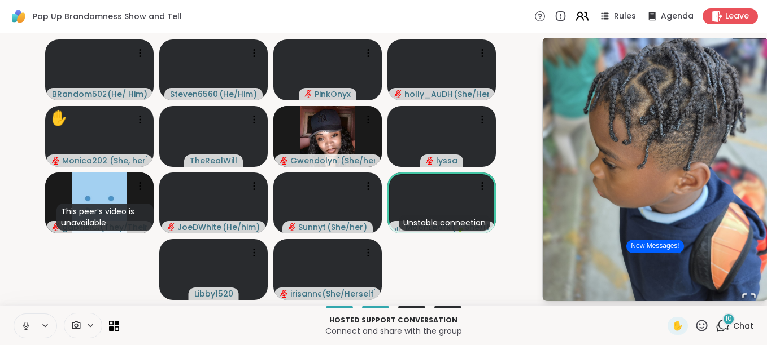
click at [584, 16] on icon at bounding box center [585, 16] width 3 height 8
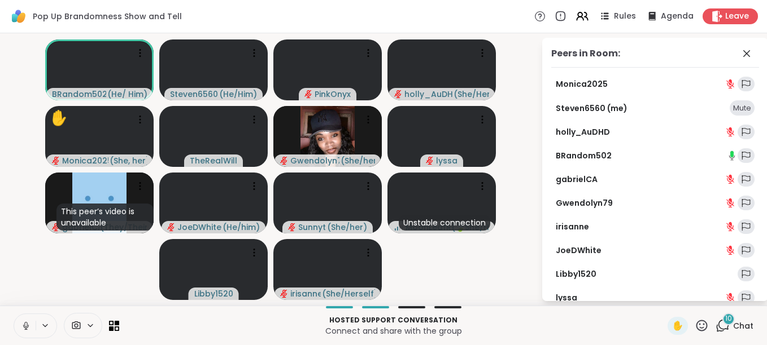
click at [764, 332] on html "Pop Up Brandomness Show and Tell Rules Agenda Leave BRandom502 ( He/ Him ) Stev…" at bounding box center [383, 172] width 767 height 345
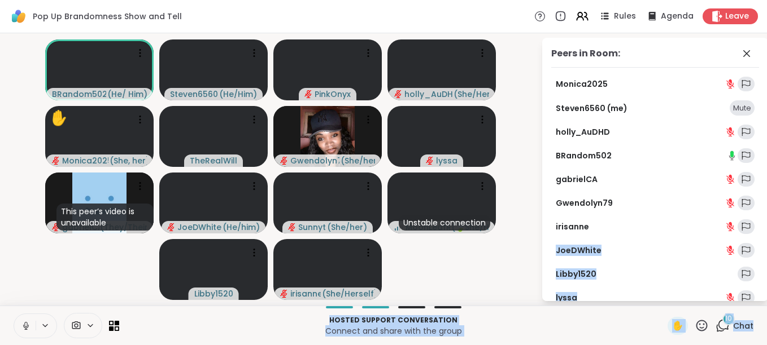
drag, startPoint x: 764, startPoint y: 332, endPoint x: 749, endPoint y: 209, distance: 124.0
click at [749, 209] on html "Pop Up Brandomness Show and Tell Rules Agenda Leave BRandom502 ( He/ Him ) Stev…" at bounding box center [383, 172] width 767 height 345
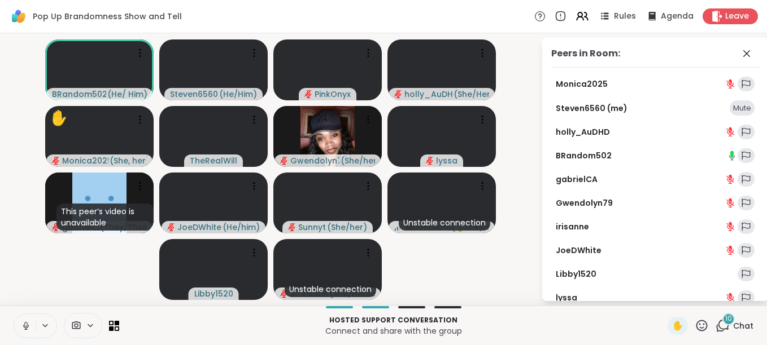
drag, startPoint x: 749, startPoint y: 209, endPoint x: 662, endPoint y: 61, distance: 171.3
click at [662, 61] on div "Peers in Room:" at bounding box center [655, 57] width 208 height 21
click at [694, 322] on icon at bounding box center [701, 326] width 14 height 14
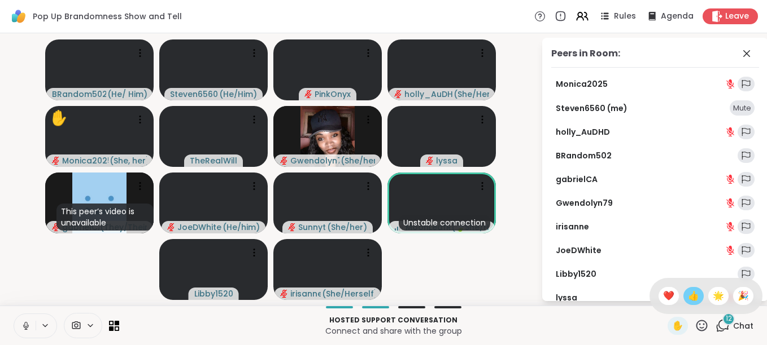
click at [688, 295] on span "👍" at bounding box center [693, 297] width 11 height 14
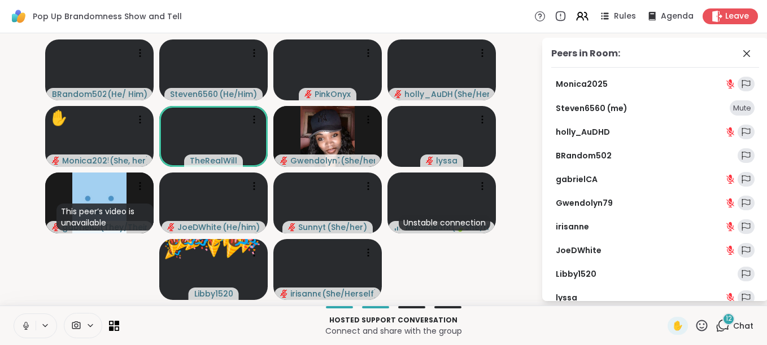
click at [694, 326] on icon at bounding box center [701, 326] width 14 height 14
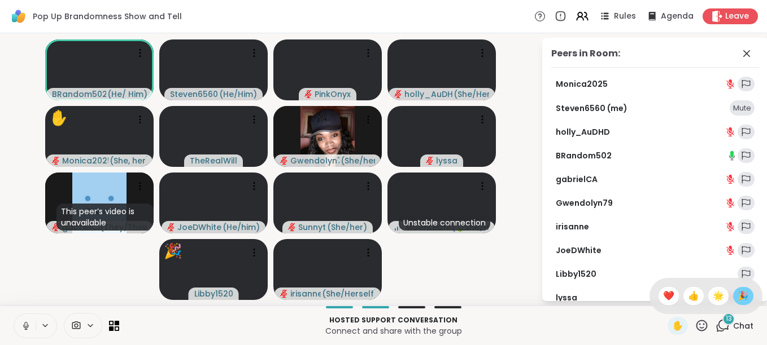
click at [737, 296] on span "🎉" at bounding box center [742, 297] width 11 height 14
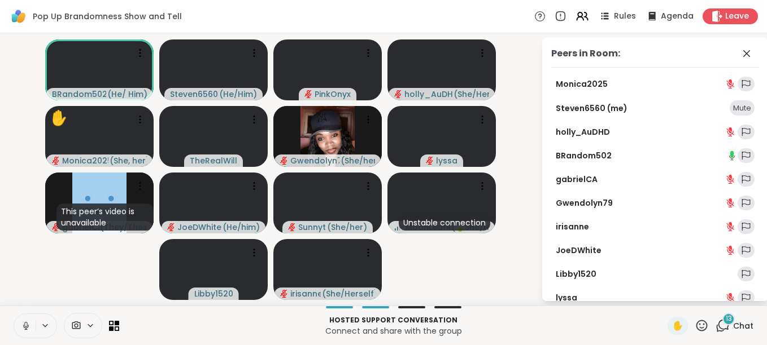
click at [696, 324] on icon at bounding box center [701, 325] width 11 height 11
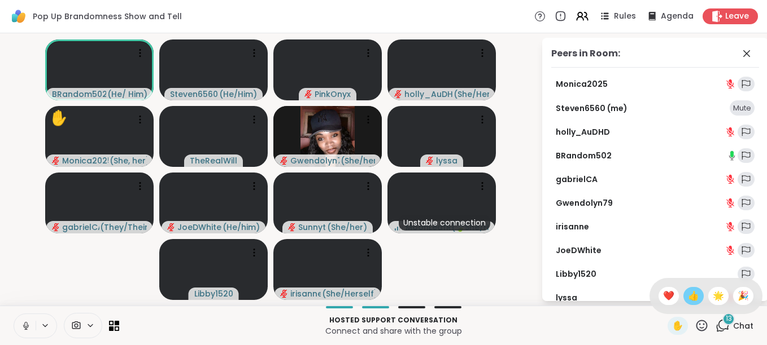
click at [688, 300] on span "👍" at bounding box center [693, 297] width 11 height 14
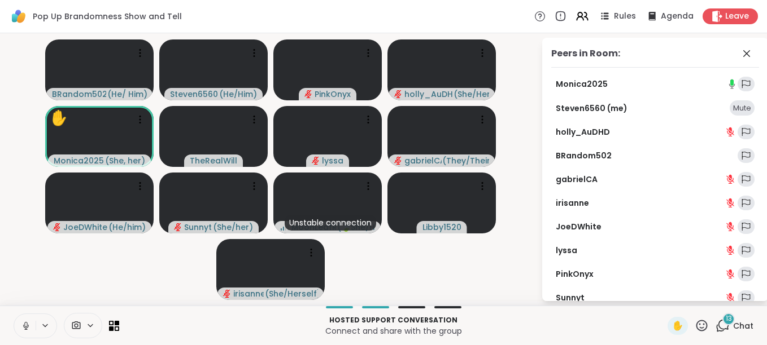
click at [696, 321] on icon at bounding box center [701, 325] width 11 height 11
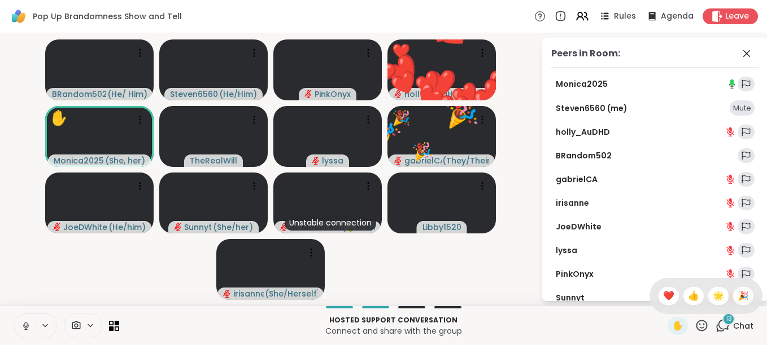
click at [699, 327] on icon at bounding box center [701, 326] width 14 height 14
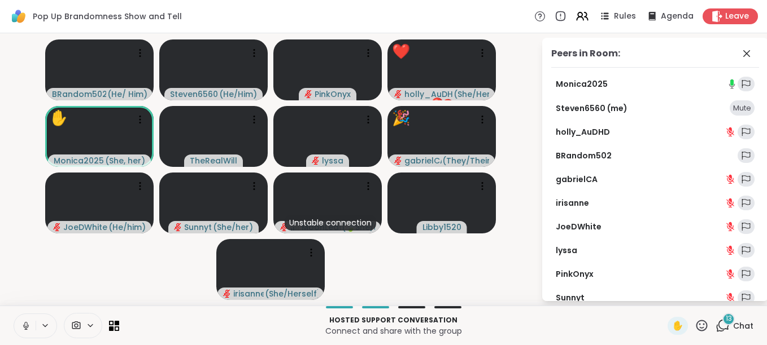
click at [699, 327] on icon at bounding box center [701, 326] width 14 height 14
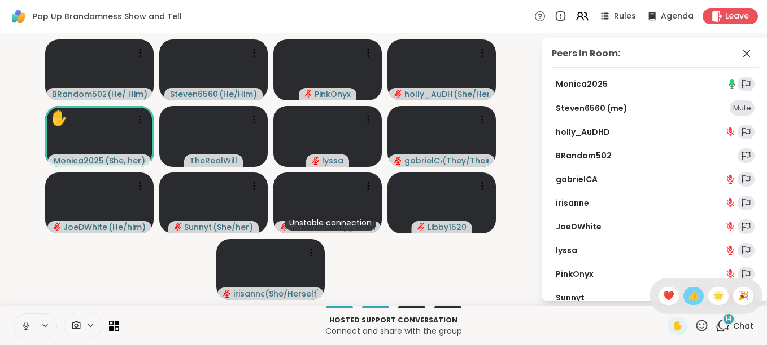
click at [688, 302] on span "👍" at bounding box center [693, 297] width 11 height 14
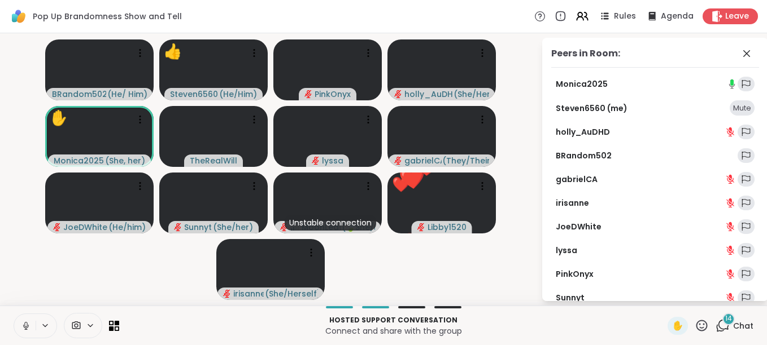
click at [694, 321] on icon at bounding box center [701, 326] width 14 height 14
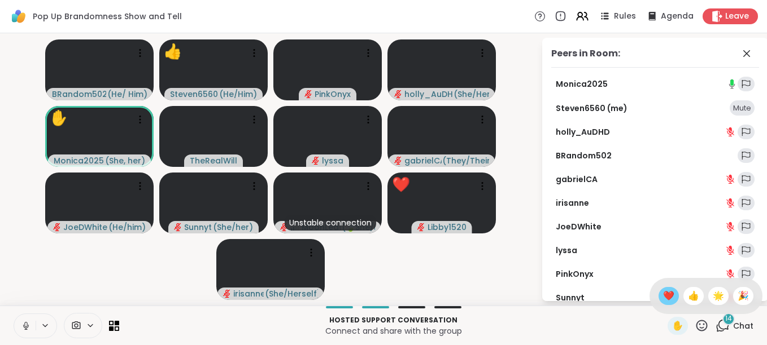
click at [663, 300] on span "❤️" at bounding box center [668, 297] width 11 height 14
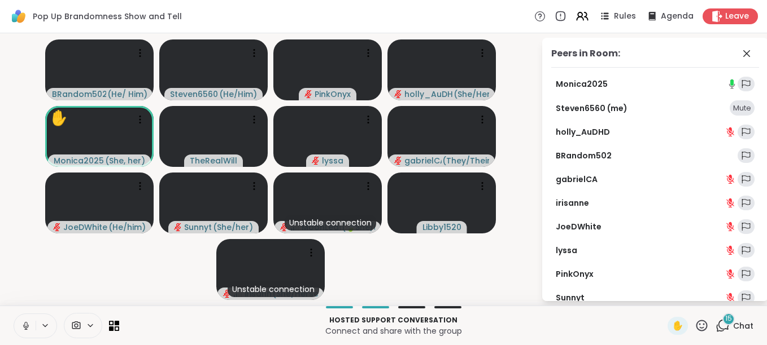
click at [696, 321] on icon at bounding box center [701, 325] width 11 height 11
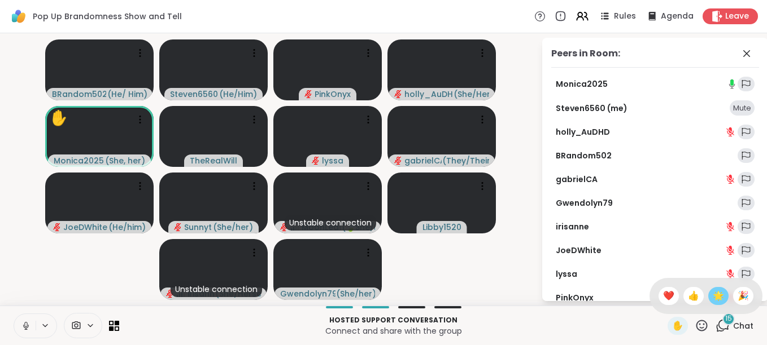
click at [712, 298] on span "🌟" at bounding box center [717, 297] width 11 height 14
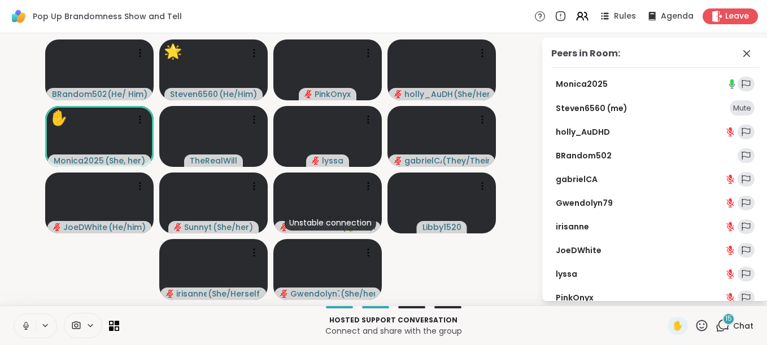
click at [696, 329] on icon at bounding box center [701, 325] width 11 height 11
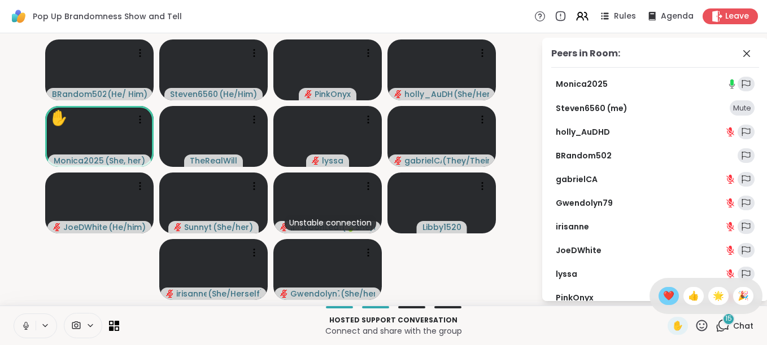
click at [663, 301] on span "❤️" at bounding box center [668, 297] width 11 height 14
click at [684, 323] on div "✋" at bounding box center [687, 326] width 41 height 18
click at [694, 325] on icon at bounding box center [701, 326] width 14 height 14
click at [712, 297] on span "🌟" at bounding box center [717, 297] width 11 height 14
click at [586, 297] on link "PinkOnyx" at bounding box center [574, 297] width 38 height 11
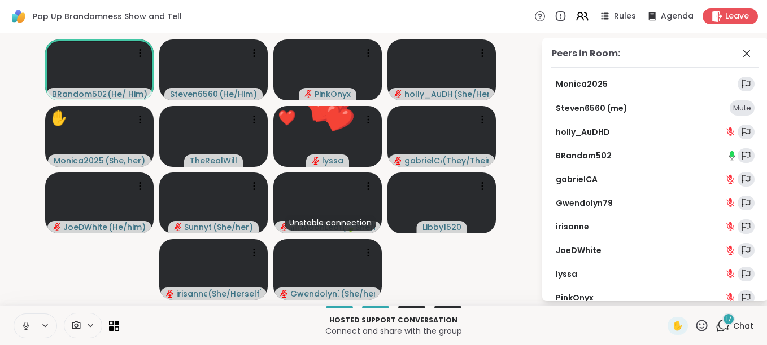
click at [694, 325] on icon at bounding box center [701, 326] width 14 height 14
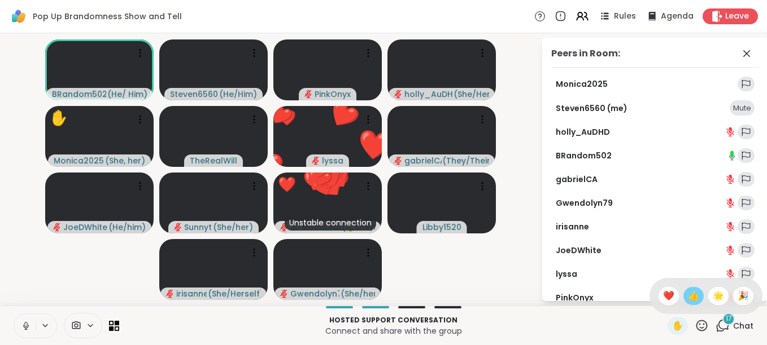
click at [688, 292] on span "👍" at bounding box center [693, 297] width 11 height 14
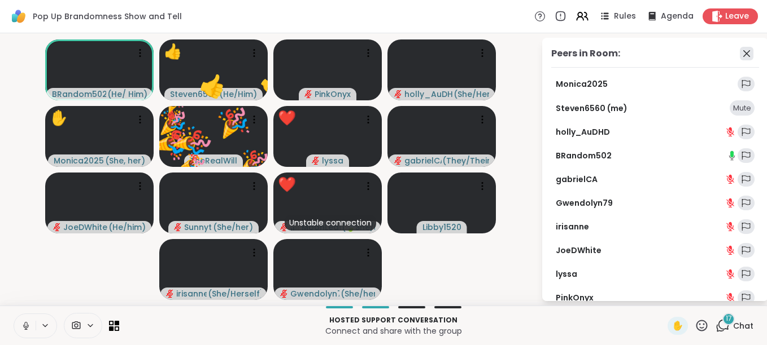
click at [740, 49] on icon at bounding box center [747, 54] width 14 height 14
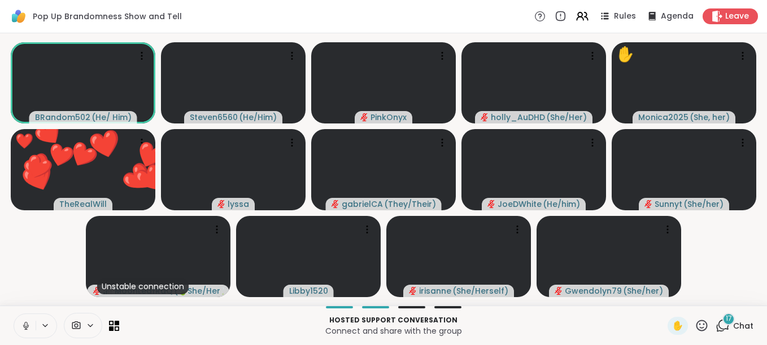
click at [725, 318] on span "17" at bounding box center [728, 319] width 6 height 10
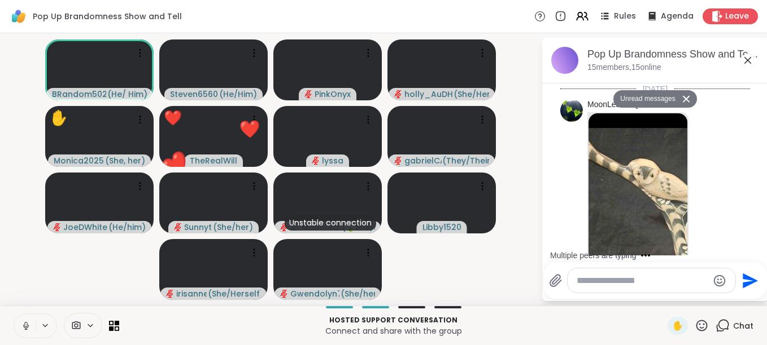
scroll to position [8874, 0]
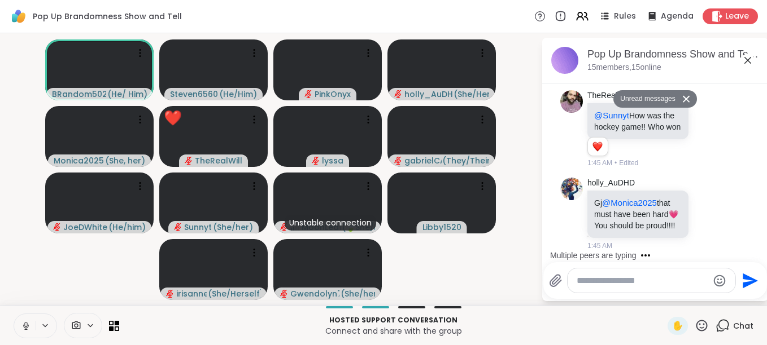
click at [722, 323] on div "Chat" at bounding box center [734, 326] width 38 height 18
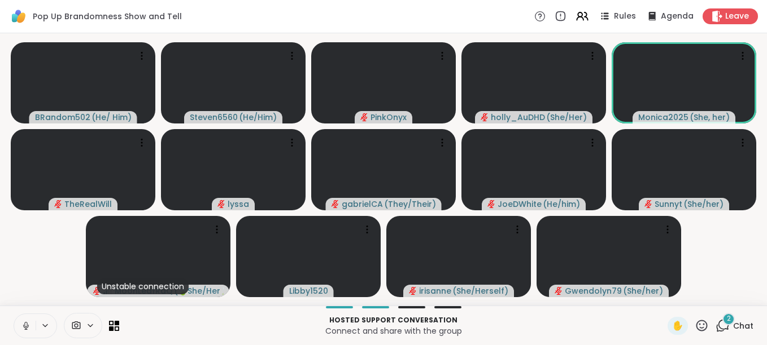
click at [741, 324] on span "Chat" at bounding box center [743, 326] width 20 height 11
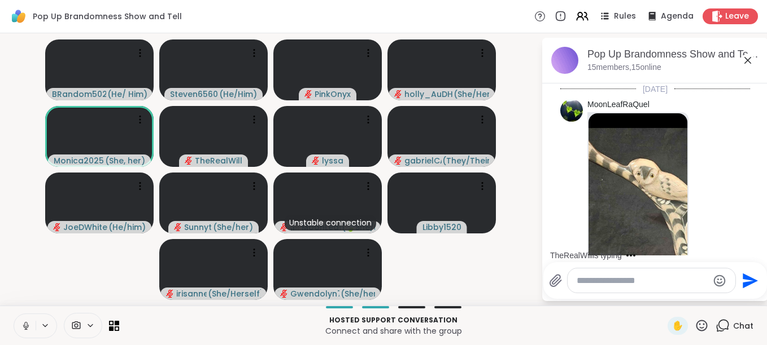
scroll to position [9040, 0]
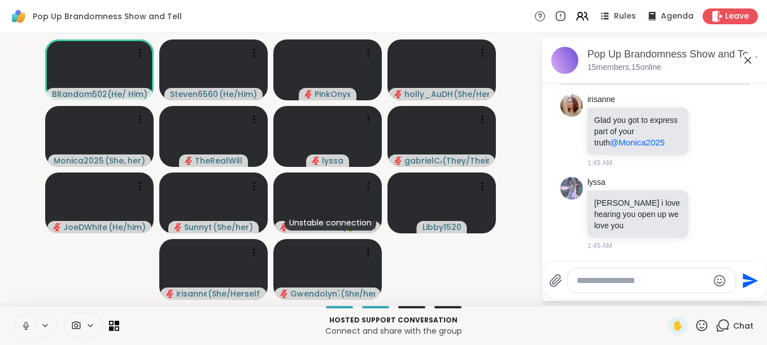
click at [696, 324] on icon at bounding box center [701, 325] width 11 height 11
click at [712, 299] on span "🌟" at bounding box center [717, 297] width 11 height 14
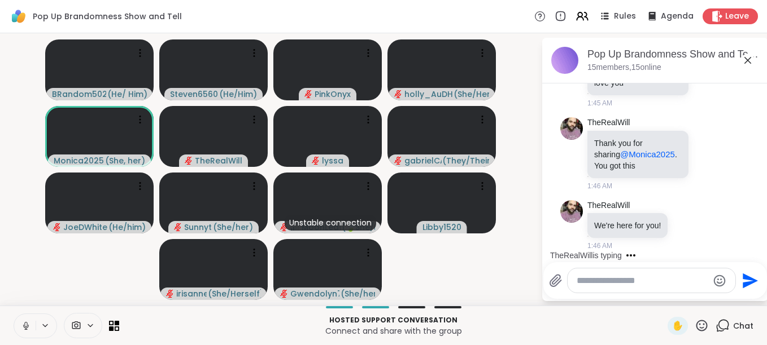
scroll to position [9156, 0]
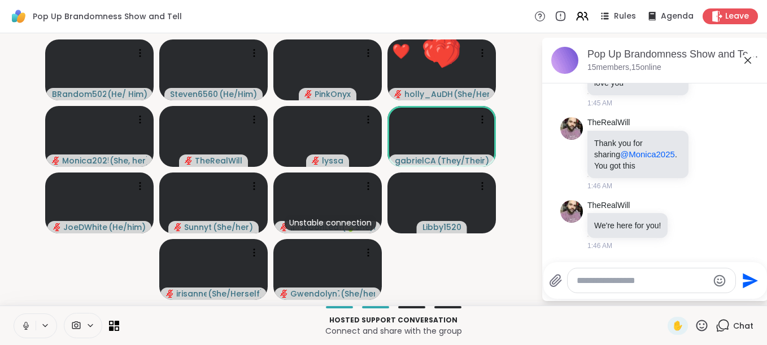
click at [694, 326] on icon at bounding box center [701, 326] width 14 height 14
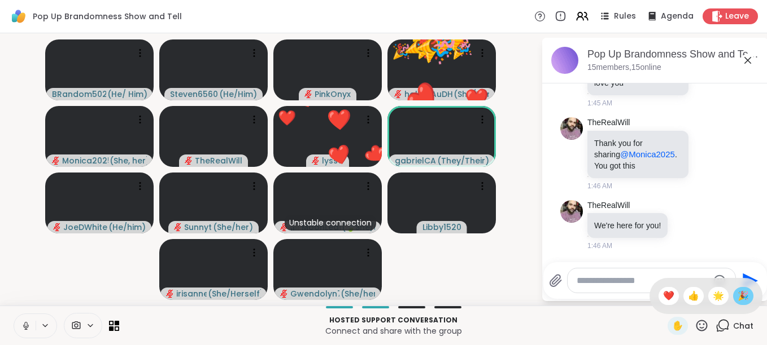
click at [737, 296] on span "🎉" at bounding box center [742, 297] width 11 height 14
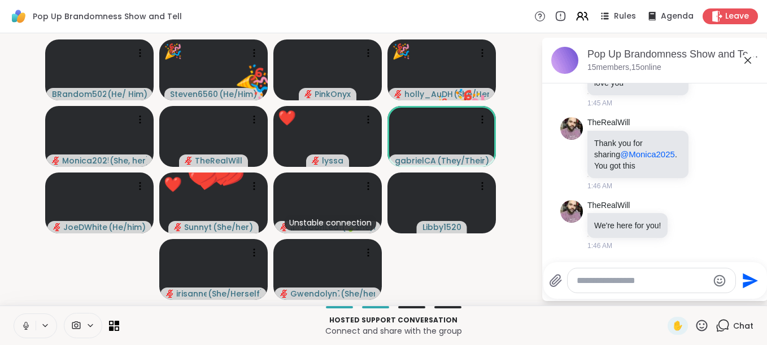
click at [694, 326] on icon at bounding box center [701, 326] width 14 height 14
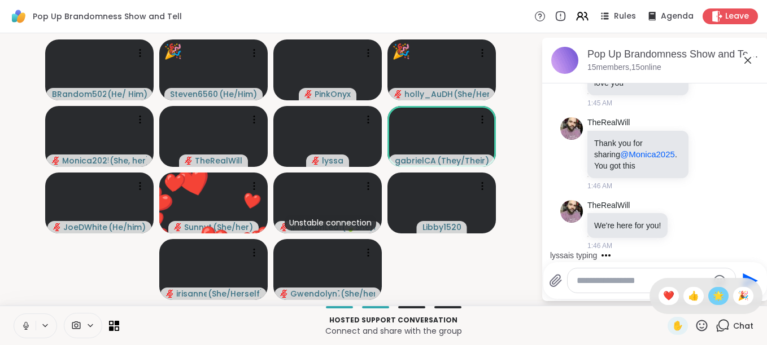
click at [712, 294] on span "🌟" at bounding box center [717, 297] width 11 height 14
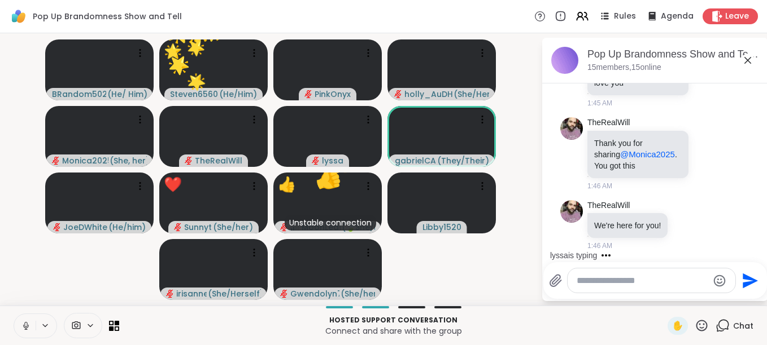
click at [694, 319] on icon at bounding box center [701, 326] width 14 height 14
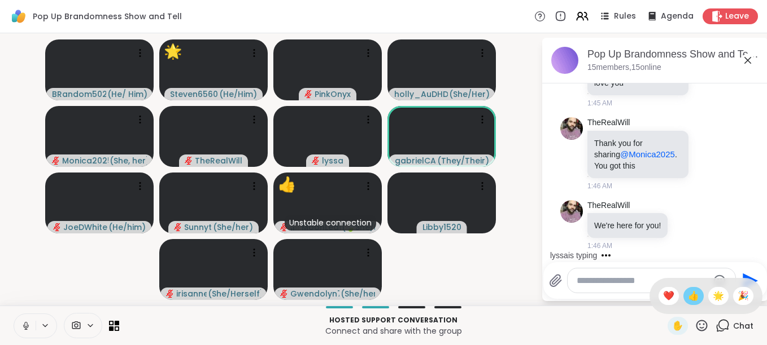
click at [688, 294] on span "👍" at bounding box center [693, 297] width 11 height 14
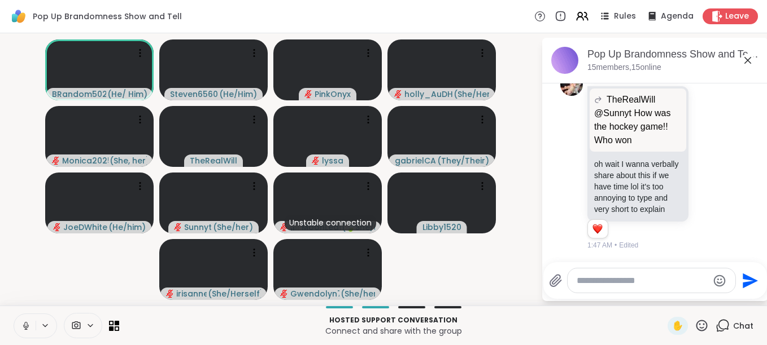
scroll to position [9458, 0]
click at [696, 324] on icon at bounding box center [701, 325] width 11 height 11
click at [737, 299] on span "🎉" at bounding box center [742, 297] width 11 height 14
click at [696, 329] on icon at bounding box center [701, 325] width 11 height 11
drag, startPoint x: 690, startPoint y: 329, endPoint x: 682, endPoint y: 296, distance: 34.1
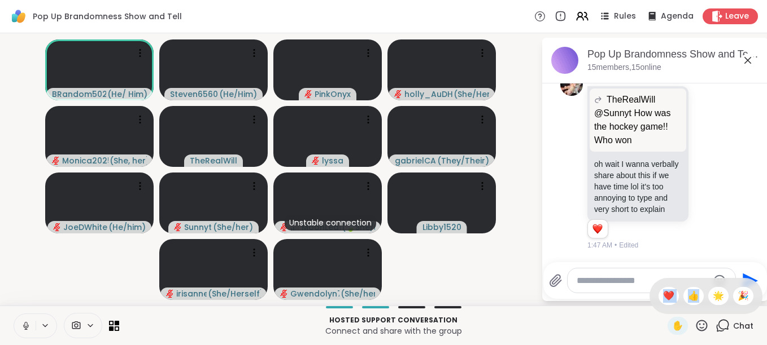
click at [694, 319] on div "✋ ❤️ 👍 🌟 🎉" at bounding box center [701, 326] width 14 height 14
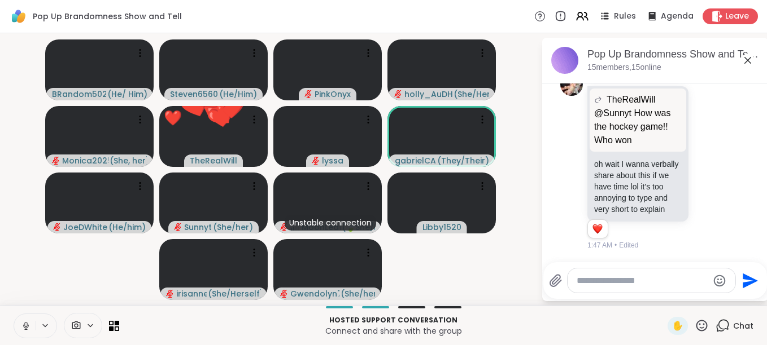
click at [682, 296] on div "Send" at bounding box center [655, 280] width 224 height 37
click at [694, 326] on icon at bounding box center [701, 326] width 14 height 14
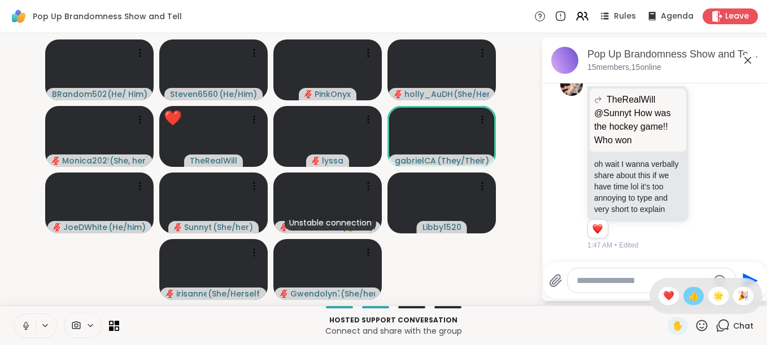
click at [688, 293] on span "👍" at bounding box center [693, 297] width 11 height 14
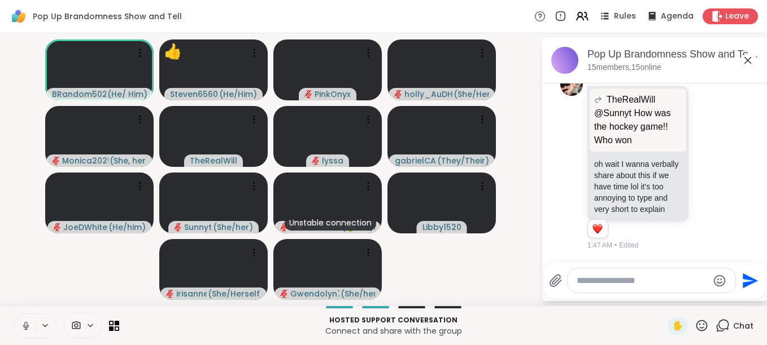
click at [696, 325] on icon at bounding box center [701, 325] width 11 height 11
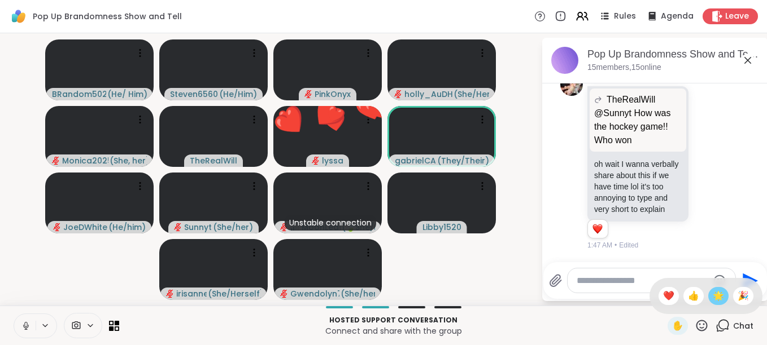
click at [712, 298] on span "🌟" at bounding box center [717, 297] width 11 height 14
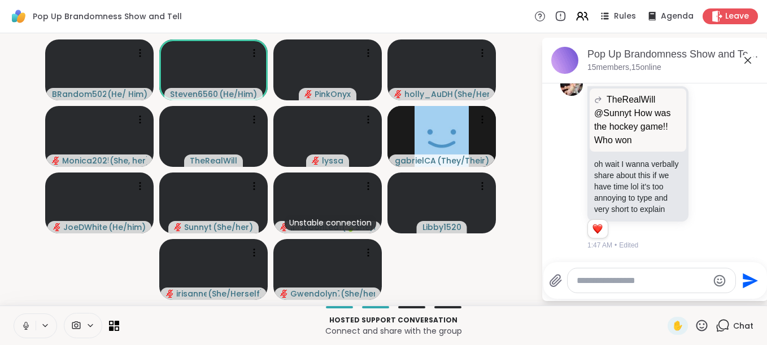
click at [695, 320] on icon at bounding box center [701, 326] width 14 height 14
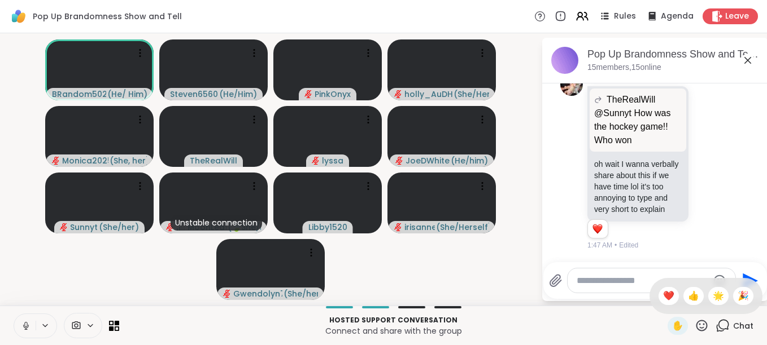
scroll to position [9474, 0]
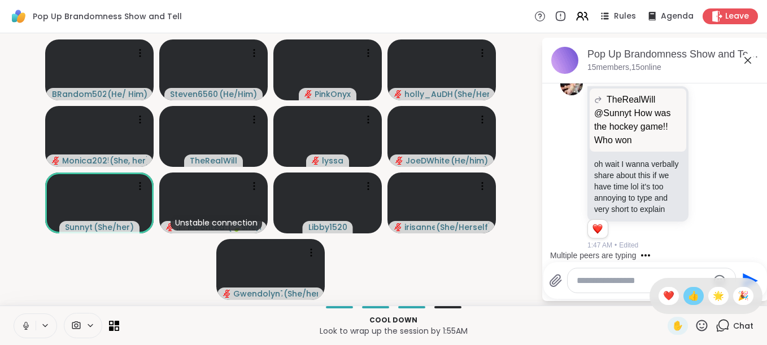
click at [688, 296] on span "👍" at bounding box center [693, 297] width 11 height 14
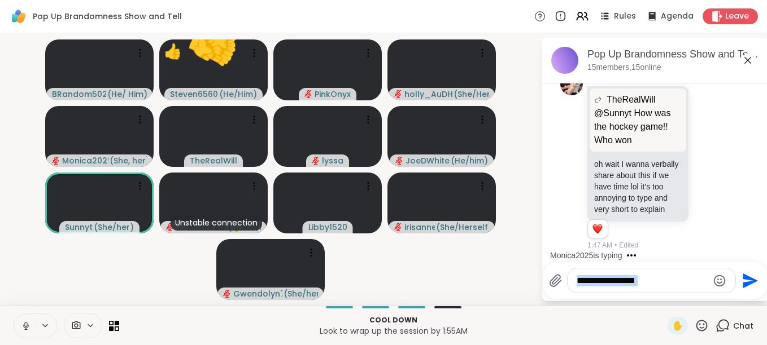
click at [684, 296] on div "Send" at bounding box center [655, 280] width 224 height 37
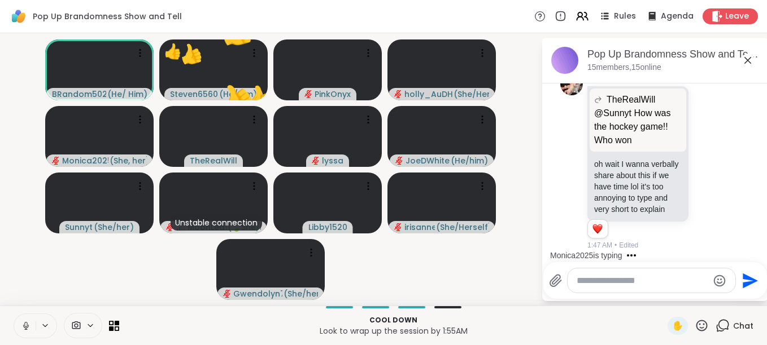
drag, startPoint x: 684, startPoint y: 296, endPoint x: 632, endPoint y: 318, distance: 56.1
click at [632, 318] on p "Cool down" at bounding box center [393, 321] width 535 height 10
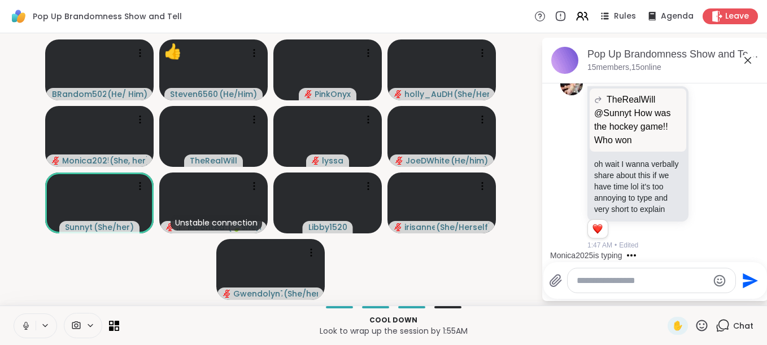
click at [696, 322] on icon at bounding box center [701, 325] width 11 height 11
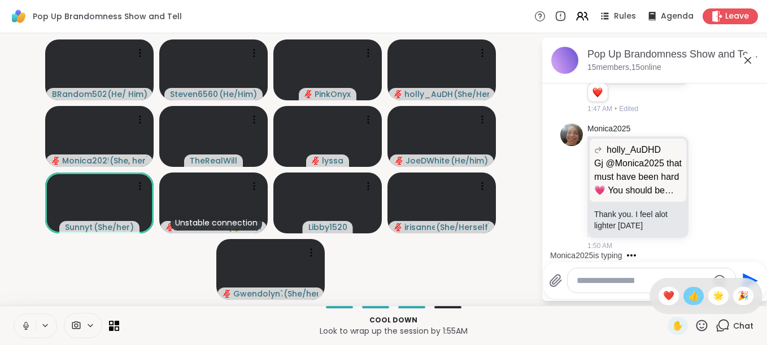
scroll to position [9611, 0]
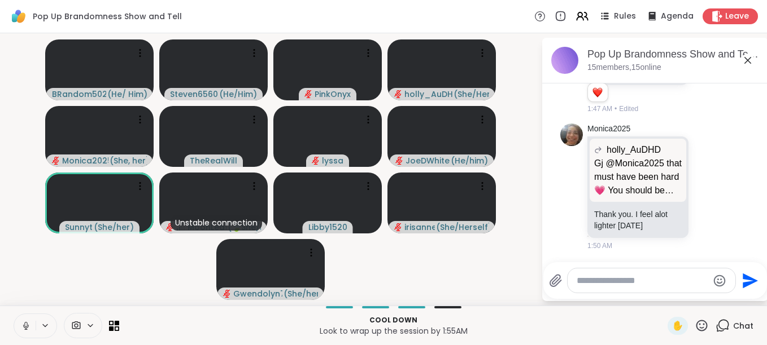
drag, startPoint x: 684, startPoint y: 296, endPoint x: 625, endPoint y: 306, distance: 60.1
click at [625, 306] on div "Cool down Look to wrap up the session by 1:55AM ✋ Chat" at bounding box center [383, 326] width 767 height 40
click at [694, 319] on icon at bounding box center [701, 326] width 14 height 14
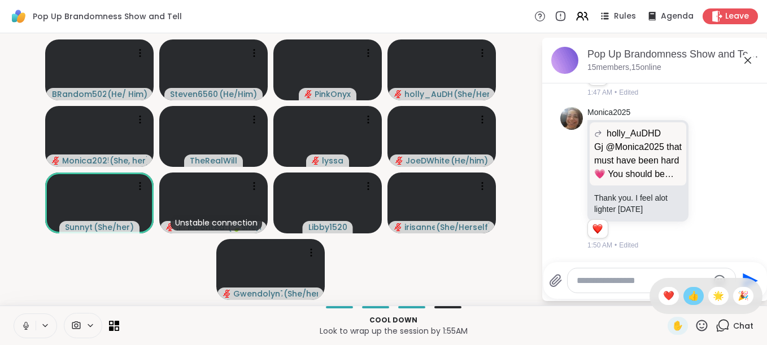
click at [688, 299] on span "👍" at bounding box center [693, 297] width 11 height 14
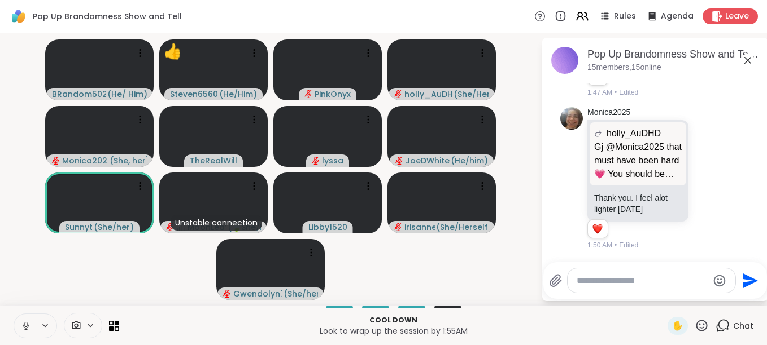
click at [696, 331] on icon at bounding box center [701, 325] width 11 height 11
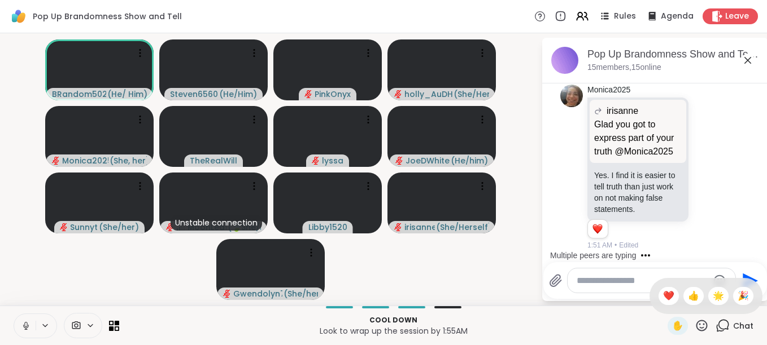
scroll to position [10112, 0]
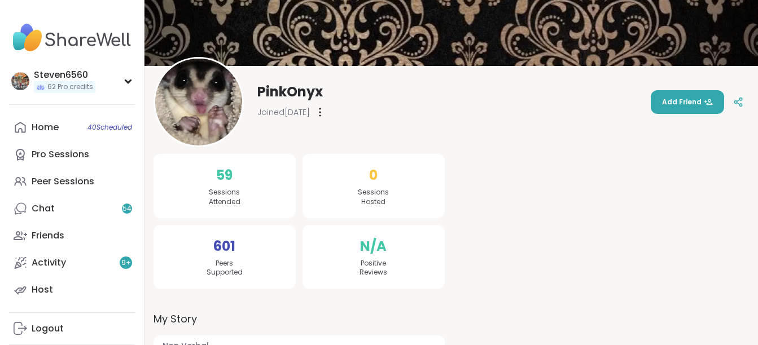
scroll to position [98, 0]
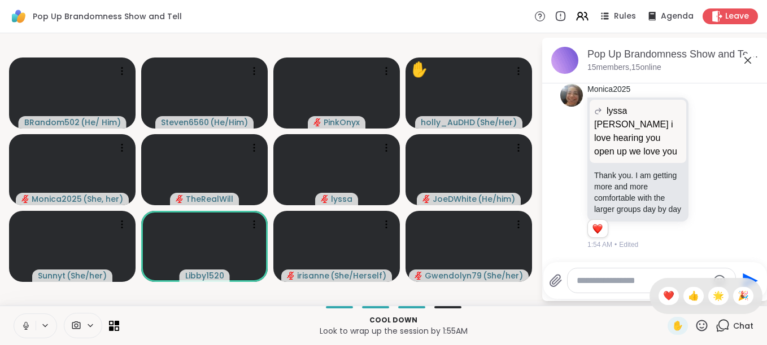
scroll to position [10515, 0]
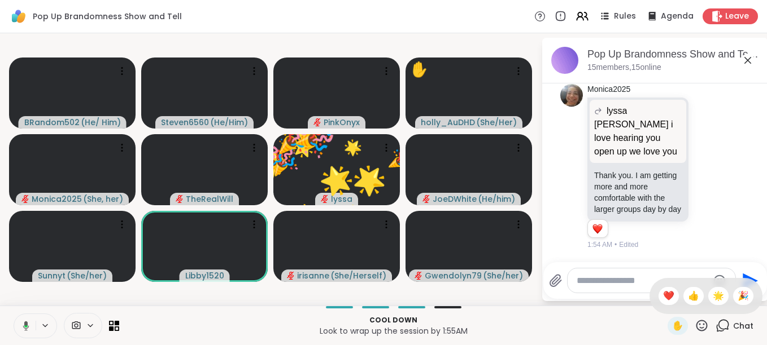
click at [700, 325] on icon at bounding box center [701, 326] width 14 height 14
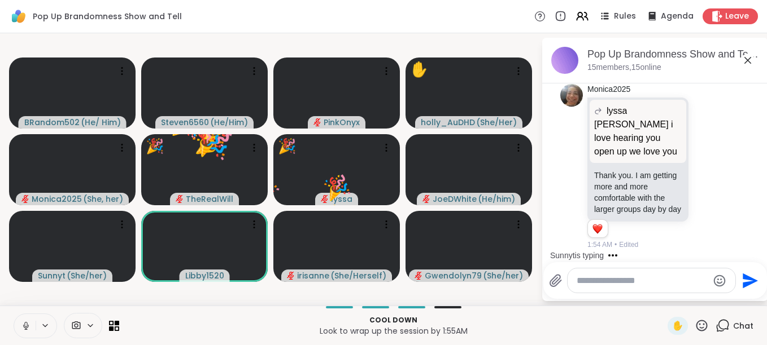
click at [700, 325] on icon at bounding box center [701, 326] width 14 height 14
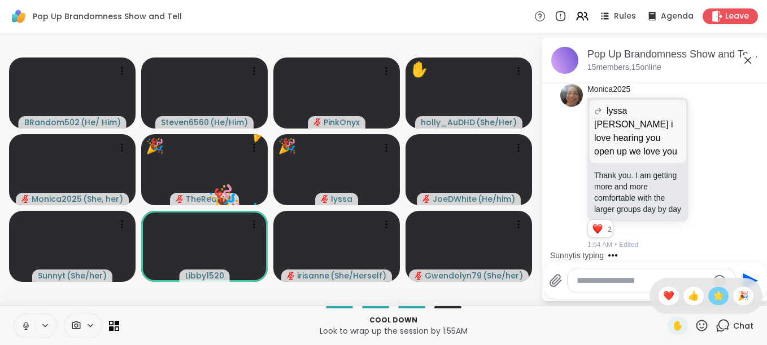
click at [712, 296] on span "🌟" at bounding box center [717, 297] width 11 height 14
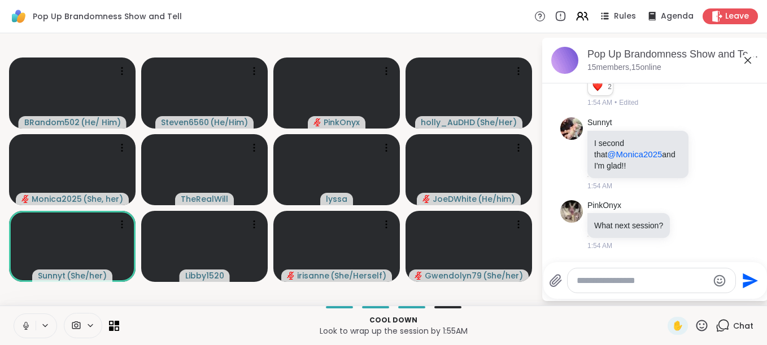
scroll to position [10674, 0]
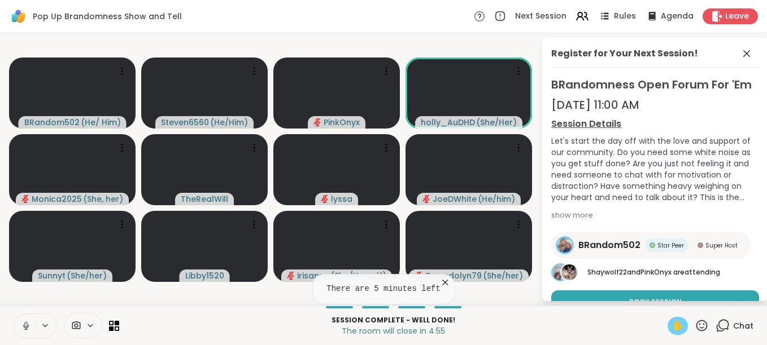
click at [667, 318] on div "✋" at bounding box center [677, 326] width 20 height 18
click at [733, 326] on span "Chat" at bounding box center [743, 326] width 20 height 11
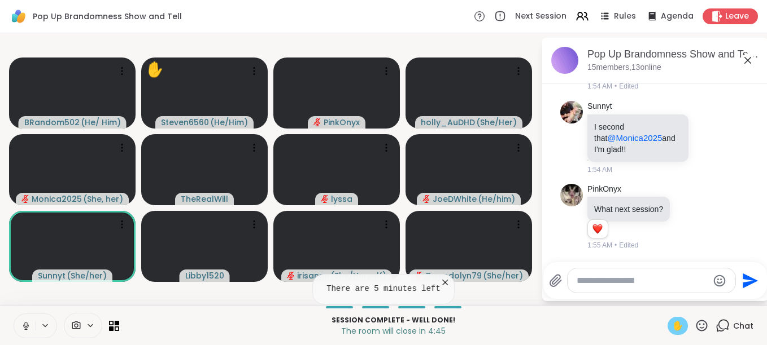
scroll to position [10679, 0]
click at [672, 322] on span "✋" at bounding box center [677, 327] width 11 height 14
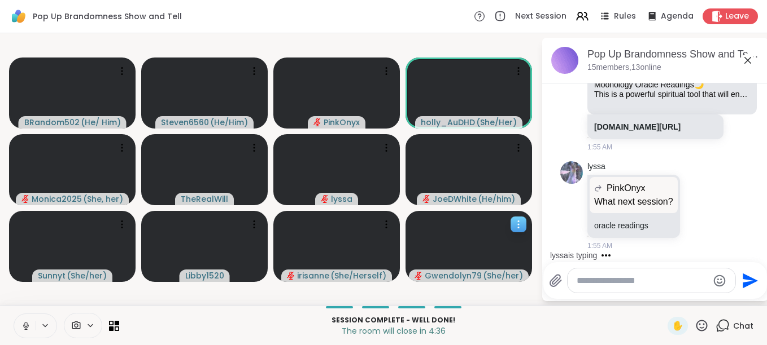
scroll to position [11067, 0]
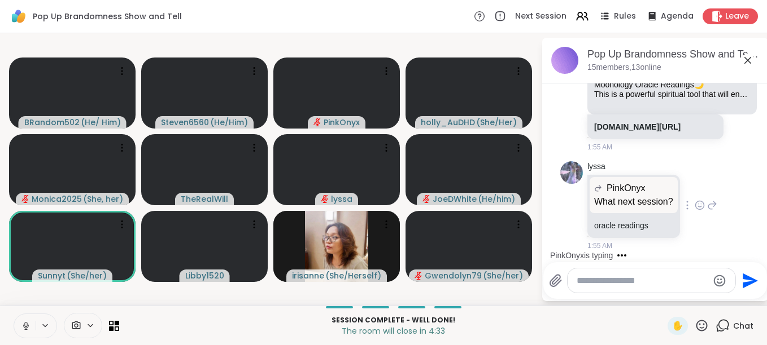
click at [561, 212] on div "[PERSON_NAME] What next session? What next session? oracle readings 1:55 AM" at bounding box center [655, 206] width 190 height 99
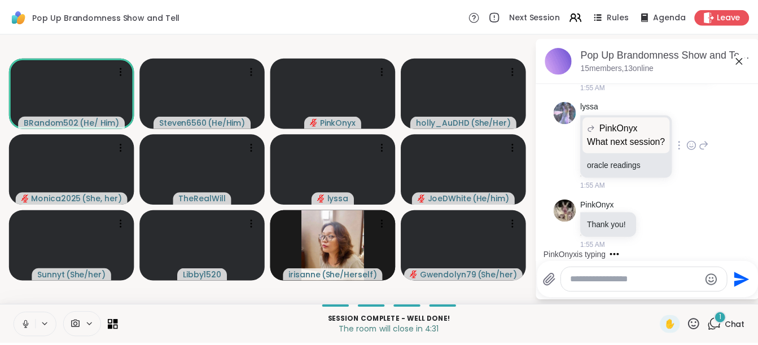
scroll to position [11127, 0]
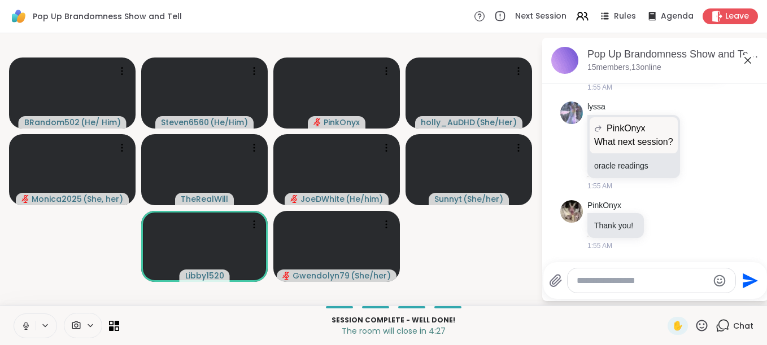
click at [462, 243] on video-player-container "BRandom502 ( He/ Him ) Steven6560 ( He/Him ) PinkOnyx holly_AuDHD ( She/Her ) M…" at bounding box center [270, 170] width 527 height 264
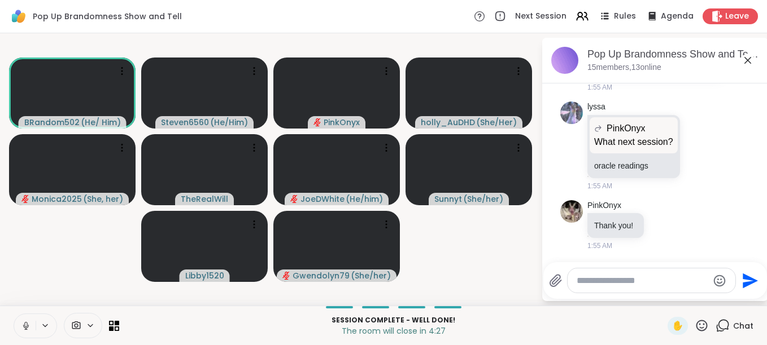
click at [465, 240] on video-player-container "BRandom502 ( He/ Him ) Steven6560 ( He/Him ) PinkOnyx holly_AuDHD ( She/Her ) M…" at bounding box center [270, 170] width 527 height 264
click at [746, 36] on div "BRandom502 ( He/ Him ) Steven6560 ( He/Him ) PinkOnyx holly_AuDHD ( She/Her ) M…" at bounding box center [383, 169] width 767 height 273
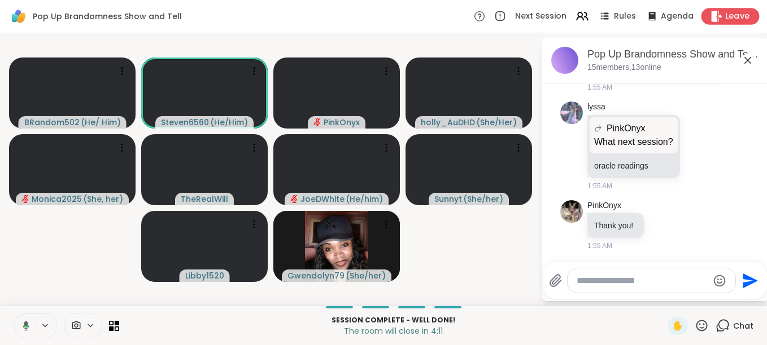
click at [710, 17] on icon at bounding box center [716, 16] width 12 height 12
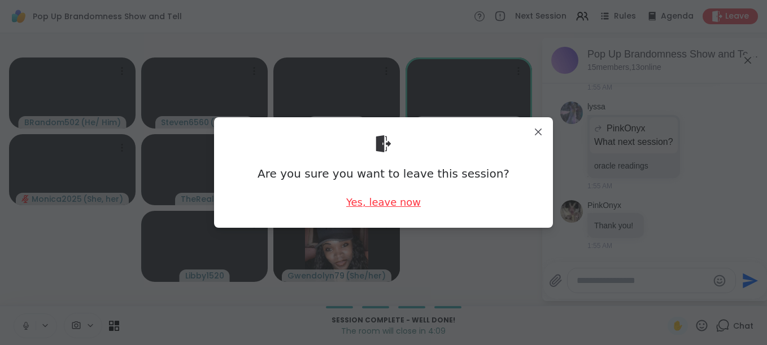
click at [377, 199] on div "Yes, leave now" at bounding box center [383, 202] width 75 height 14
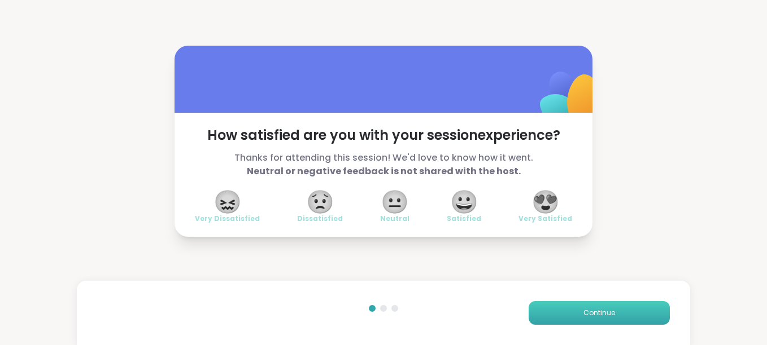
click at [583, 305] on button "Continue" at bounding box center [598, 313] width 141 height 24
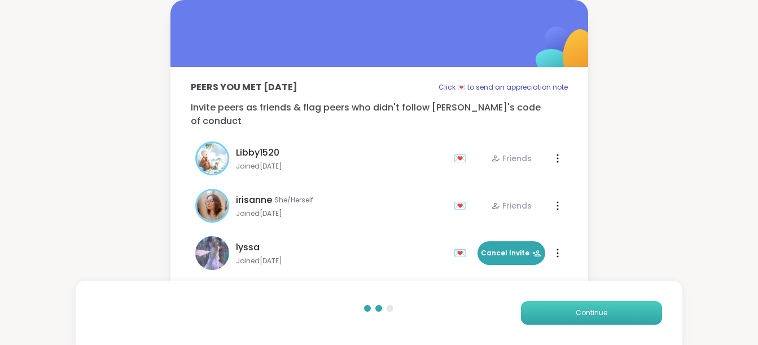
click at [583, 305] on button "Continue" at bounding box center [591, 313] width 141 height 24
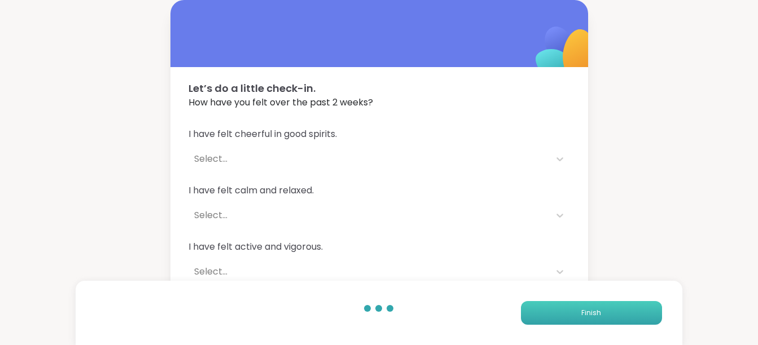
click at [583, 305] on button "Finish" at bounding box center [591, 313] width 141 height 24
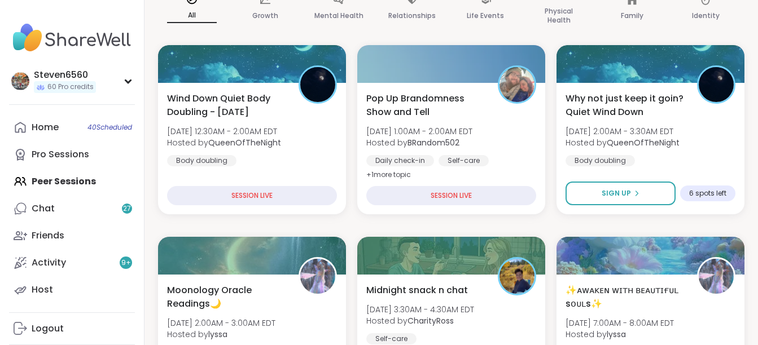
scroll to position [211, 0]
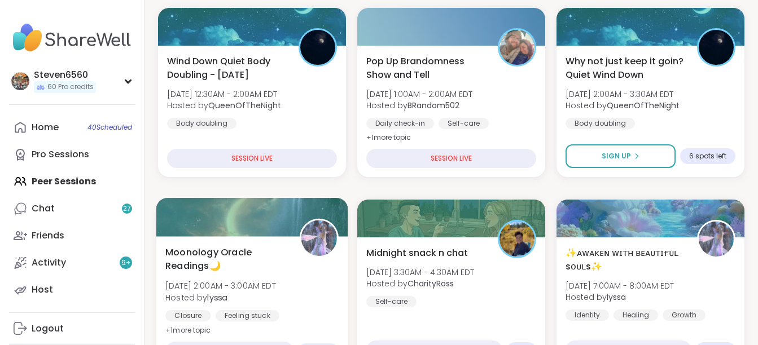
click at [213, 266] on span "Moonology Oracle Readings🌙" at bounding box center [225, 260] width 121 height 28
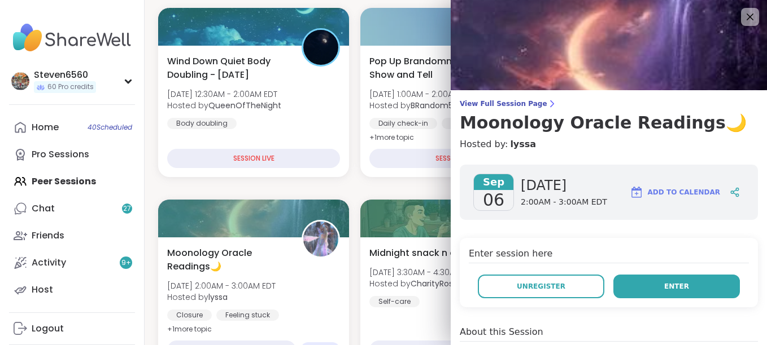
click at [664, 282] on span "Enter" at bounding box center [676, 287] width 25 height 10
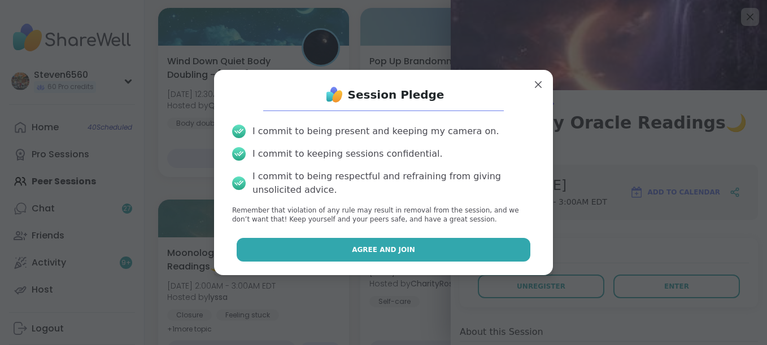
click at [443, 250] on button "Agree and Join" at bounding box center [384, 250] width 294 height 24
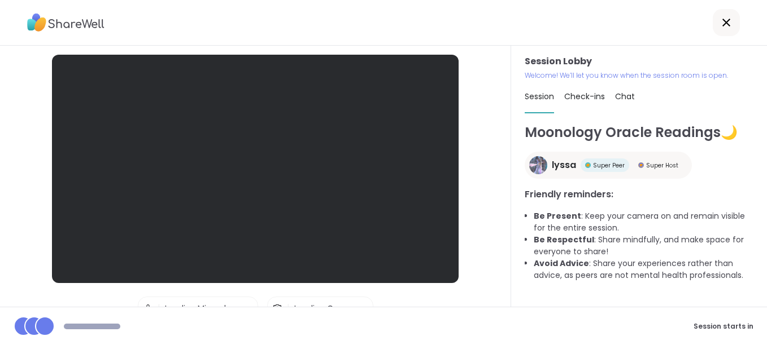
click at [443, 250] on div at bounding box center [255, 169] width 406 height 229
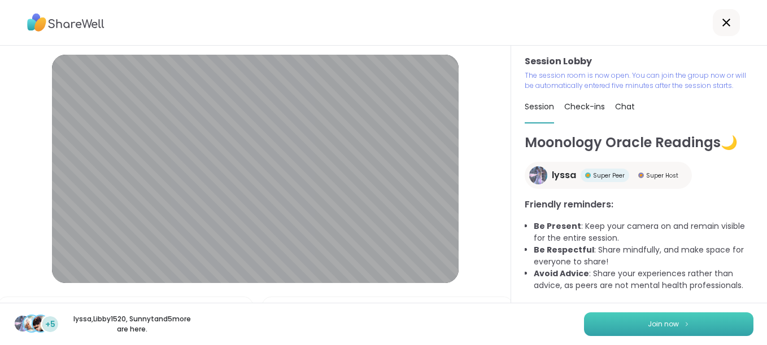
click at [683, 323] on img at bounding box center [686, 324] width 7 height 6
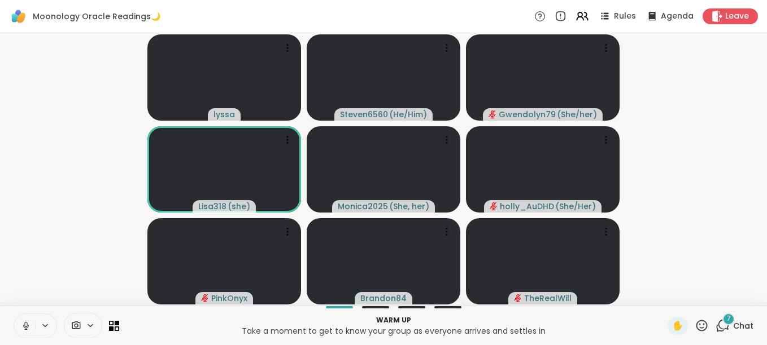
click at [742, 322] on span "Chat" at bounding box center [743, 326] width 20 height 11
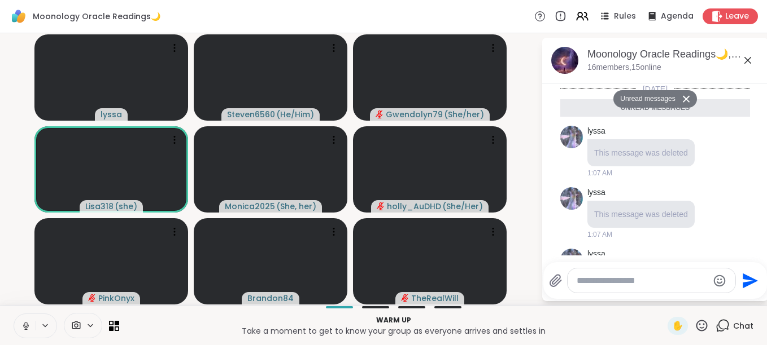
scroll to position [1697, 0]
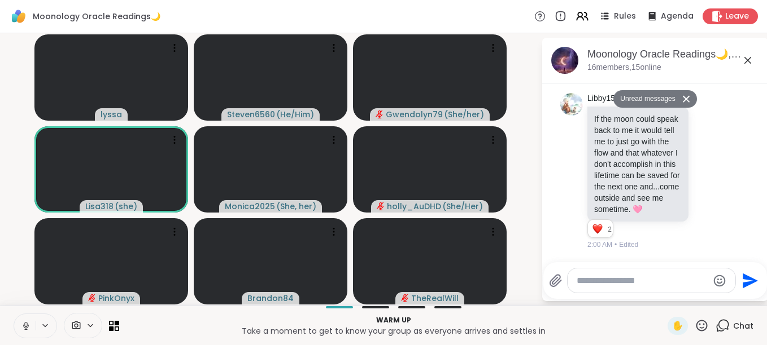
click at [682, 98] on icon at bounding box center [685, 99] width 7 height 7
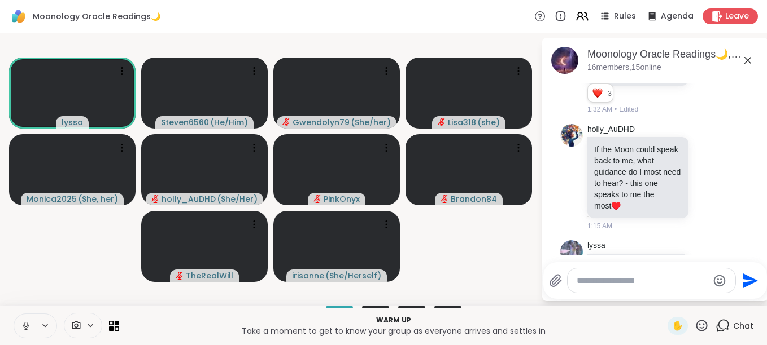
scroll to position [1347, 0]
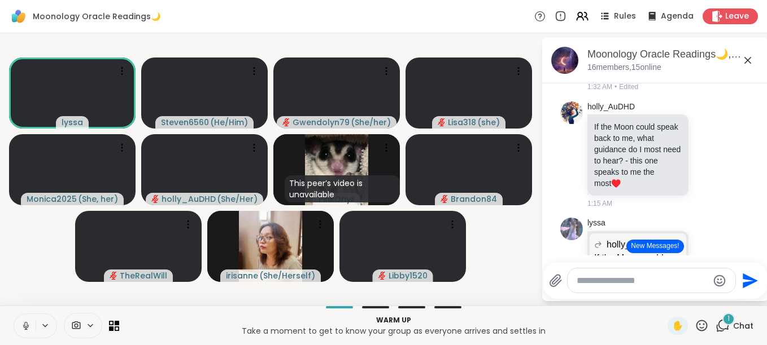
click at [641, 239] on div "lyssa holly_AuDHD If the Moon could speak back to me, what guidance do I most n…" at bounding box center [655, 289] width 190 height 153
click at [642, 248] on button "New Messages!" at bounding box center [654, 247] width 57 height 14
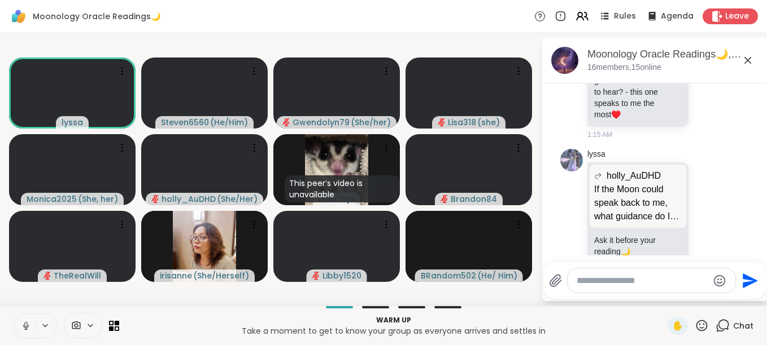
scroll to position [1394, 0]
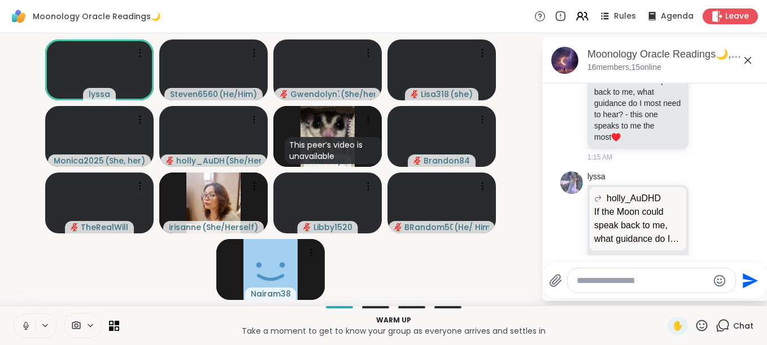
click at [24, 322] on icon at bounding box center [26, 326] width 10 height 10
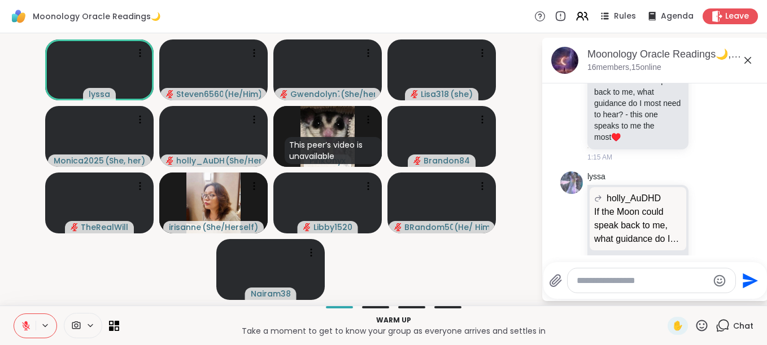
click at [694, 320] on icon at bounding box center [701, 326] width 14 height 14
click at [688, 296] on span "👍" at bounding box center [693, 297] width 11 height 14
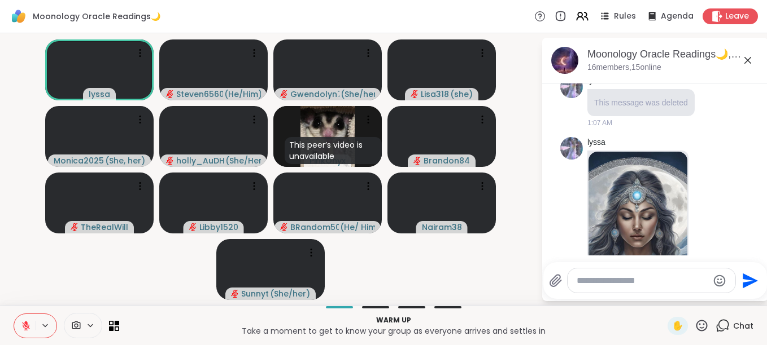
scroll to position [0, 0]
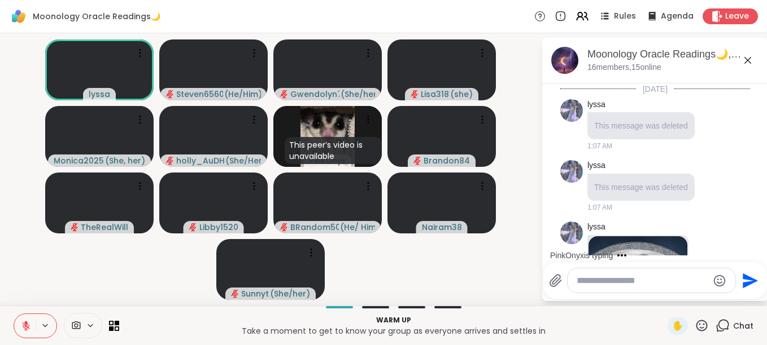
click at [754, 251] on div "PinkOnyx is typing" at bounding box center [656, 256] width 221 height 18
click at [755, 250] on div "PinkOnyx is typing" at bounding box center [656, 256] width 221 height 18
click at [755, 250] on div "Today lyssa This message was deleted 1:07 AM lyssa This message was deleted 1:0…" at bounding box center [655, 170] width 226 height 172
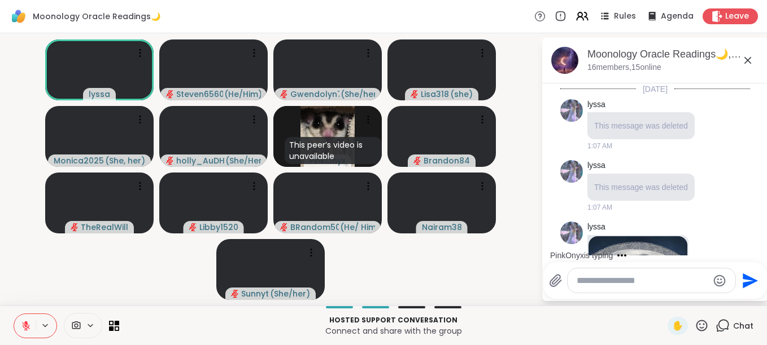
click at [758, 247] on div "PinkOnyx is typing" at bounding box center [656, 256] width 221 height 18
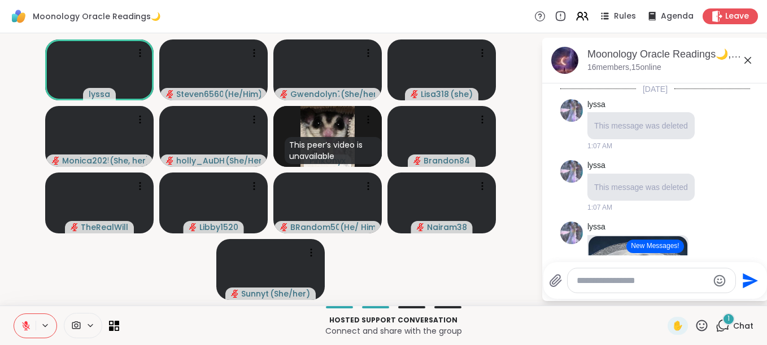
click at [759, 248] on html "Moonology Oracle Readings🌙 Rules Agenda Leave lyssa Steven6560 ( He/Him ) Gwend…" at bounding box center [383, 172] width 767 height 345
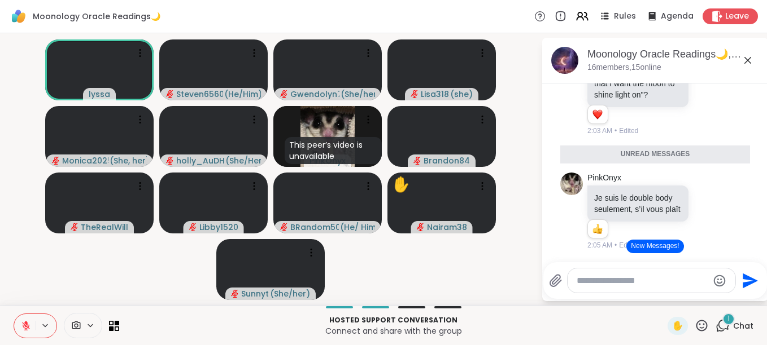
scroll to position [1990, 0]
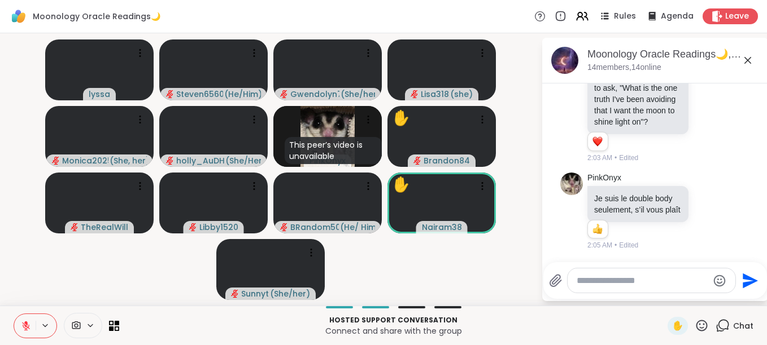
click at [697, 326] on icon at bounding box center [701, 326] width 14 height 14
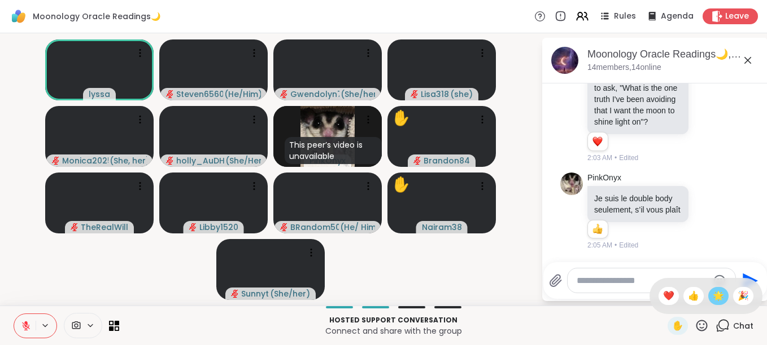
click at [712, 297] on span "🌟" at bounding box center [717, 297] width 11 height 14
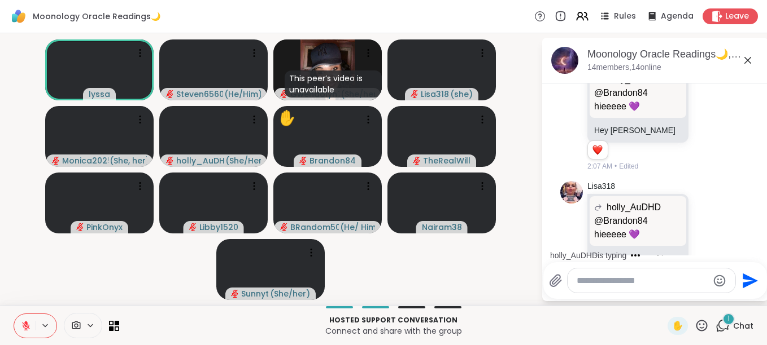
scroll to position [2340, 0]
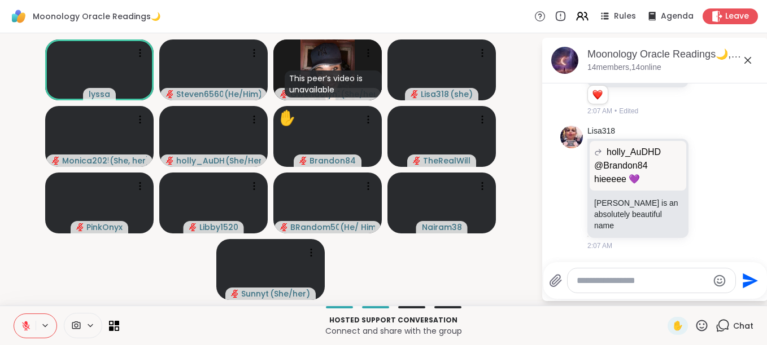
click at [24, 324] on icon at bounding box center [26, 326] width 8 height 8
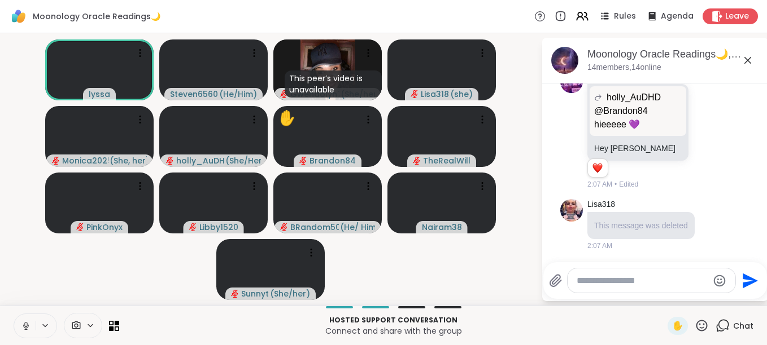
click at [27, 323] on icon at bounding box center [25, 324] width 3 height 5
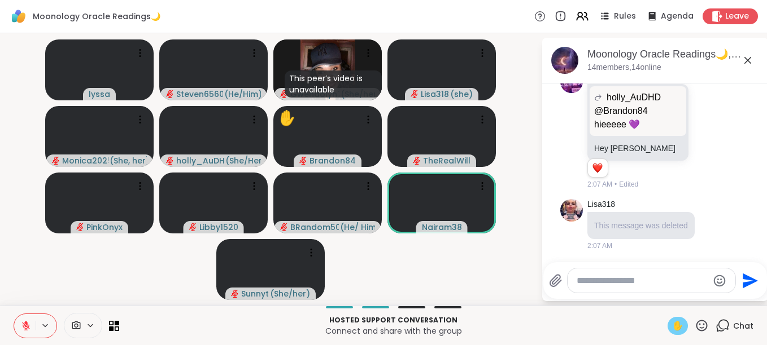
drag, startPoint x: 698, startPoint y: 323, endPoint x: 676, endPoint y: 333, distance: 24.2
click at [676, 333] on div "✋" at bounding box center [677, 326] width 20 height 18
click at [672, 332] on span "✋" at bounding box center [677, 327] width 11 height 14
click at [26, 328] on icon at bounding box center [26, 326] width 10 height 10
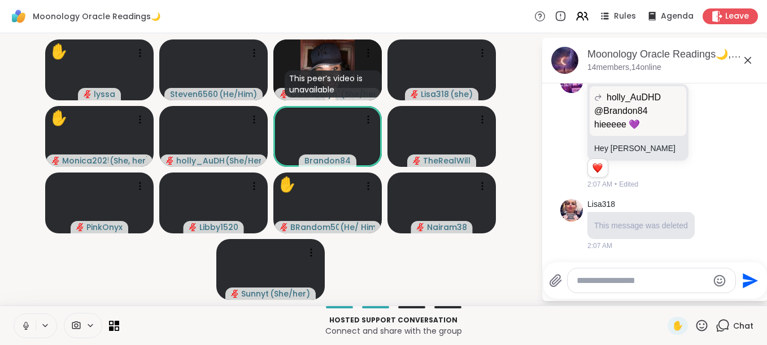
click at [689, 318] on div "✋" at bounding box center [687, 326] width 41 height 18
click at [694, 325] on icon at bounding box center [701, 326] width 14 height 14
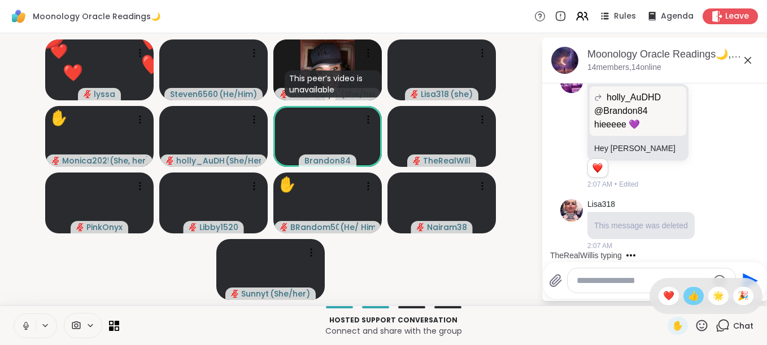
click at [688, 297] on span "👍" at bounding box center [693, 297] width 11 height 14
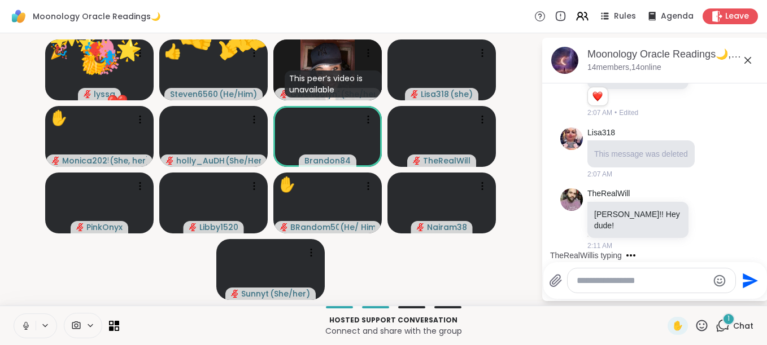
scroll to position [2327, 0]
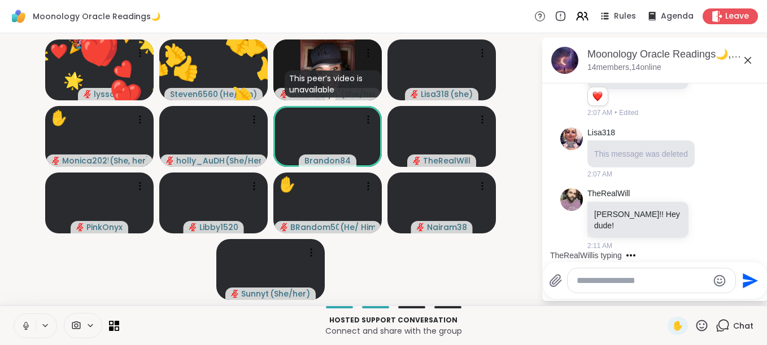
click at [694, 321] on icon at bounding box center [701, 326] width 14 height 14
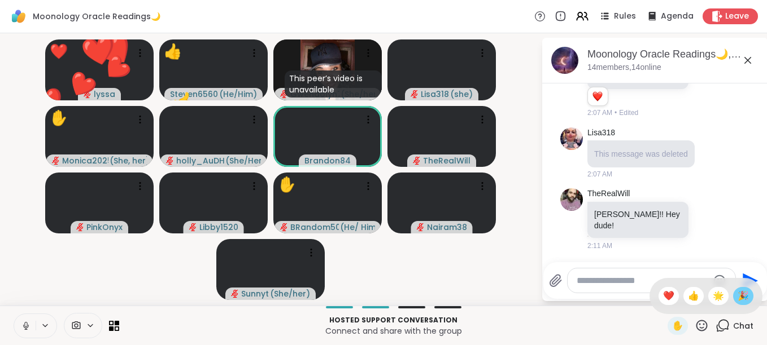
click at [737, 299] on span "🎉" at bounding box center [742, 297] width 11 height 14
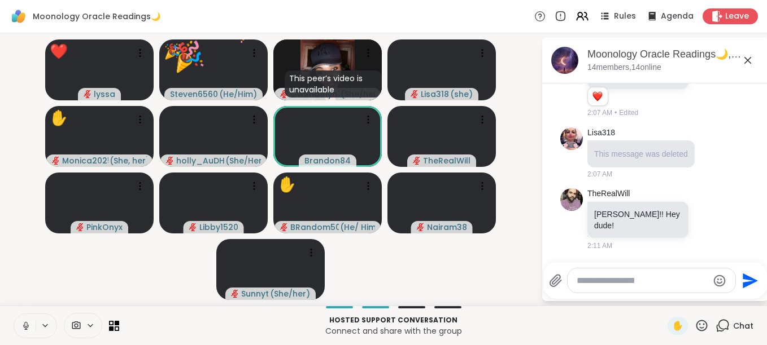
click at [696, 326] on icon at bounding box center [701, 326] width 14 height 14
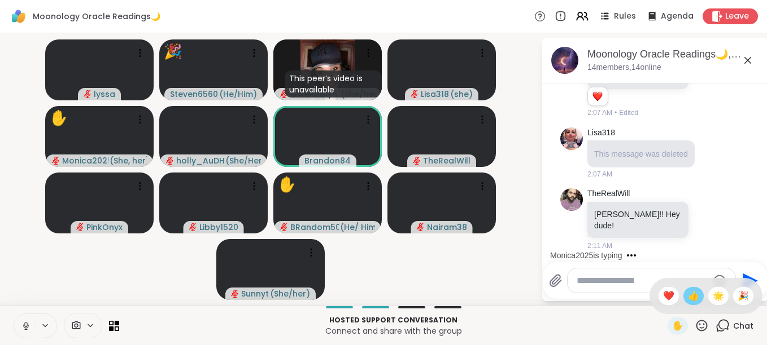
click at [688, 302] on span "👍" at bounding box center [693, 297] width 11 height 14
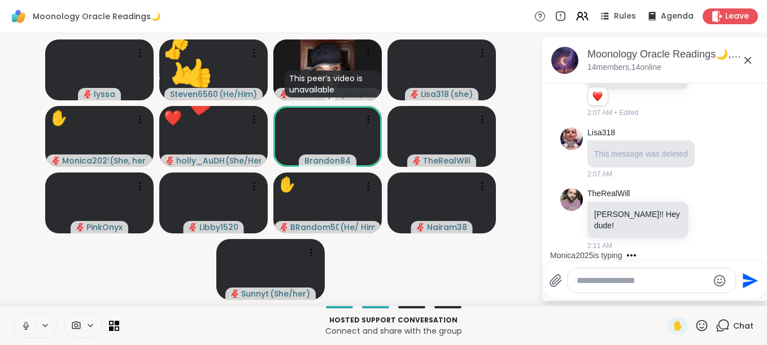
click at [694, 324] on icon at bounding box center [701, 326] width 14 height 14
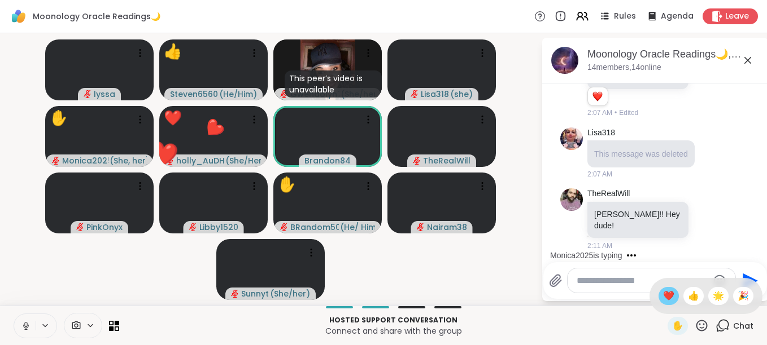
click at [663, 292] on span "❤️" at bounding box center [668, 297] width 11 height 14
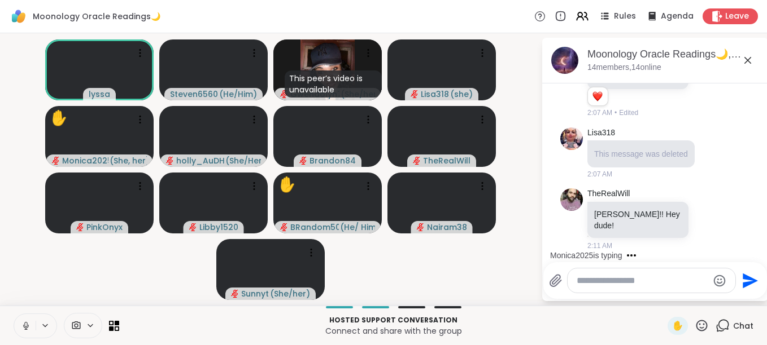
click at [694, 324] on icon at bounding box center [701, 326] width 14 height 14
click at [688, 301] on span "👍" at bounding box center [693, 297] width 11 height 14
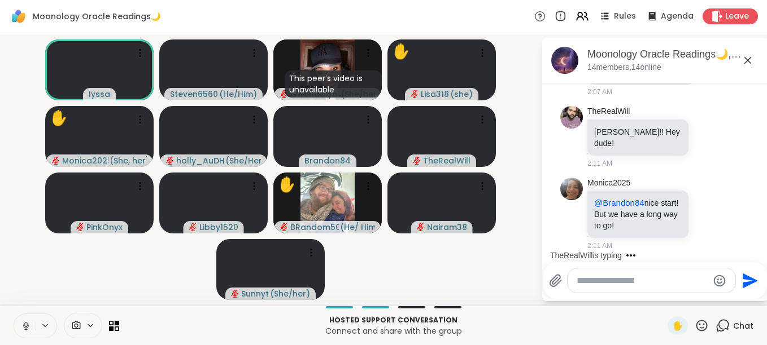
scroll to position [2470, 0]
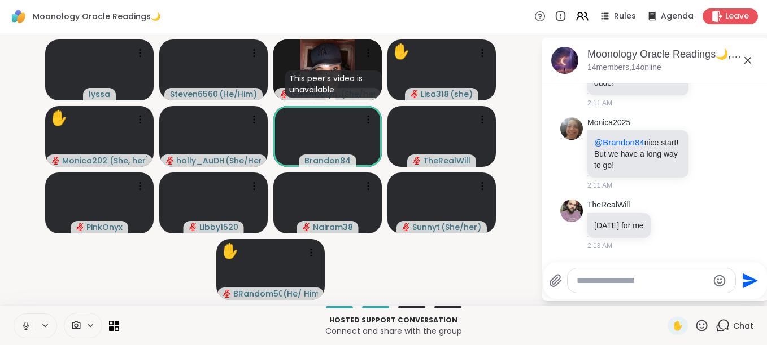
click at [614, 281] on textarea "Type your message" at bounding box center [642, 280] width 132 height 11
type textarea "**********"
click at [742, 282] on icon "Send" at bounding box center [750, 281] width 18 height 18
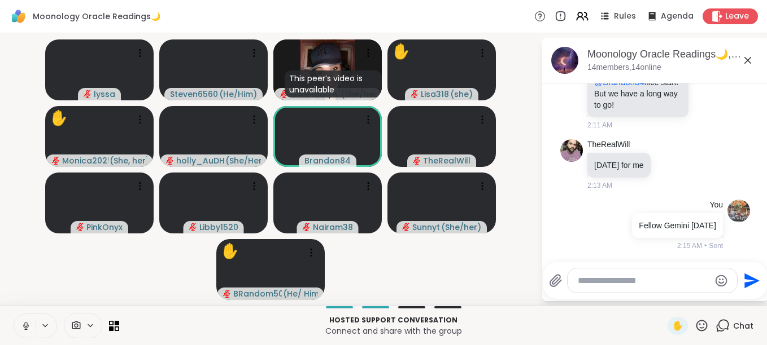
scroll to position [2531, 0]
click at [650, 283] on textarea "Type your message" at bounding box center [643, 280] width 132 height 11
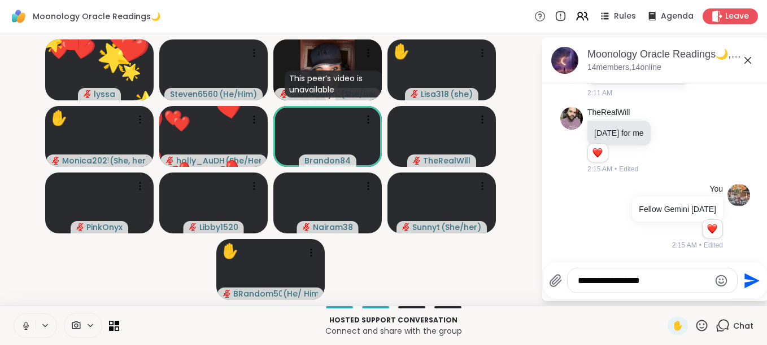
type textarea "**********"
click at [746, 281] on icon "Send" at bounding box center [750, 281] width 18 height 18
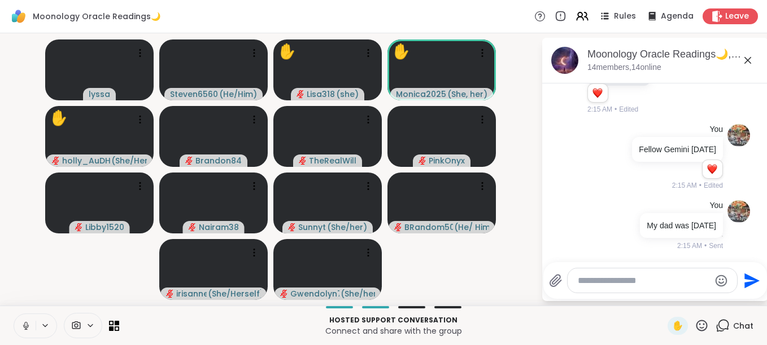
scroll to position [2639, 0]
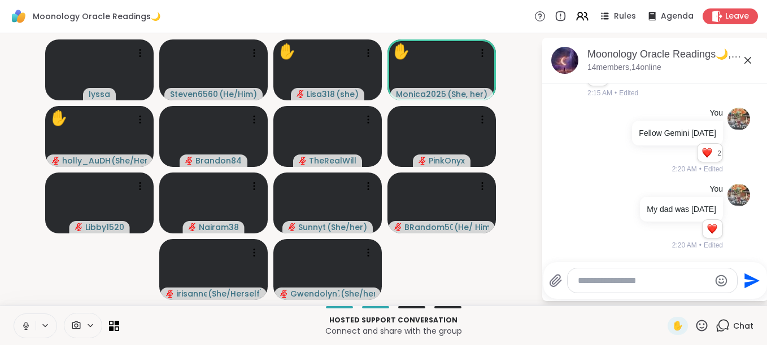
click at [29, 317] on button at bounding box center [24, 326] width 21 height 24
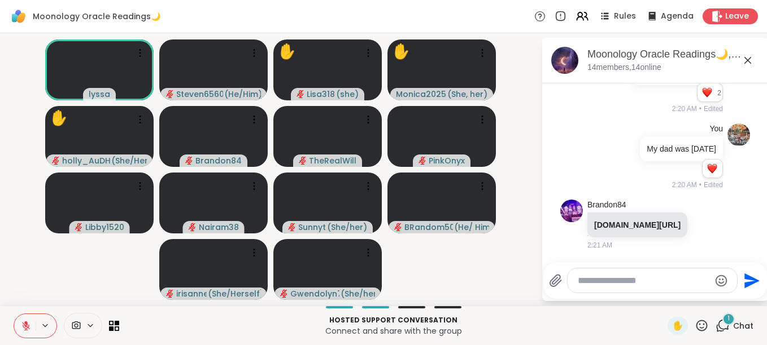
scroll to position [2733, 0]
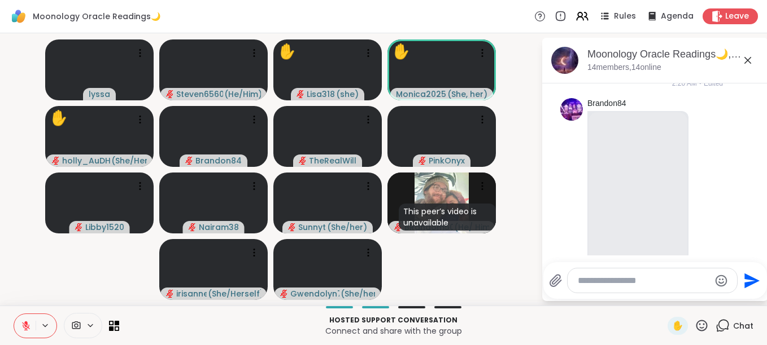
click at [17, 326] on button at bounding box center [24, 326] width 21 height 24
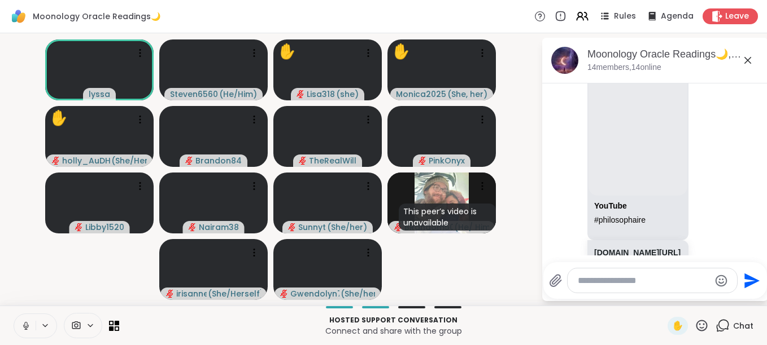
scroll to position [2794, 0]
click at [764, 254] on html "Moonology Oracle Readings🌙 Rules Agenda Leave lyssa Steven6560 ( He/Him ) ✋ Lis…" at bounding box center [383, 172] width 767 height 345
drag, startPoint x: 764, startPoint y: 254, endPoint x: 757, endPoint y: 250, distance: 7.8
click at [757, 250] on html "Moonology Oracle Readings🌙 Rules Agenda Leave lyssa Steven6560 ( He/Him ) ✋ Lis…" at bounding box center [383, 172] width 767 height 345
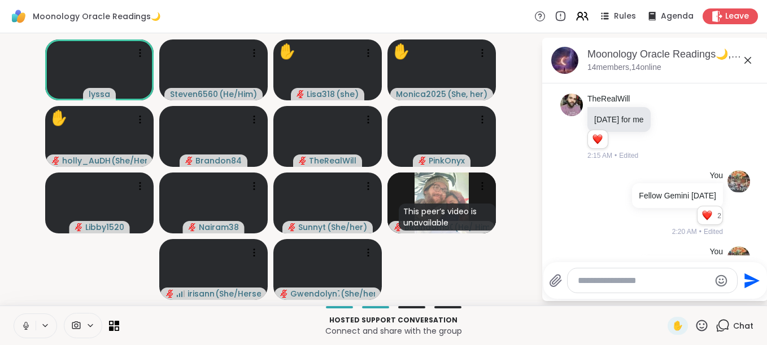
scroll to position [2501, 0]
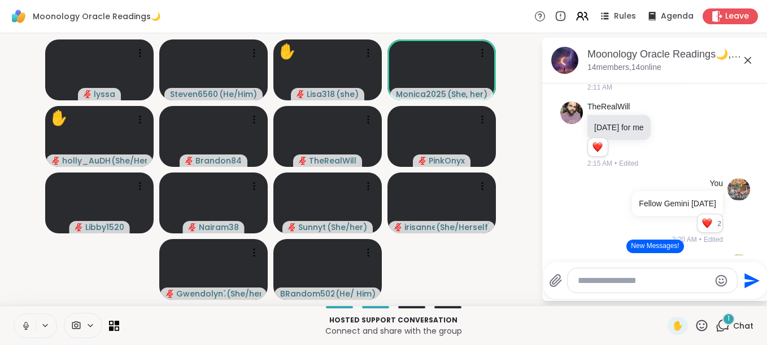
drag, startPoint x: 754, startPoint y: 92, endPoint x: 539, endPoint y: 100, distance: 215.8
click at [539, 100] on div "lyssa Steven6560 ( He/Him ) ✋ Lisa318 ( she ) Monica2025 ( She, her ) ✋ holly_A…" at bounding box center [383, 169] width 767 height 273
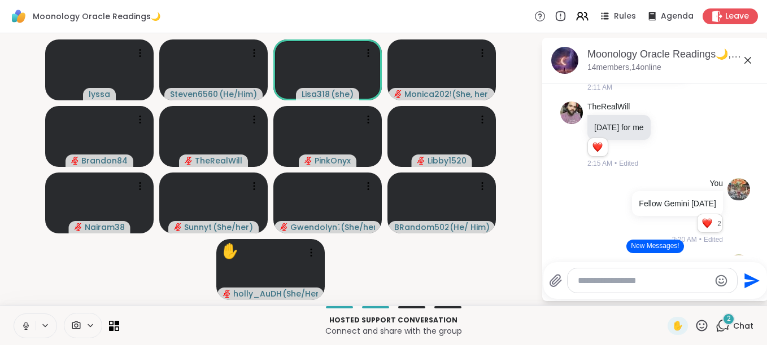
click at [695, 323] on icon at bounding box center [701, 326] width 14 height 14
click at [712, 301] on span "🌟" at bounding box center [717, 297] width 11 height 14
click at [696, 325] on icon at bounding box center [701, 325] width 11 height 11
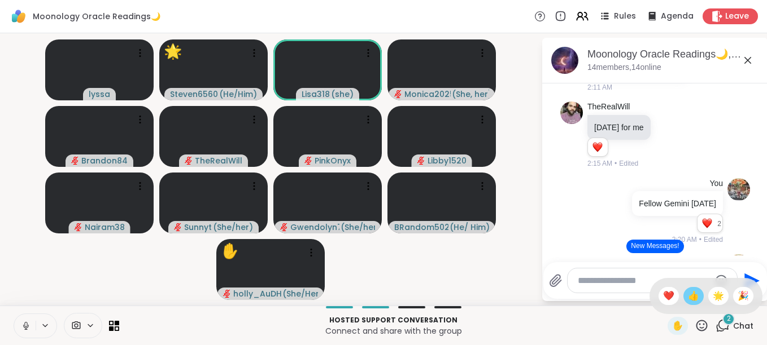
click at [683, 294] on div "👍" at bounding box center [693, 296] width 20 height 18
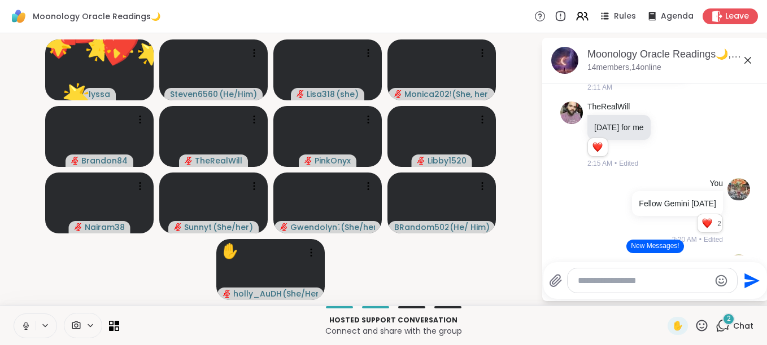
click at [694, 325] on icon at bounding box center [701, 326] width 14 height 14
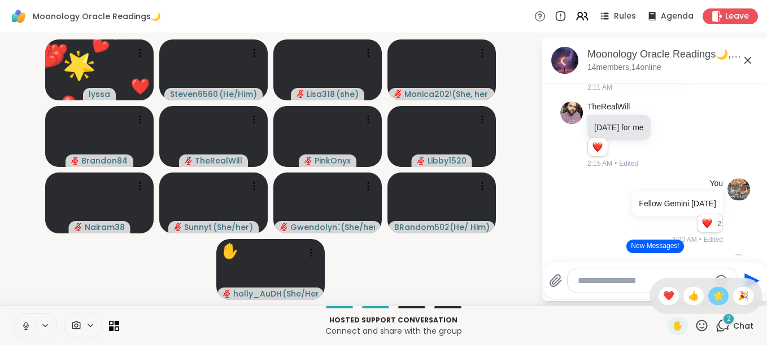
click at [712, 294] on span "🌟" at bounding box center [717, 297] width 11 height 14
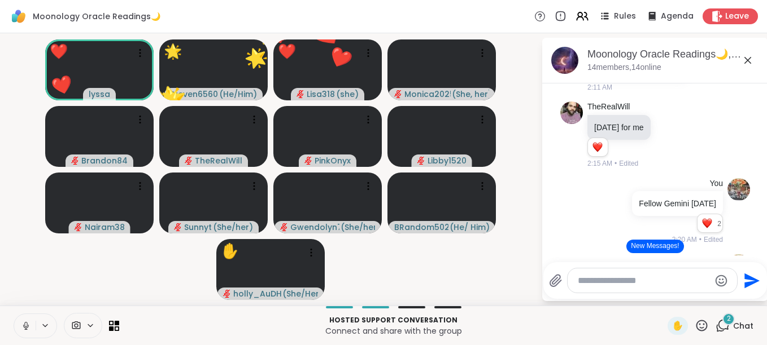
click at [694, 326] on icon at bounding box center [701, 326] width 14 height 14
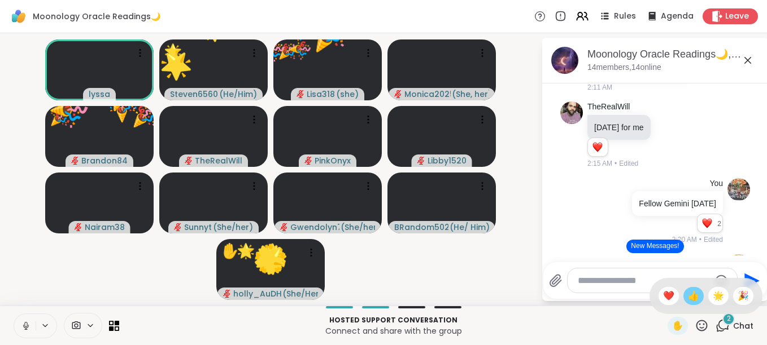
click at [688, 292] on span "👍" at bounding box center [693, 297] width 11 height 14
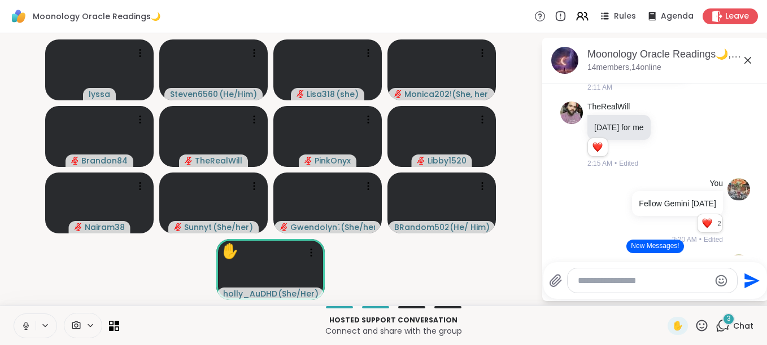
click at [696, 325] on icon at bounding box center [701, 325] width 11 height 11
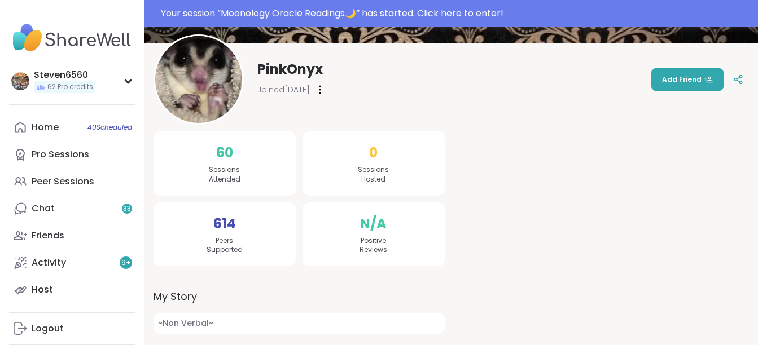
scroll to position [125, 0]
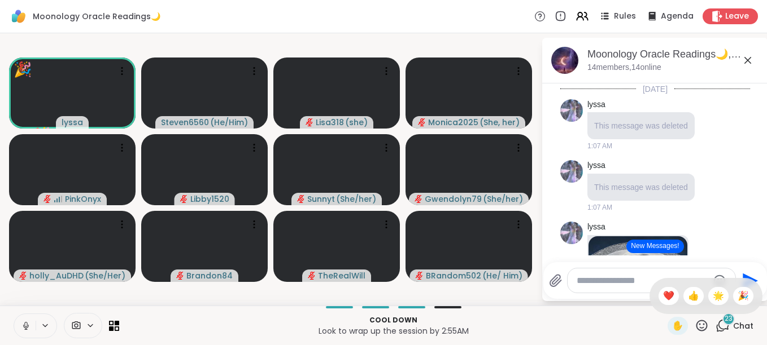
scroll to position [2501, 0]
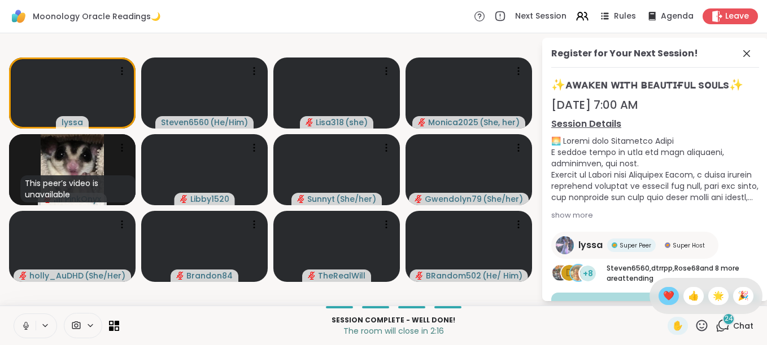
click at [663, 300] on span "❤️" at bounding box center [668, 297] width 11 height 14
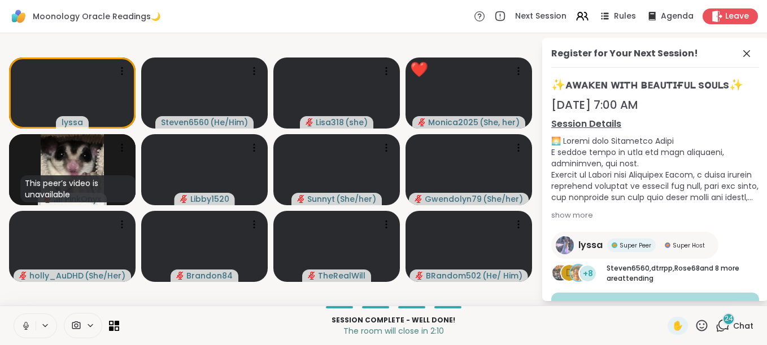
click at [696, 328] on icon at bounding box center [701, 325] width 11 height 11
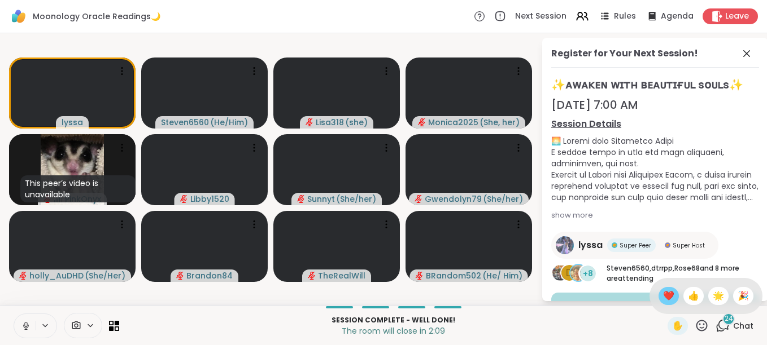
click at [663, 298] on div "❤️" at bounding box center [668, 296] width 20 height 18
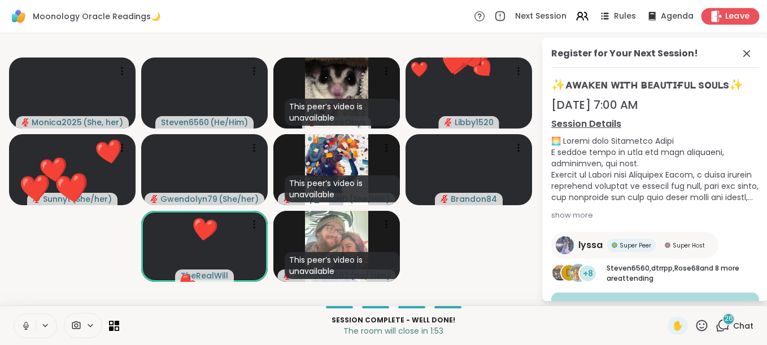
click at [716, 18] on div "Leave" at bounding box center [730, 16] width 58 height 16
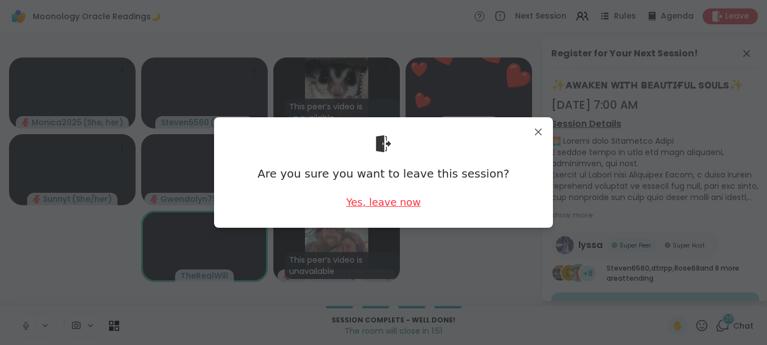
click at [379, 199] on div "Yes, leave now" at bounding box center [383, 202] width 75 height 14
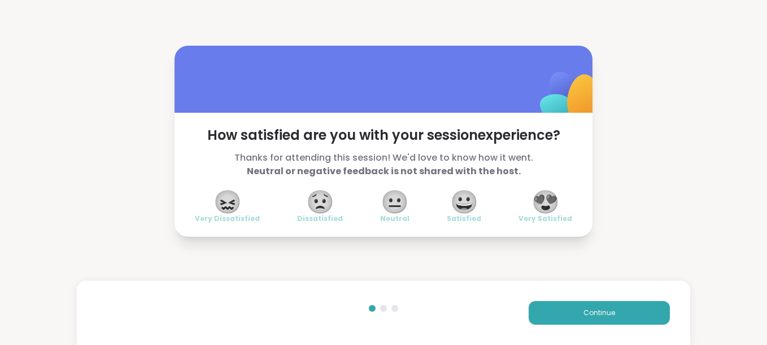
drag, startPoint x: 318, startPoint y: 325, endPoint x: 546, endPoint y: 202, distance: 259.9
click at [546, 202] on span "😍" at bounding box center [545, 202] width 28 height 20
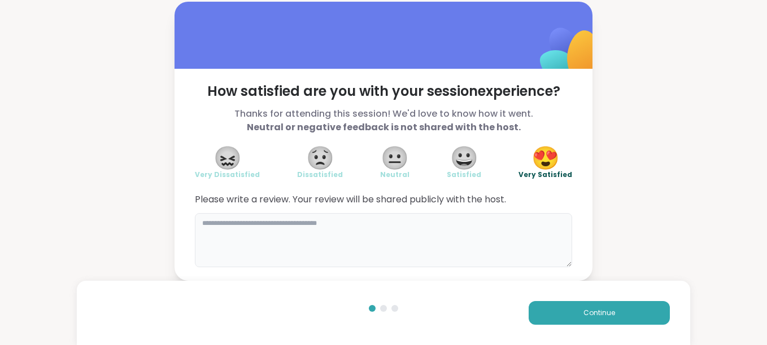
click at [286, 244] on textarea at bounding box center [383, 240] width 377 height 54
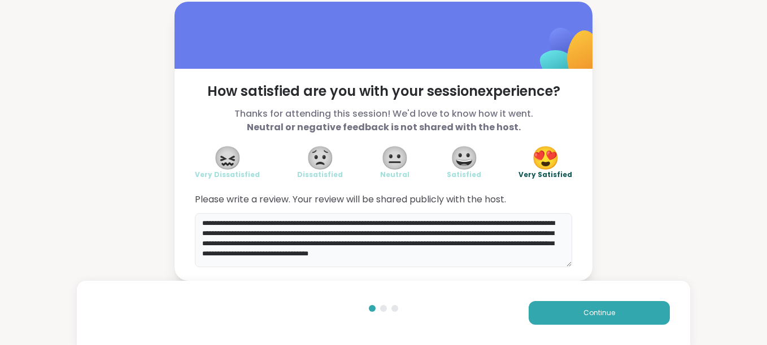
click at [371, 244] on textarea "**********" at bounding box center [383, 240] width 377 height 54
click at [233, 255] on textarea "**********" at bounding box center [383, 240] width 377 height 54
click at [236, 255] on textarea "**********" at bounding box center [383, 240] width 377 height 54
drag, startPoint x: 289, startPoint y: 260, endPoint x: 297, endPoint y: 295, distance: 36.6
click at [297, 295] on div "Continue" at bounding box center [383, 313] width 613 height 64
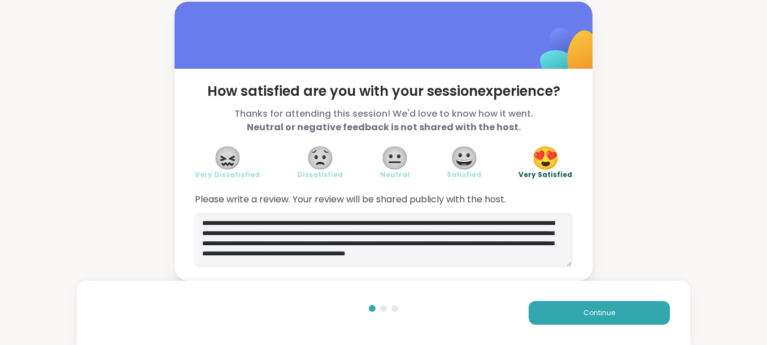
click at [287, 273] on div "**********" at bounding box center [383, 175] width 418 height 212
click at [260, 266] on textarea "**********" at bounding box center [383, 240] width 377 height 54
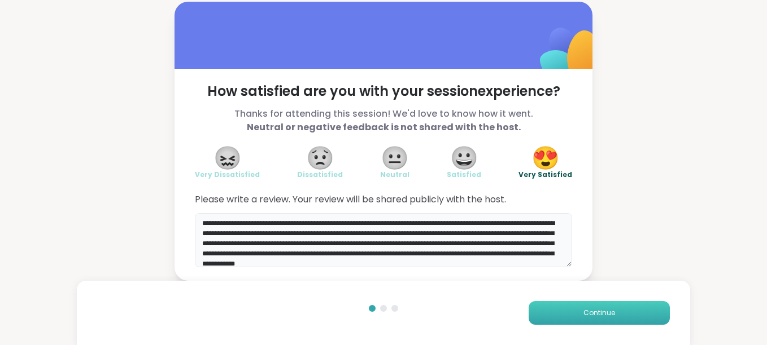
type textarea "**********"
click at [583, 310] on span "Continue" at bounding box center [599, 313] width 32 height 10
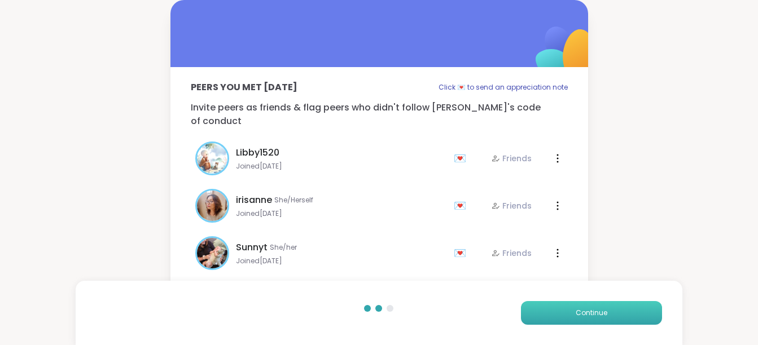
click at [577, 310] on span "Continue" at bounding box center [592, 313] width 32 height 10
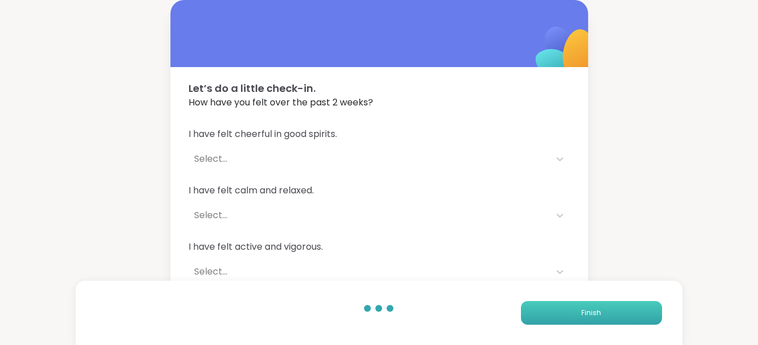
click at [577, 310] on button "Finish" at bounding box center [591, 313] width 141 height 24
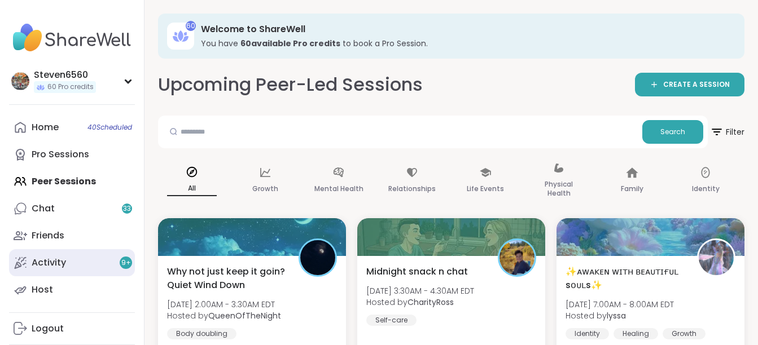
click at [51, 261] on div "Activity 9 +" at bounding box center [49, 263] width 34 height 12
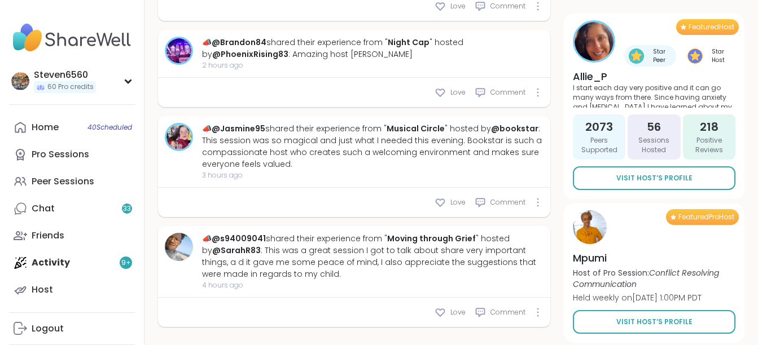
scroll to position [1126, 0]
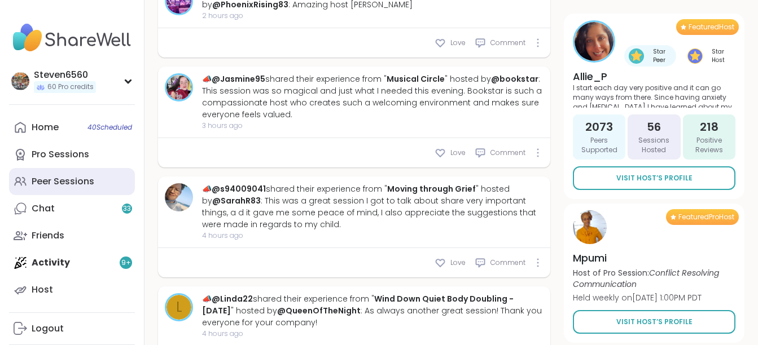
click at [51, 178] on div "Peer Sessions" at bounding box center [63, 182] width 63 height 12
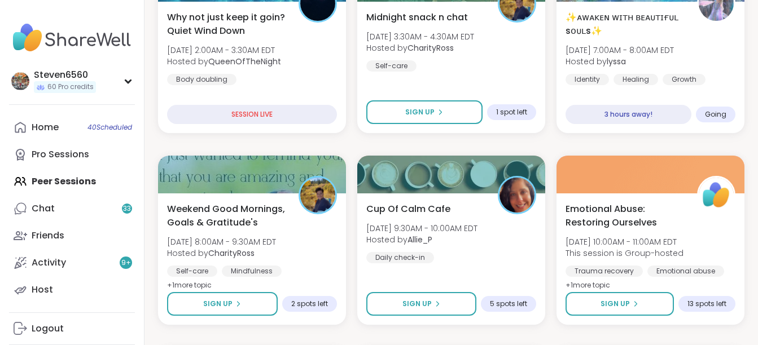
scroll to position [264, 0]
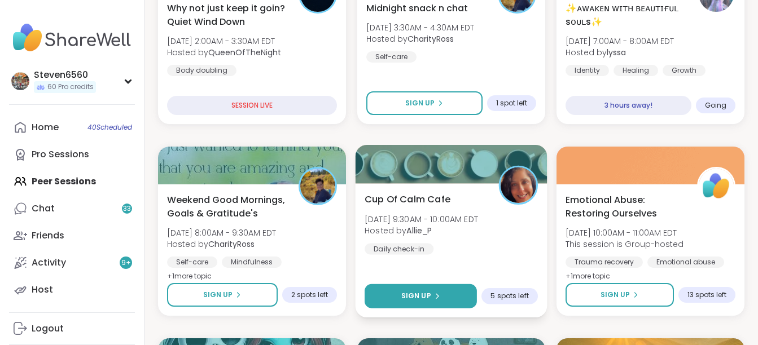
click at [429, 291] on button "Sign Up" at bounding box center [421, 297] width 112 height 24
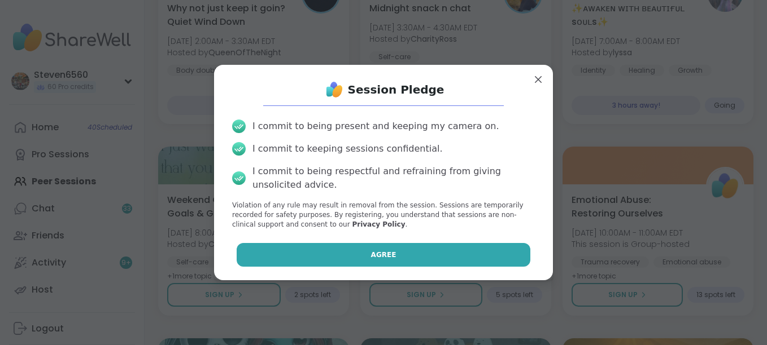
click at [419, 251] on button "Agree" at bounding box center [384, 255] width 294 height 24
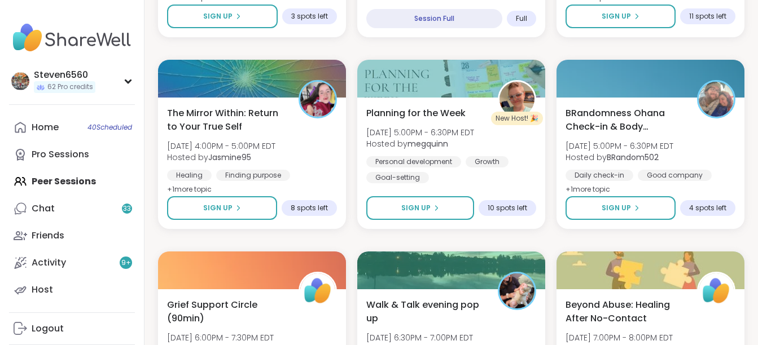
scroll to position [1333, 0]
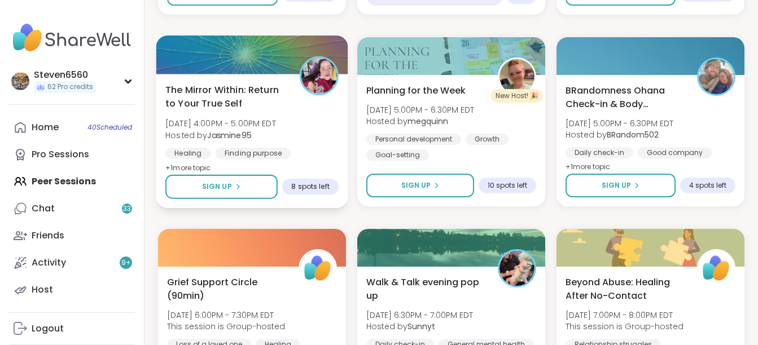
click at [290, 102] on div "The Mirror Within: Return to Your True Self [DATE] 4:00PM - 5:00PM EDT Hosted b…" at bounding box center [251, 129] width 173 height 92
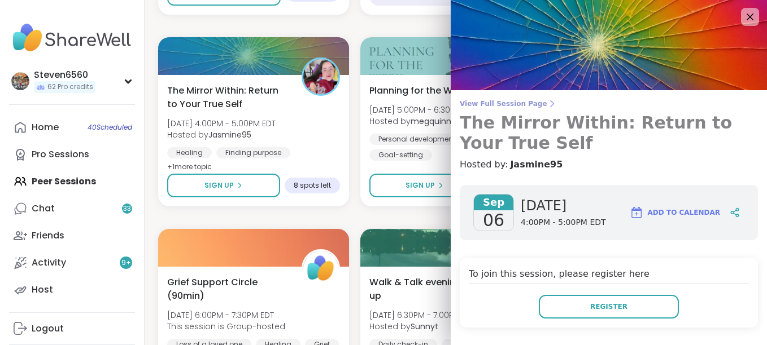
click at [547, 102] on icon at bounding box center [551, 103] width 9 height 9
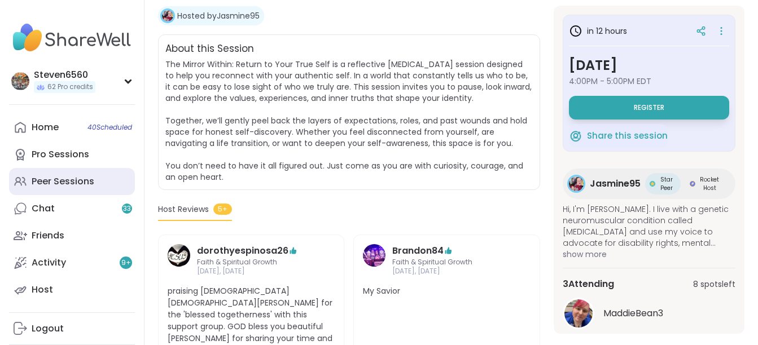
click at [71, 180] on div "Peer Sessions" at bounding box center [63, 182] width 63 height 12
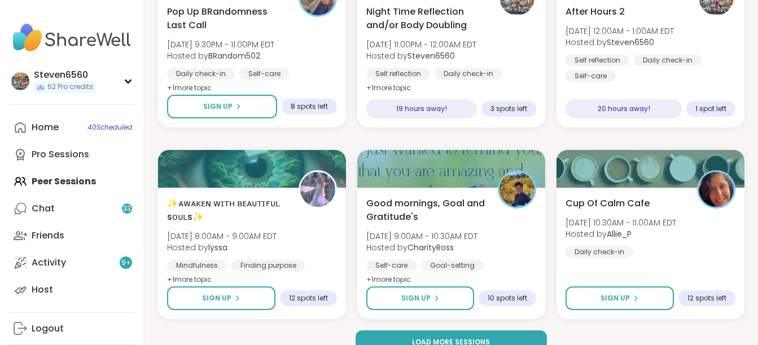
scroll to position [2190, 0]
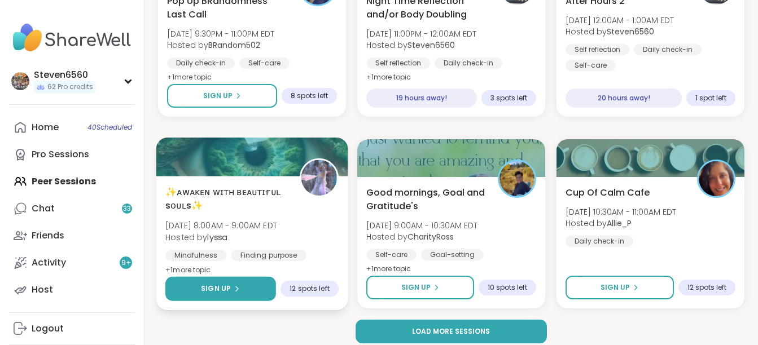
click at [268, 286] on button "Sign Up" at bounding box center [220, 289] width 111 height 24
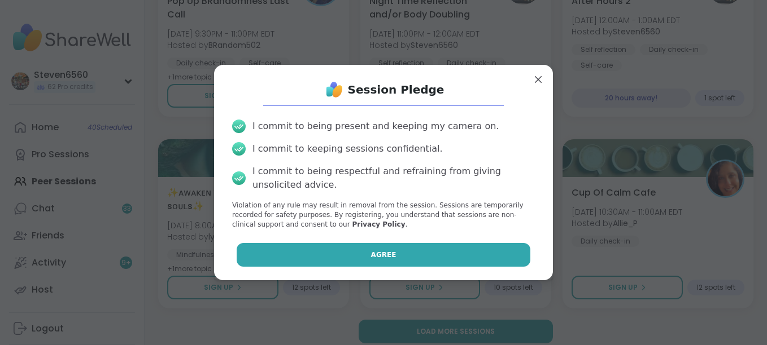
click at [378, 255] on span "Agree" at bounding box center [383, 255] width 25 height 10
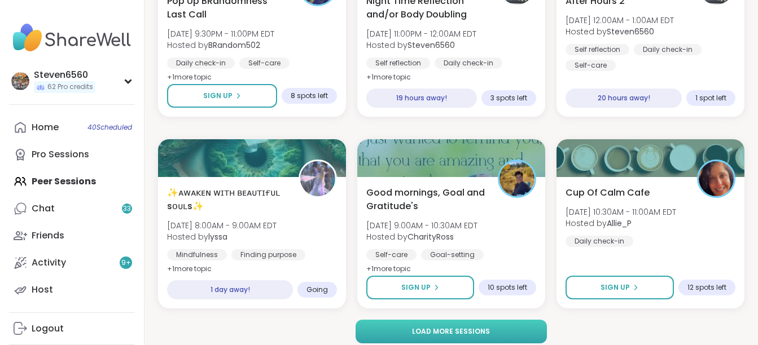
click at [505, 323] on button "Load more sessions" at bounding box center [451, 332] width 191 height 24
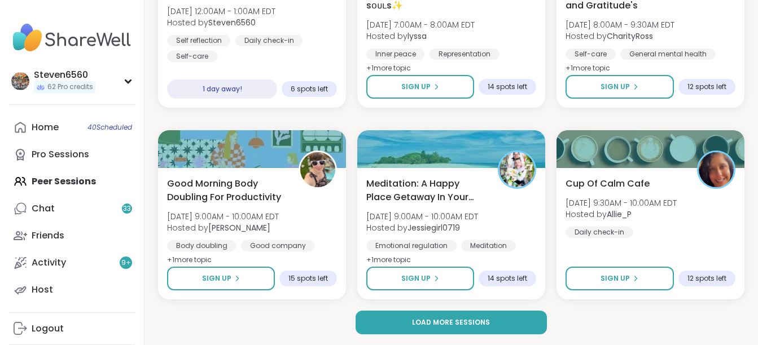
scroll to position [4503, 0]
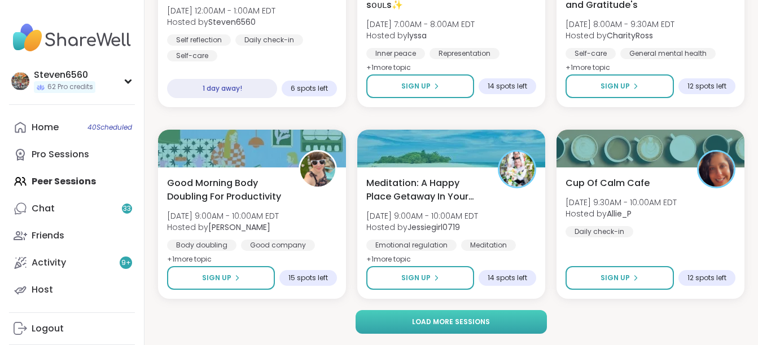
click at [500, 318] on button "Load more sessions" at bounding box center [451, 322] width 191 height 24
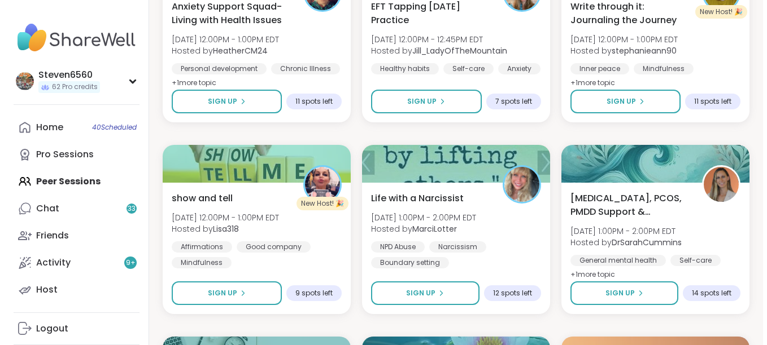
scroll to position [5278, 0]
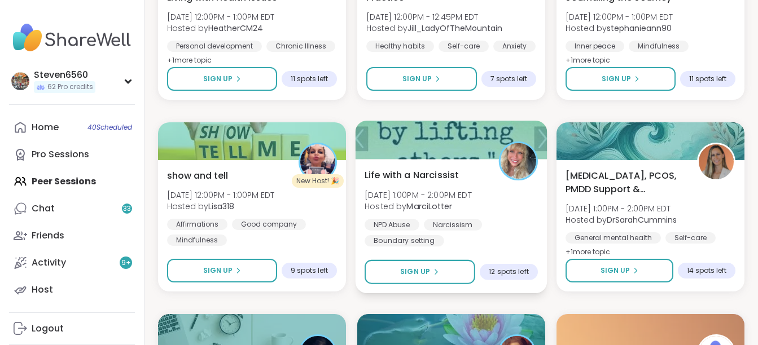
click at [362, 234] on div "Life with a Narcissist [DATE] 1:00PM - 2:00PM EDT Hosted by MarciLotter NPD Abu…" at bounding box center [452, 226] width 192 height 134
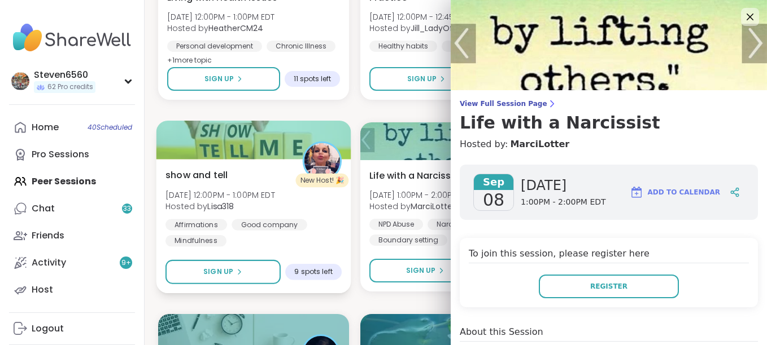
click at [256, 202] on span "Hosted by Lisa318" at bounding box center [220, 206] width 110 height 11
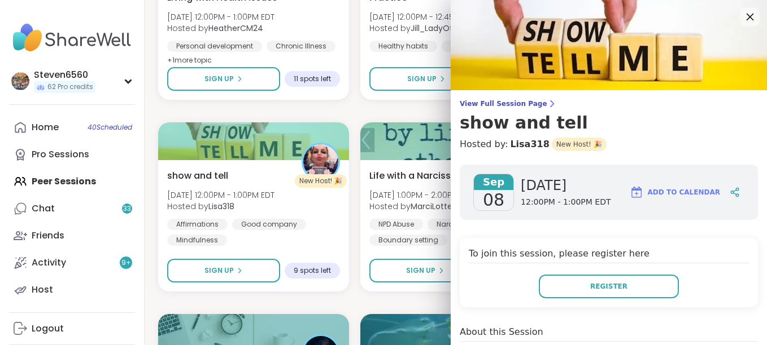
click at [746, 18] on icon at bounding box center [749, 17] width 7 height 7
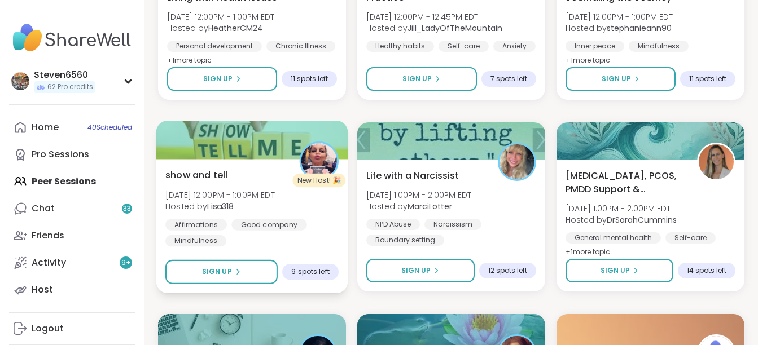
click at [217, 217] on div "show and tell [DATE] 12:00PM - 1:00PM EDT Hosted by Lisa318 Affirmations Good c…" at bounding box center [251, 207] width 173 height 78
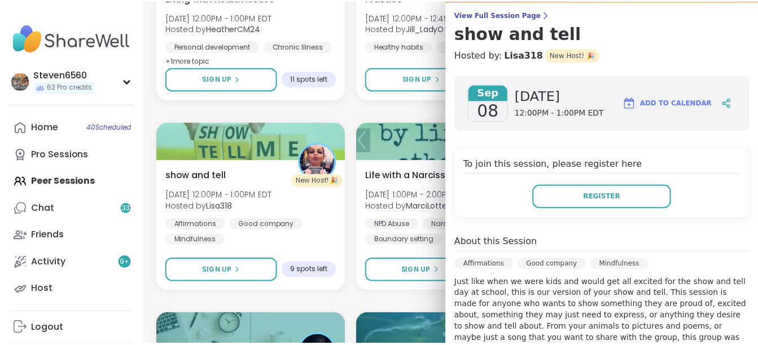
scroll to position [0, 0]
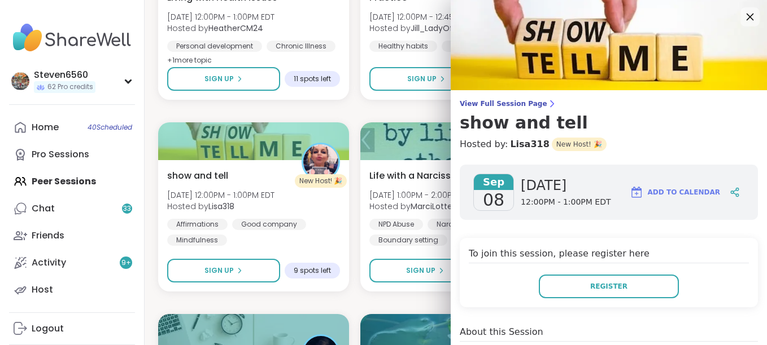
click at [742, 17] on icon at bounding box center [749, 17] width 14 height 14
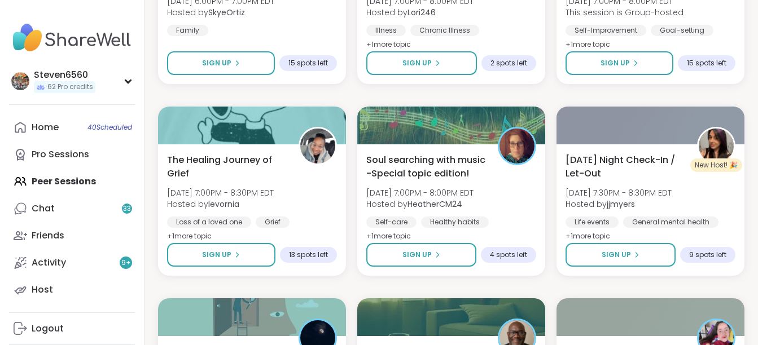
scroll to position [6264, 0]
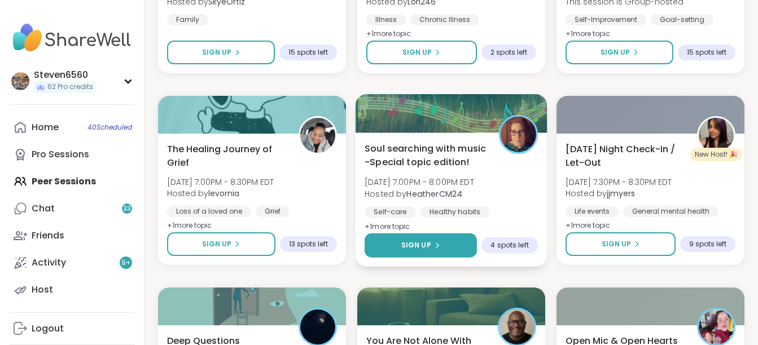
click at [432, 241] on div "Sign Up" at bounding box center [420, 245] width 39 height 10
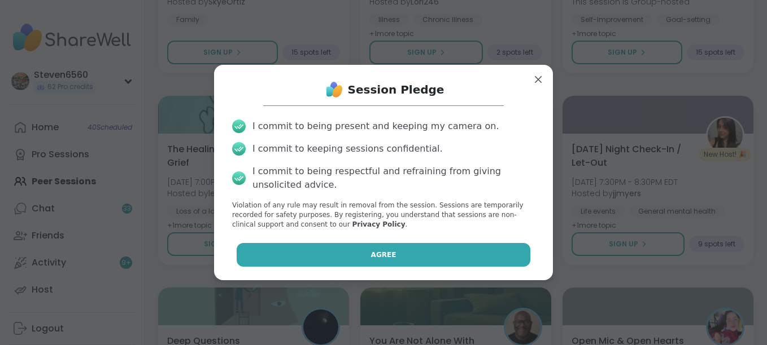
click at [417, 252] on button "Agree" at bounding box center [384, 255] width 294 height 24
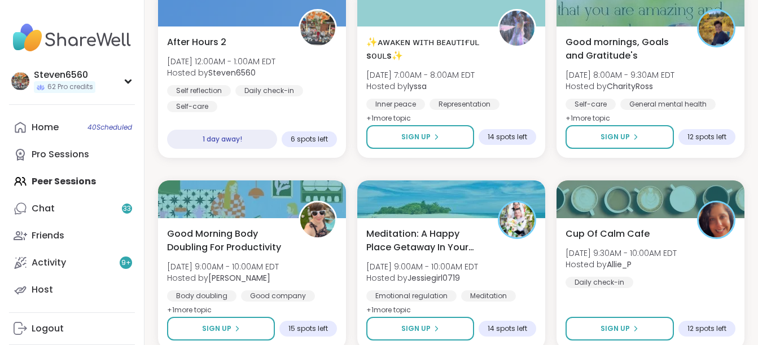
scroll to position [4443, 0]
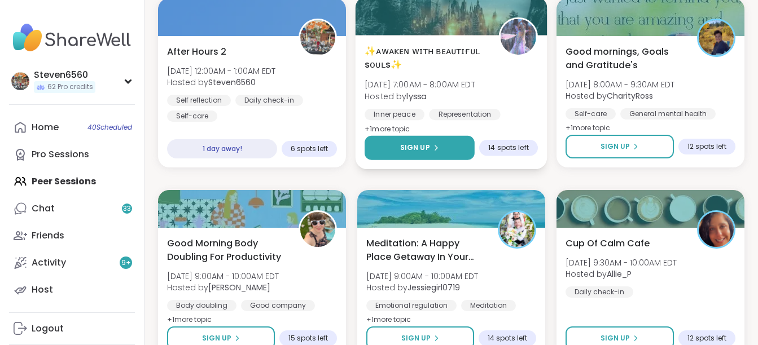
click at [415, 145] on span "Sign Up" at bounding box center [415, 148] width 30 height 10
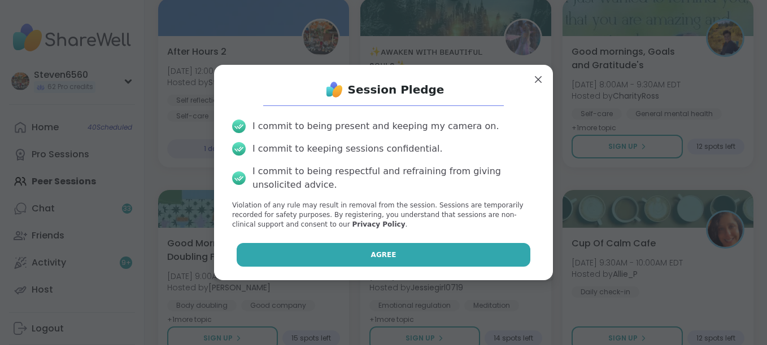
click at [363, 254] on button "Agree" at bounding box center [384, 255] width 294 height 24
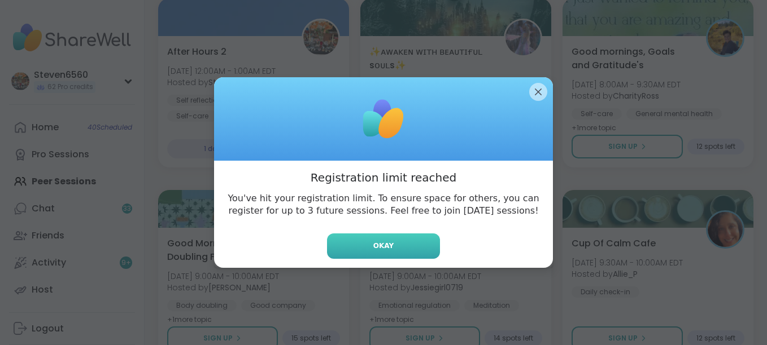
click at [367, 249] on button "Okay" at bounding box center [383, 246] width 113 height 25
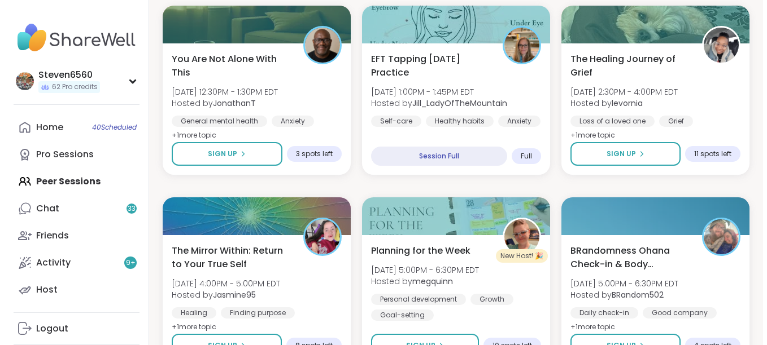
scroll to position [1169, 0]
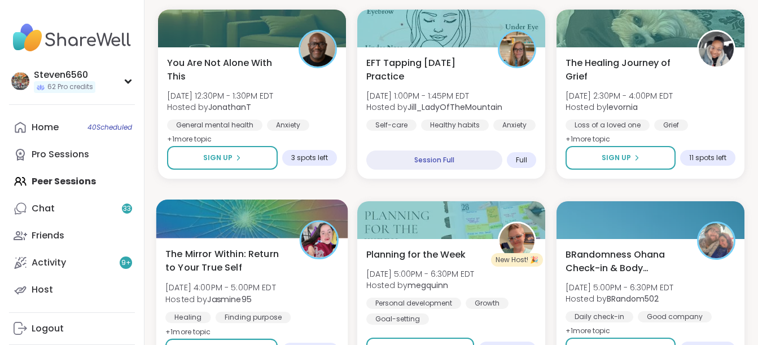
click at [239, 253] on span "The Mirror Within: Return to Your True Self" at bounding box center [225, 261] width 121 height 28
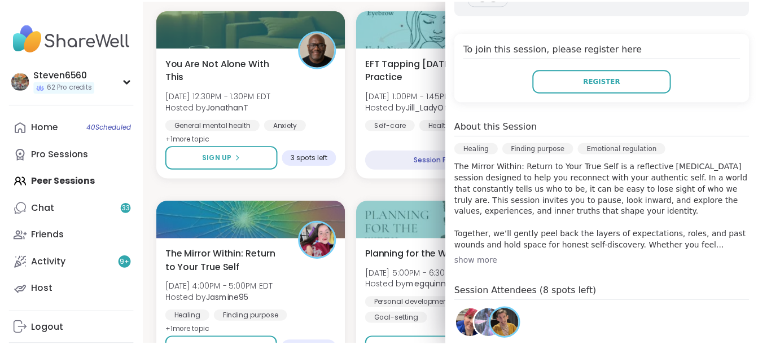
scroll to position [248, 0]
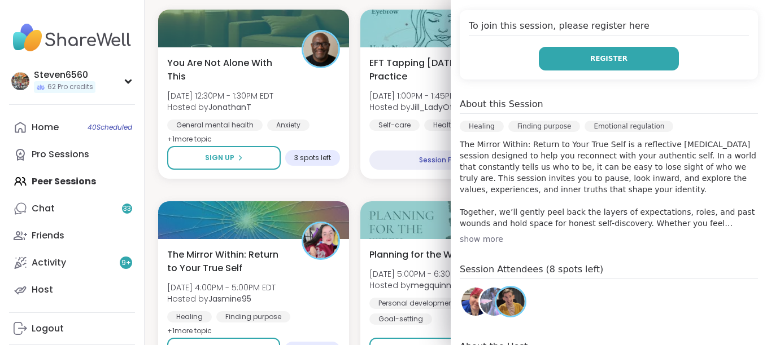
click at [590, 59] on span "Register" at bounding box center [608, 59] width 37 height 10
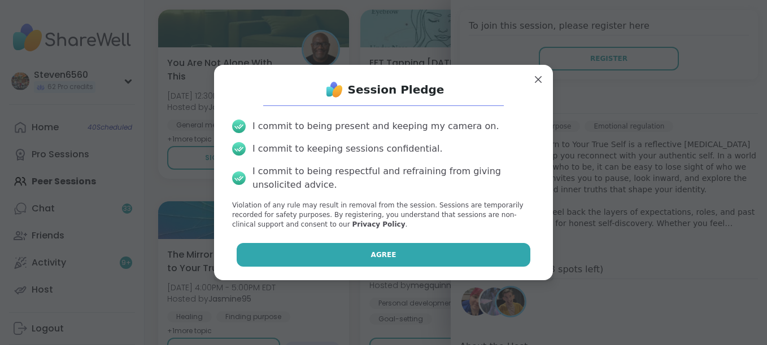
click at [372, 254] on span "Agree" at bounding box center [383, 255] width 25 height 10
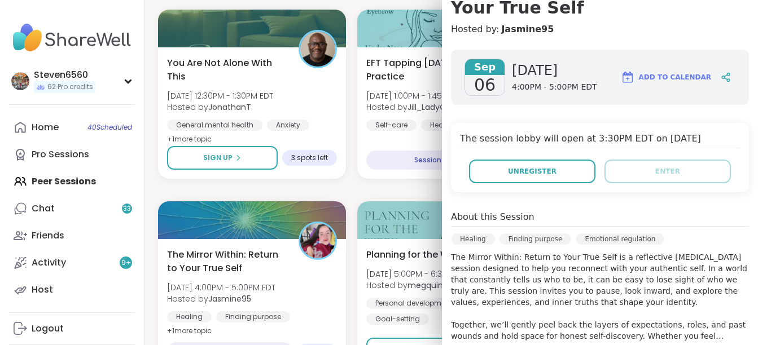
scroll to position [90, 0]
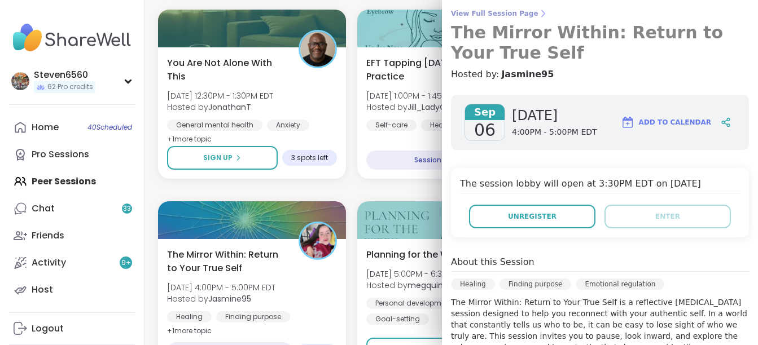
click at [539, 12] on icon at bounding box center [543, 13] width 9 height 9
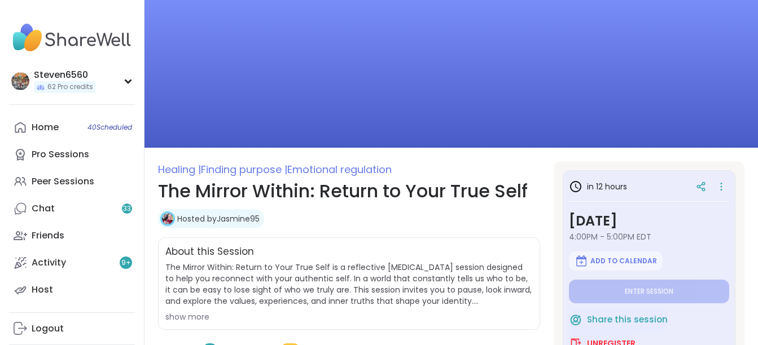
click at [549, 30] on img at bounding box center [452, 74] width 614 height 148
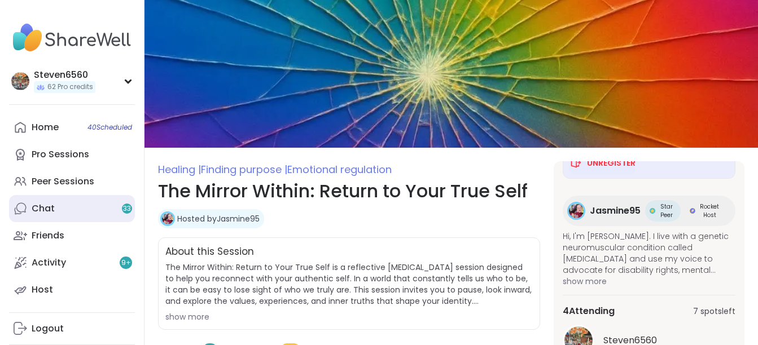
click at [40, 207] on div "Chat 33" at bounding box center [43, 209] width 23 height 12
type textarea "*"
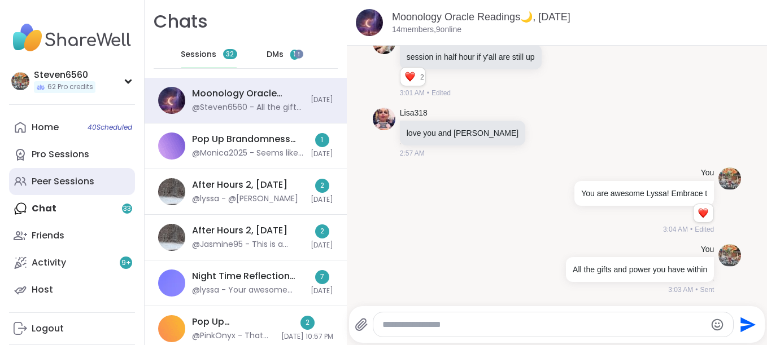
click at [55, 186] on div "Peer Sessions" at bounding box center [63, 182] width 63 height 12
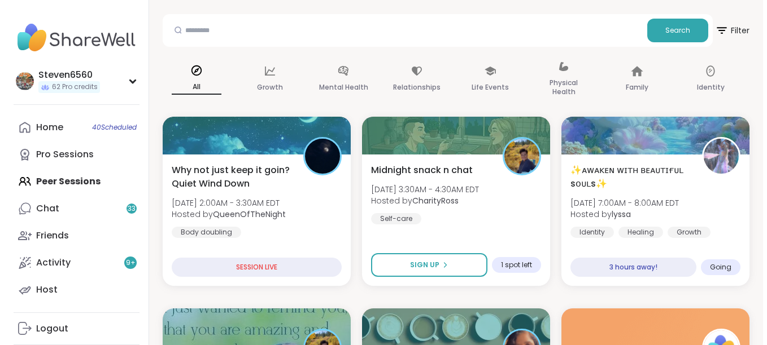
scroll to position [106, 0]
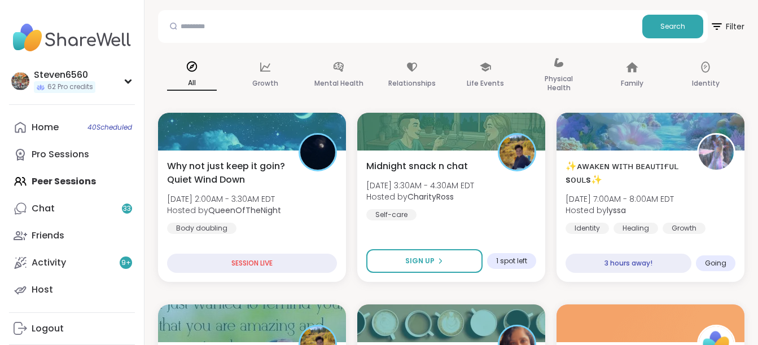
drag, startPoint x: 764, startPoint y: 333, endPoint x: 447, endPoint y: 41, distance: 431.1
click at [447, 41] on div "Search" at bounding box center [433, 26] width 550 height 33
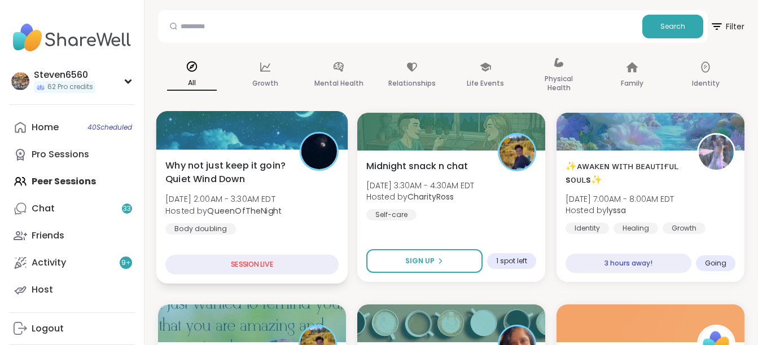
click at [240, 198] on span "Sat, Sep 06 | 2:00AM - 3:30AM EDT" at bounding box center [223, 199] width 116 height 11
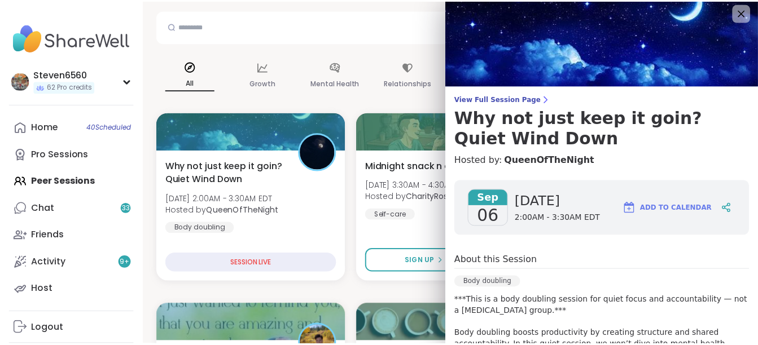
scroll to position [0, 0]
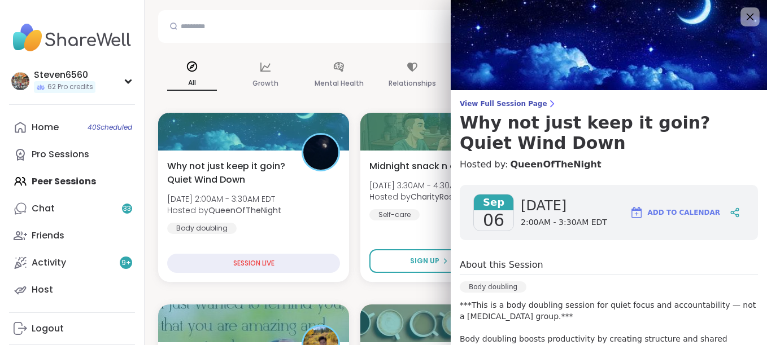
click at [742, 16] on icon at bounding box center [749, 17] width 14 height 14
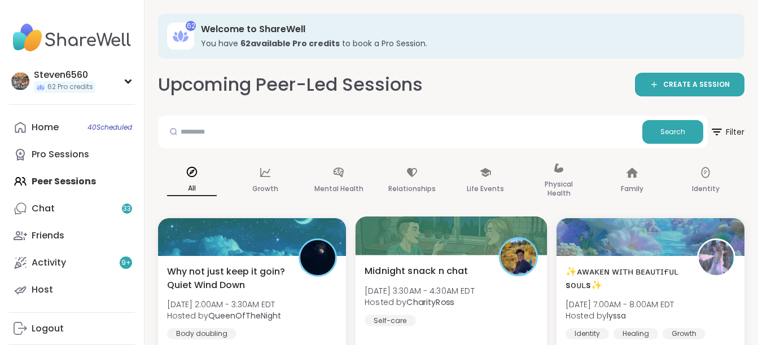
click at [470, 295] on span "Sat, Sep 06 | 3:30AM - 4:30AM EDT" at bounding box center [420, 290] width 110 height 11
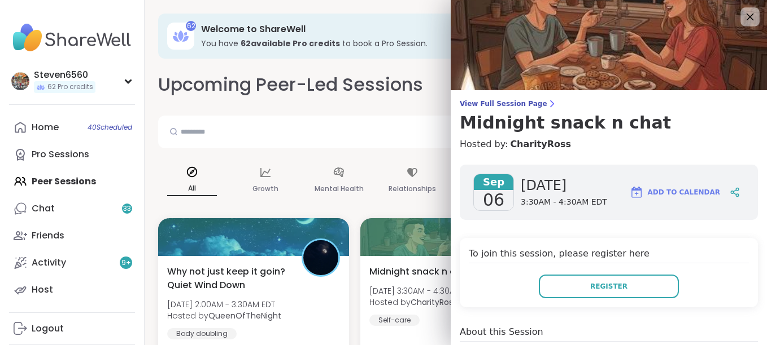
click at [742, 21] on icon at bounding box center [749, 17] width 14 height 14
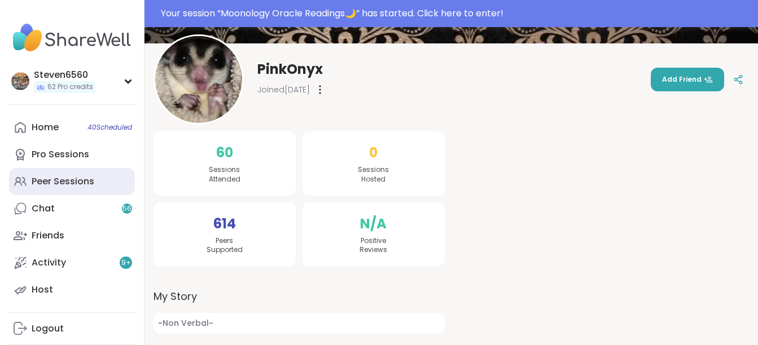
scroll to position [98, 0]
